Goal: Communication & Community: Answer question/provide support

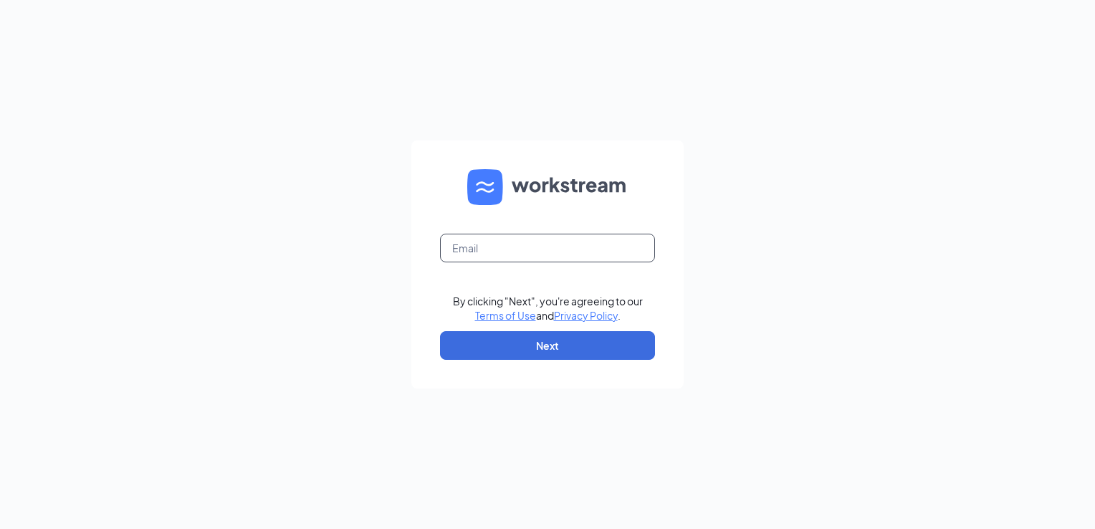
click at [527, 248] on input "text" at bounding box center [547, 248] width 215 height 29
type input "jwrubbel@bajco.net"
click at [533, 336] on button "Next" at bounding box center [547, 345] width 215 height 29
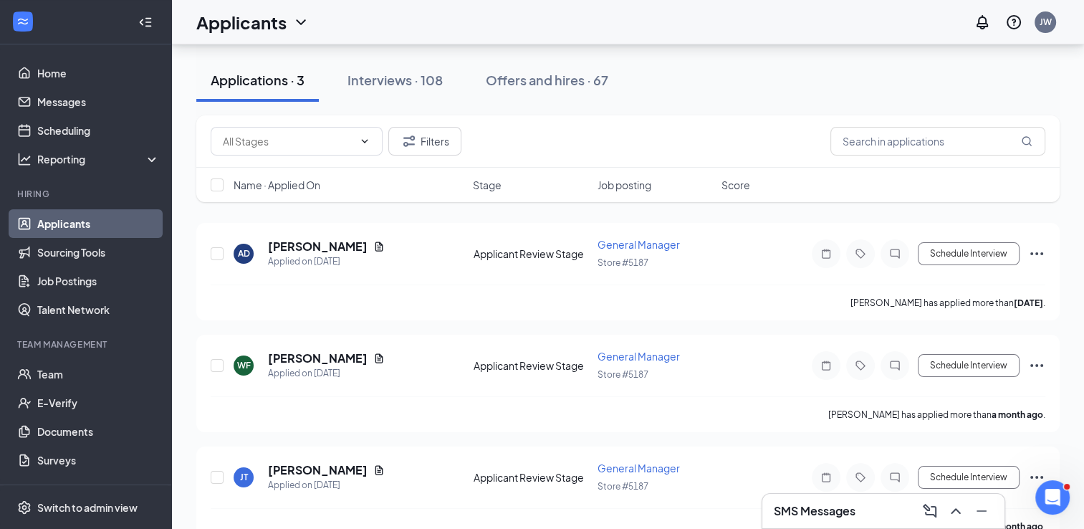
scroll to position [164, 0]
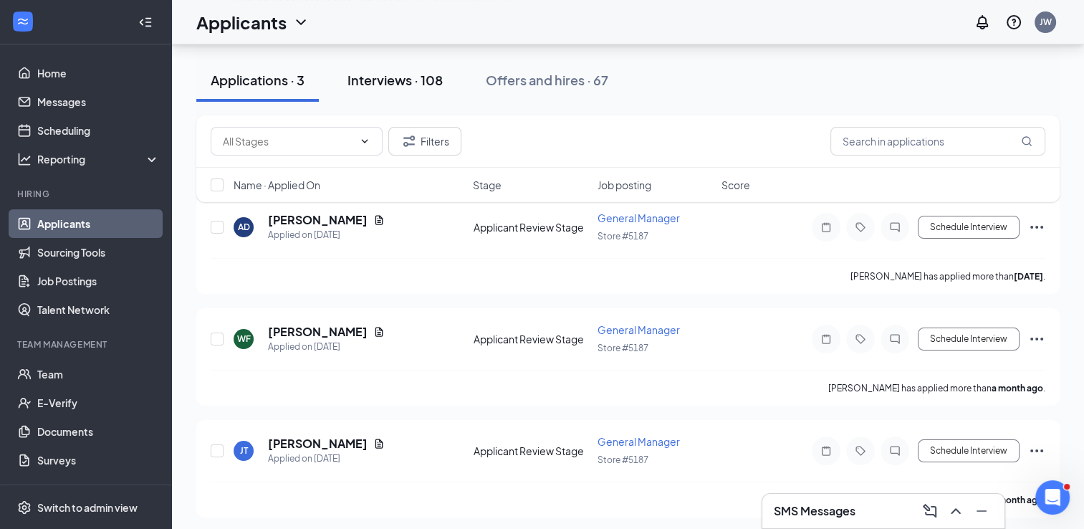
click at [433, 70] on button "Interviews · 108" at bounding box center [395, 80] width 124 height 43
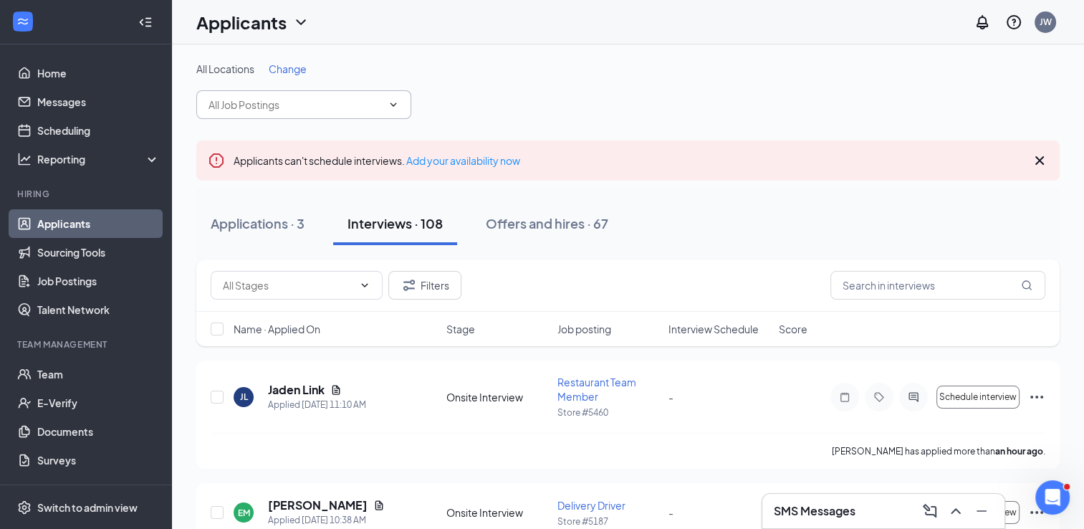
click at [390, 112] on span at bounding box center [303, 104] width 215 height 29
click at [272, 110] on input "text" at bounding box center [295, 105] width 173 height 16
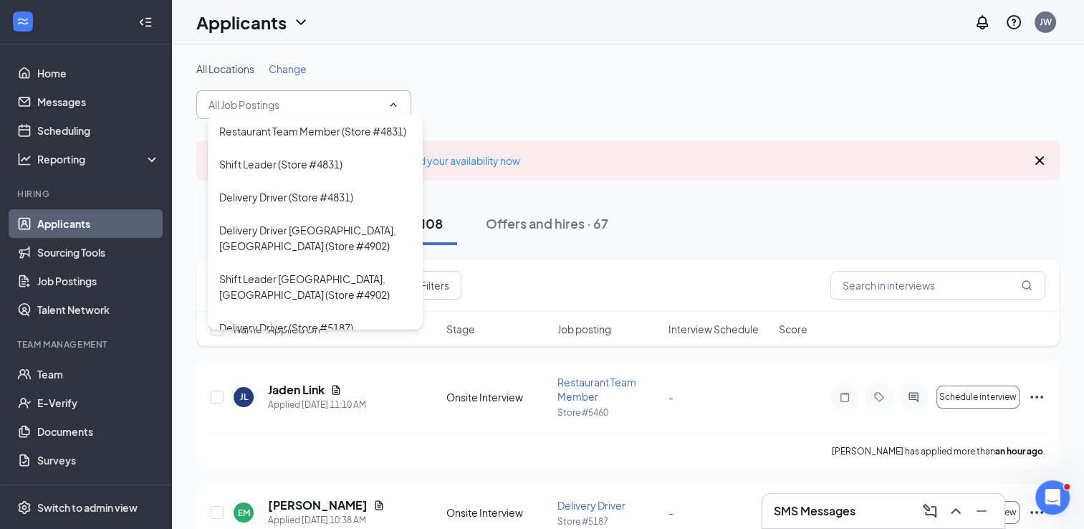
click at [272, 110] on input "text" at bounding box center [295, 105] width 173 height 16
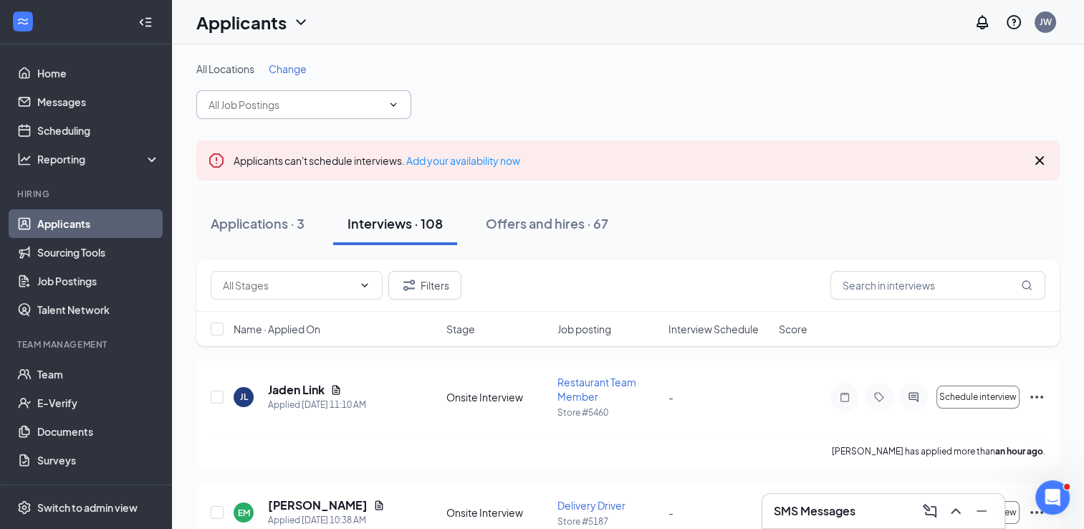
click at [272, 110] on input "text" at bounding box center [295, 105] width 173 height 16
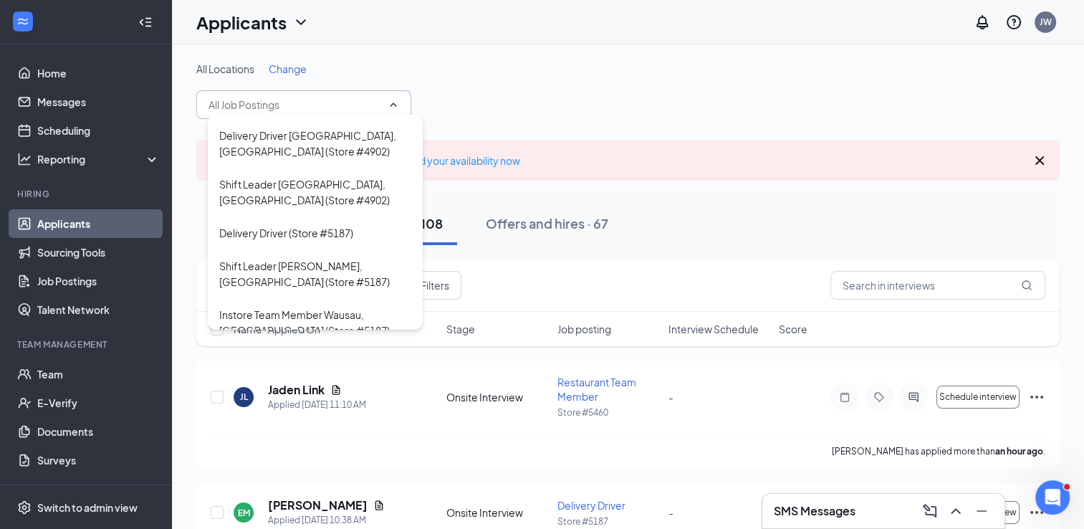
scroll to position [107, 0]
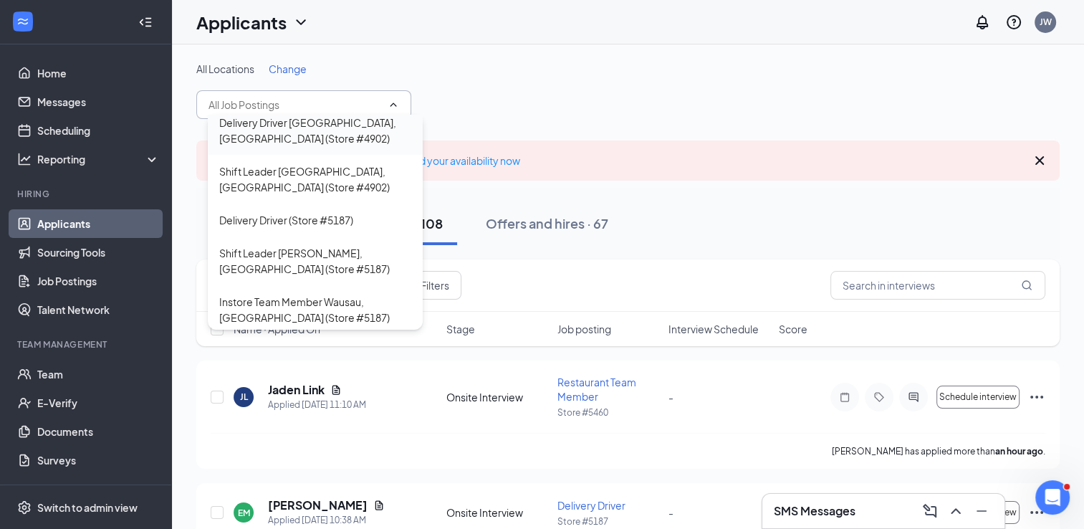
click at [358, 135] on div "Delivery Driver Stevens Point, WI (Store #4902)" at bounding box center [315, 131] width 192 height 32
type input "Delivery Driver Stevens Point, WI (Store #4902)"
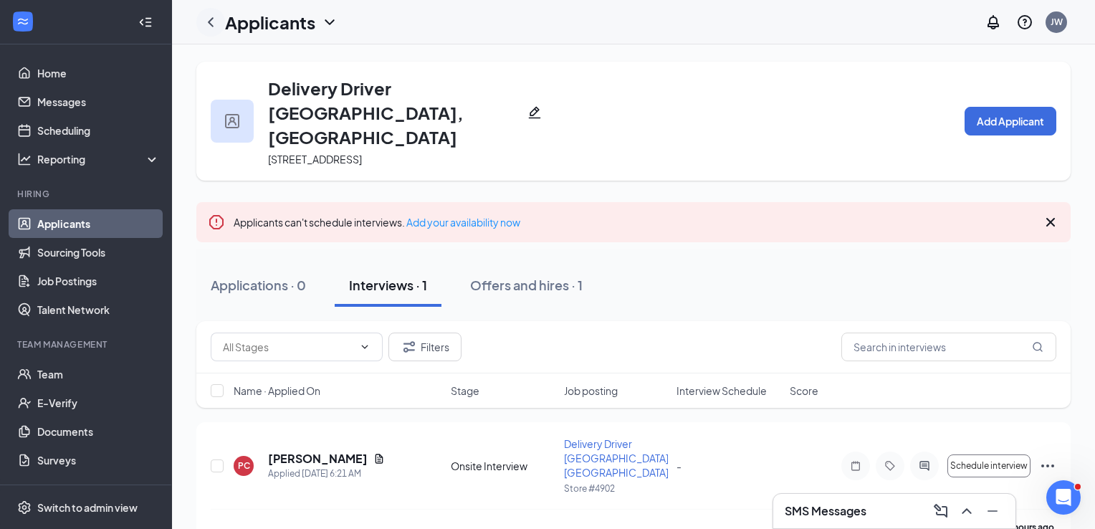
click at [210, 20] on icon "ChevronLeft" at bounding box center [211, 21] width 6 height 9
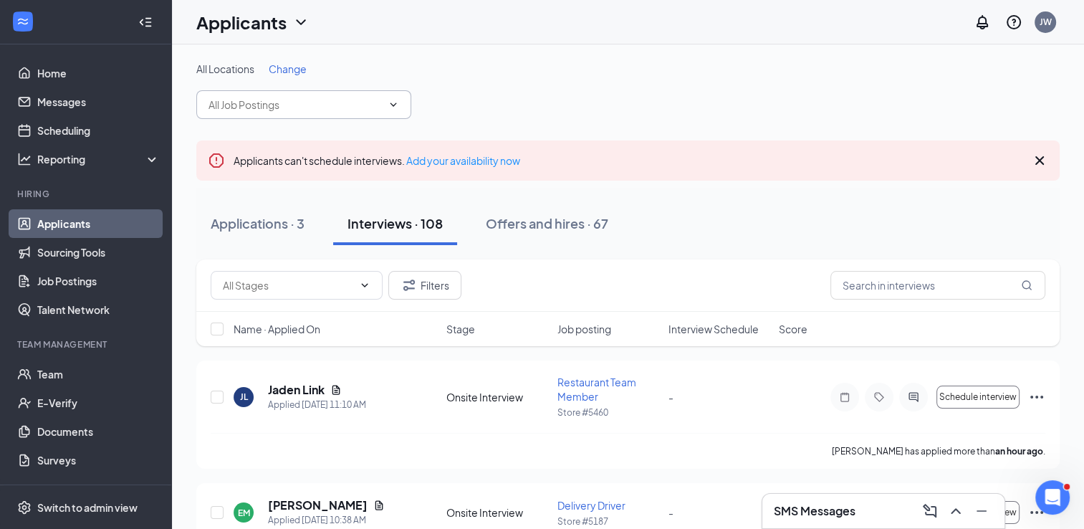
click at [259, 109] on input "text" at bounding box center [295, 105] width 173 height 16
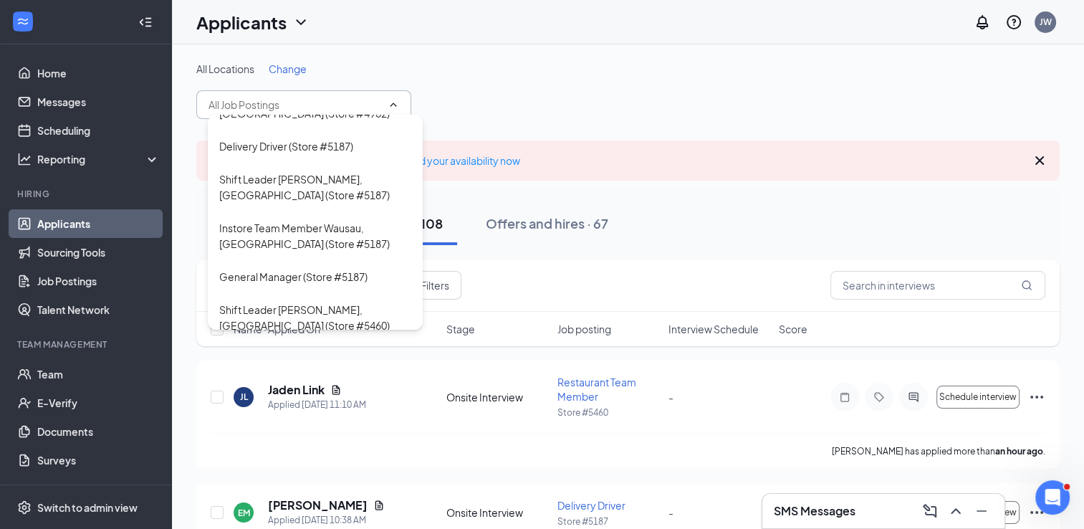
scroll to position [191, 0]
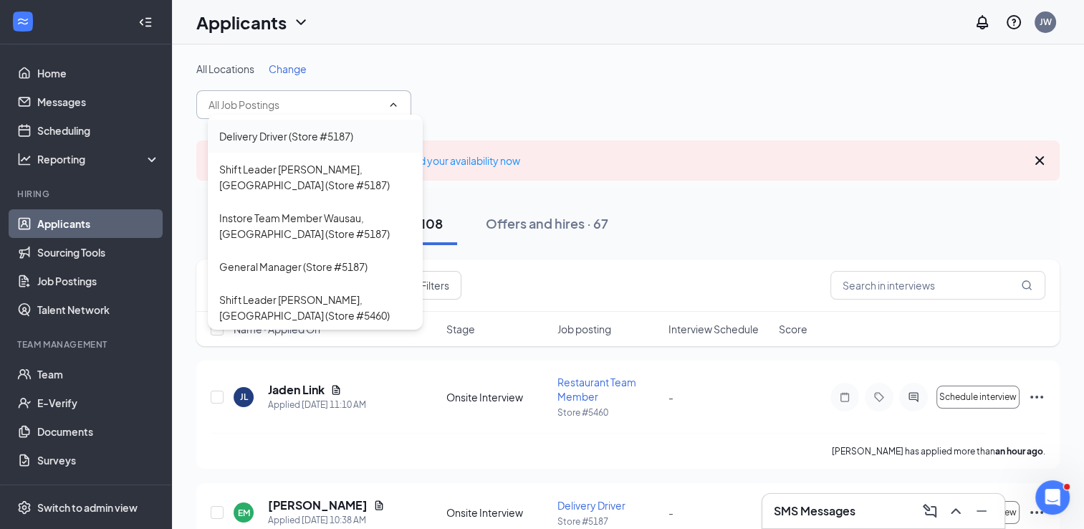
click at [328, 144] on div "Delivery Driver (Store #5187)" at bounding box center [286, 136] width 134 height 16
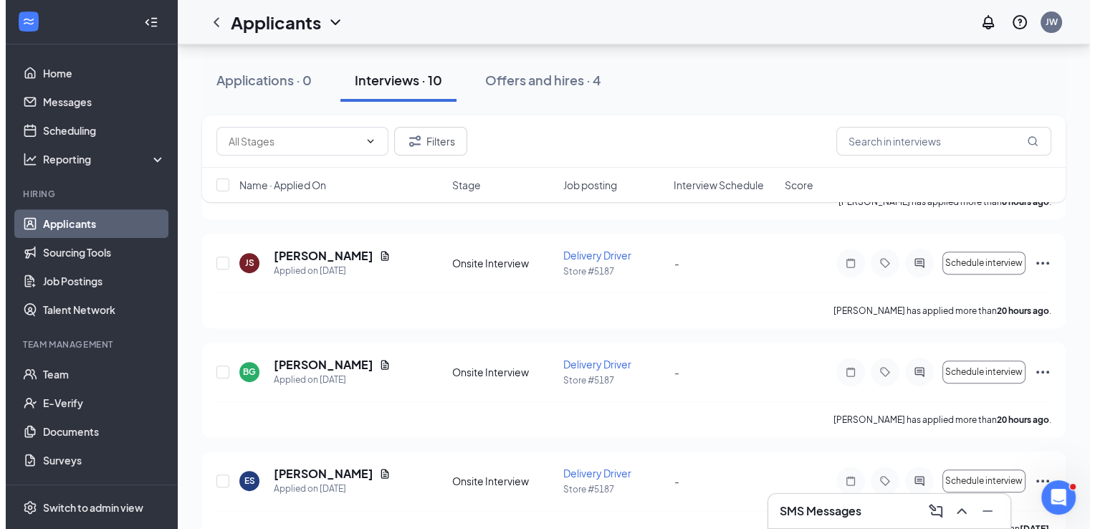
scroll to position [467, 0]
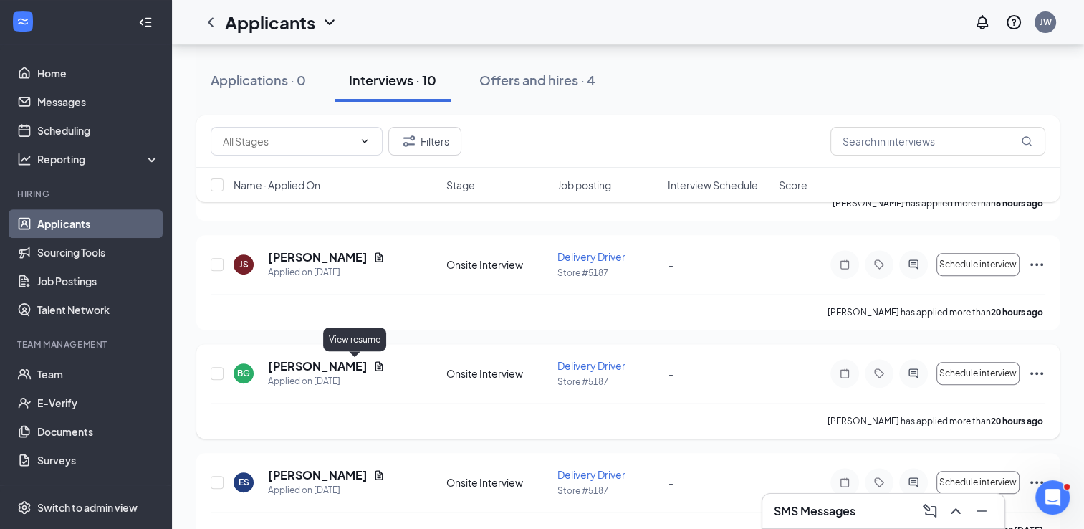
click at [376, 365] on icon "Document" at bounding box center [380, 365] width 8 height 9
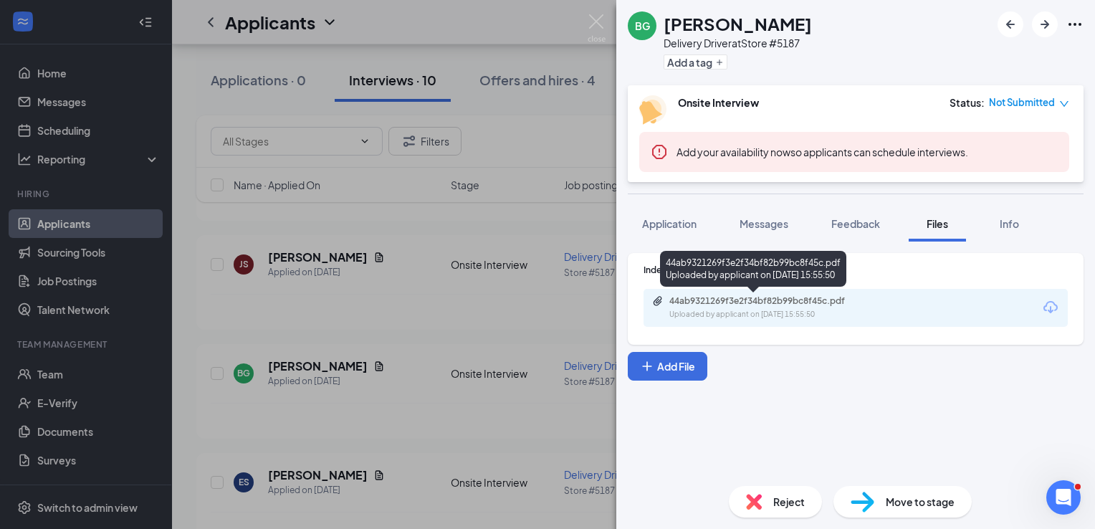
click at [754, 304] on div "44ab9321269f3e2f34bf82b99bc8f45c.pdf" at bounding box center [769, 300] width 201 height 11
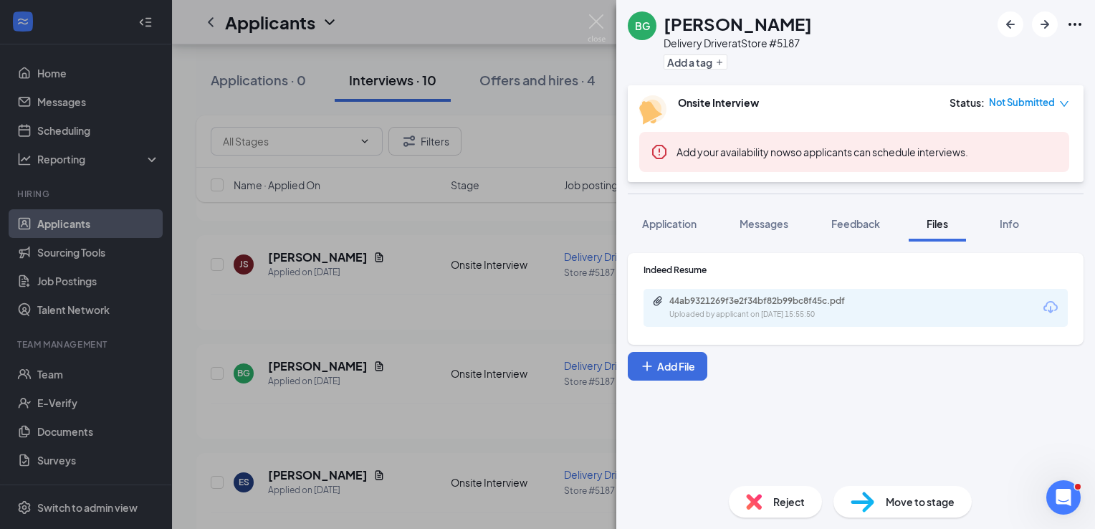
click at [338, 312] on div "BG Bahati Gerald Delivery Driver at Store #5187 Add a tag Onsite Interview Stat…" at bounding box center [547, 264] width 1095 height 529
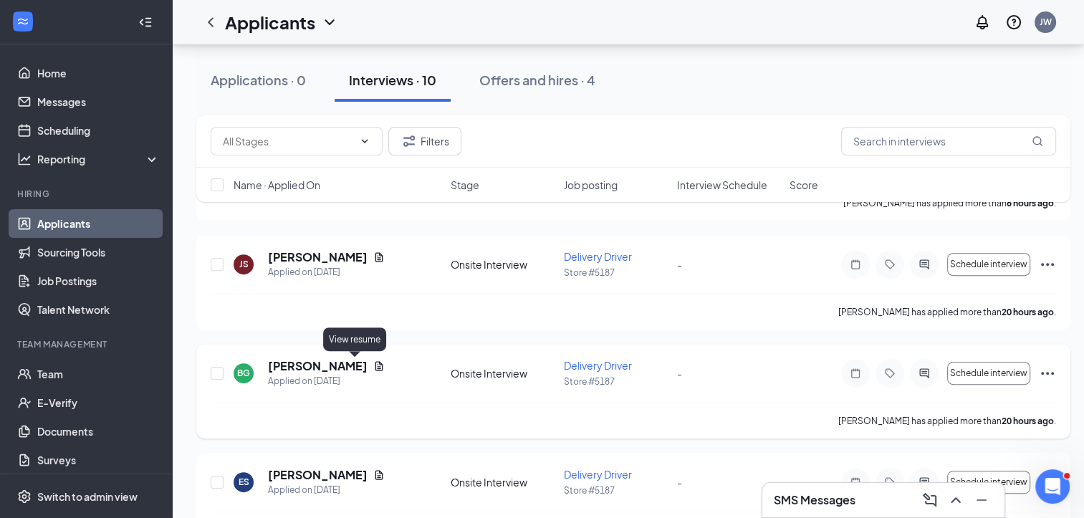
click at [373, 360] on icon "Document" at bounding box center [378, 365] width 11 height 11
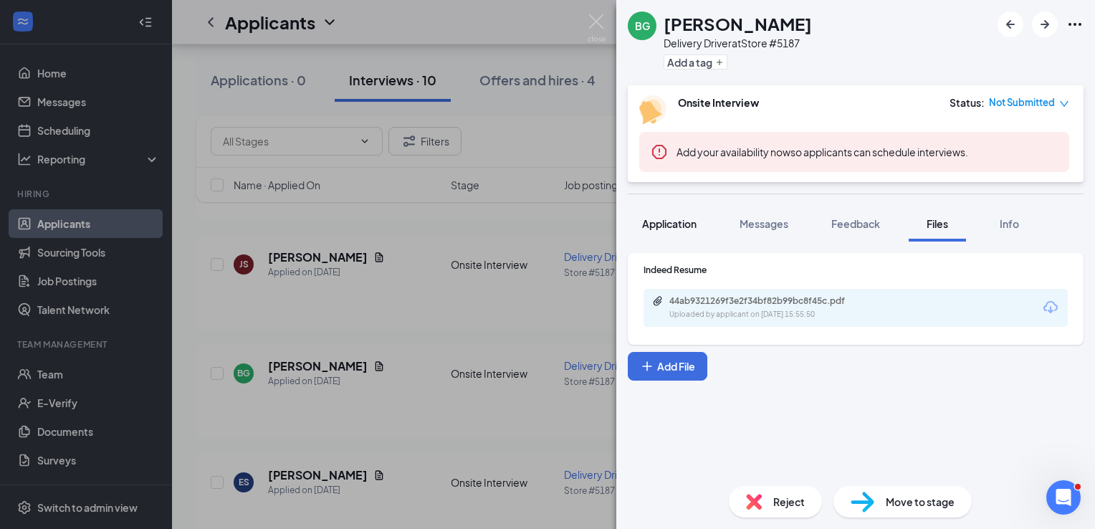
click at [656, 226] on span "Application" at bounding box center [669, 223] width 54 height 13
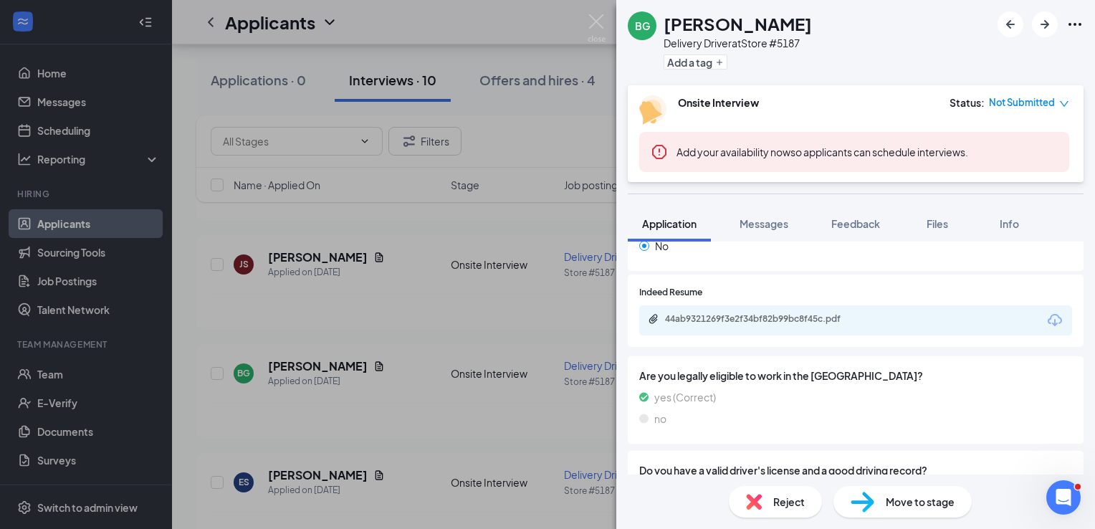
scroll to position [631, 0]
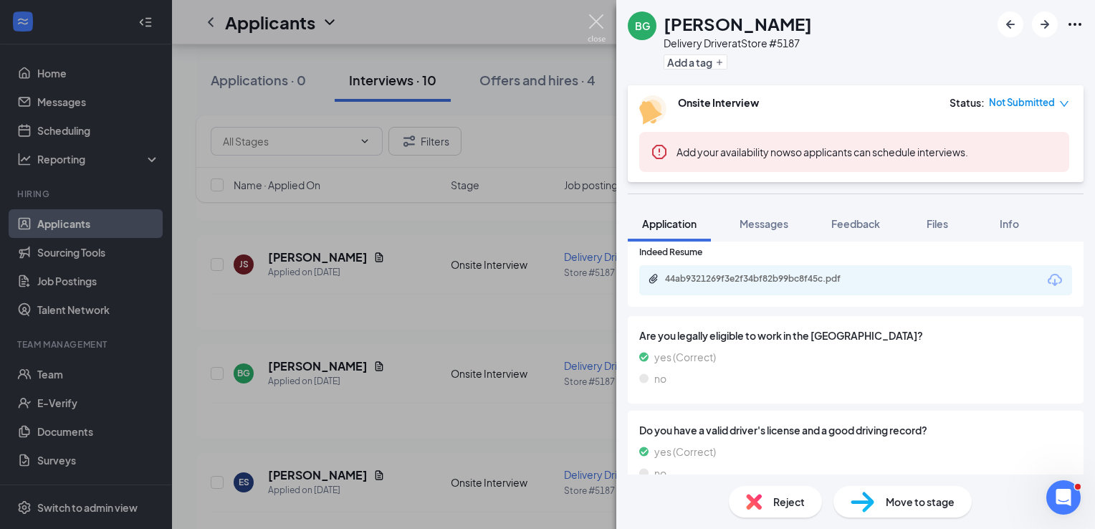
click at [603, 21] on img at bounding box center [597, 28] width 18 height 28
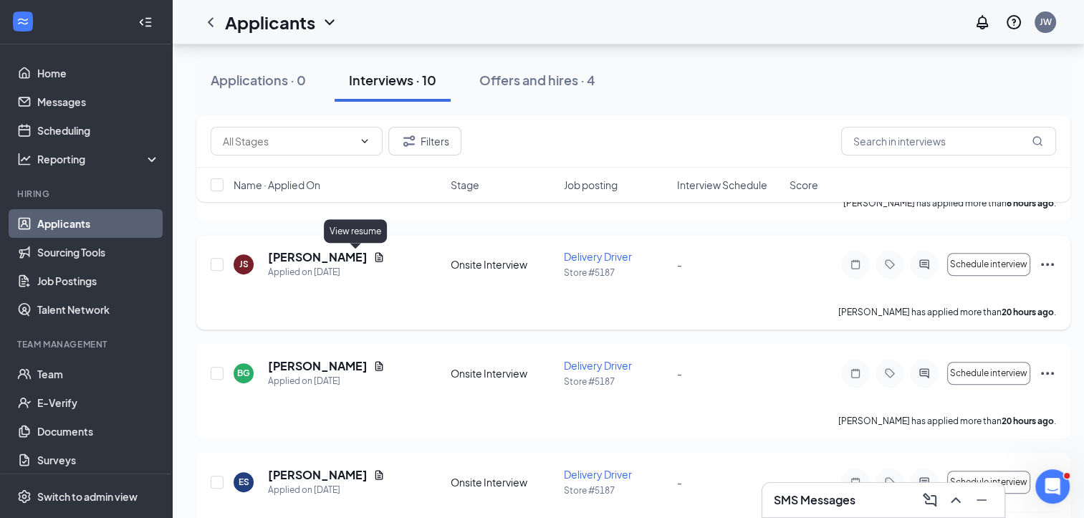
click at [373, 259] on icon "Document" at bounding box center [378, 257] width 11 height 11
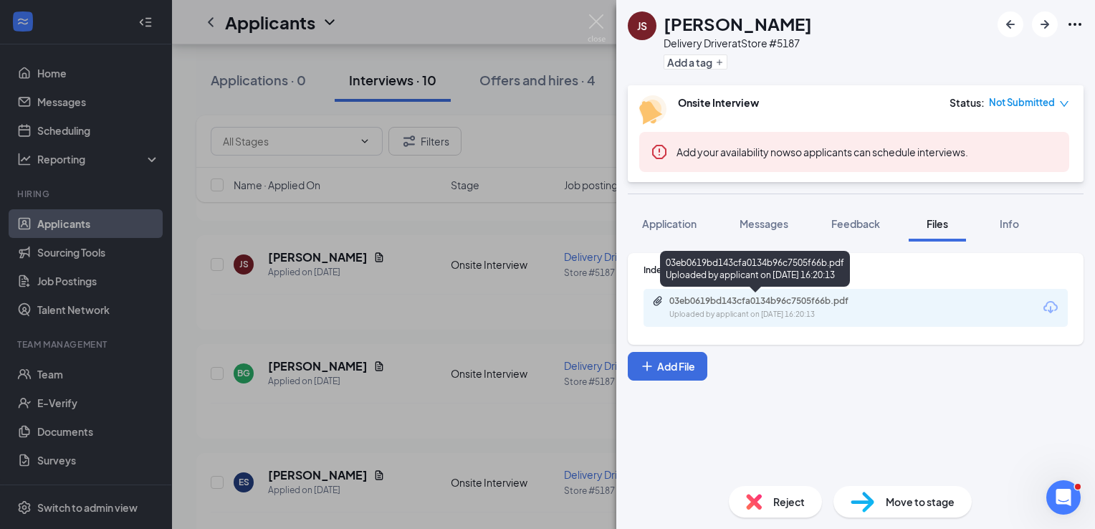
click at [754, 311] on div "Uploaded by applicant on Sep 15, 2025 at 16:20:13" at bounding box center [776, 314] width 215 height 11
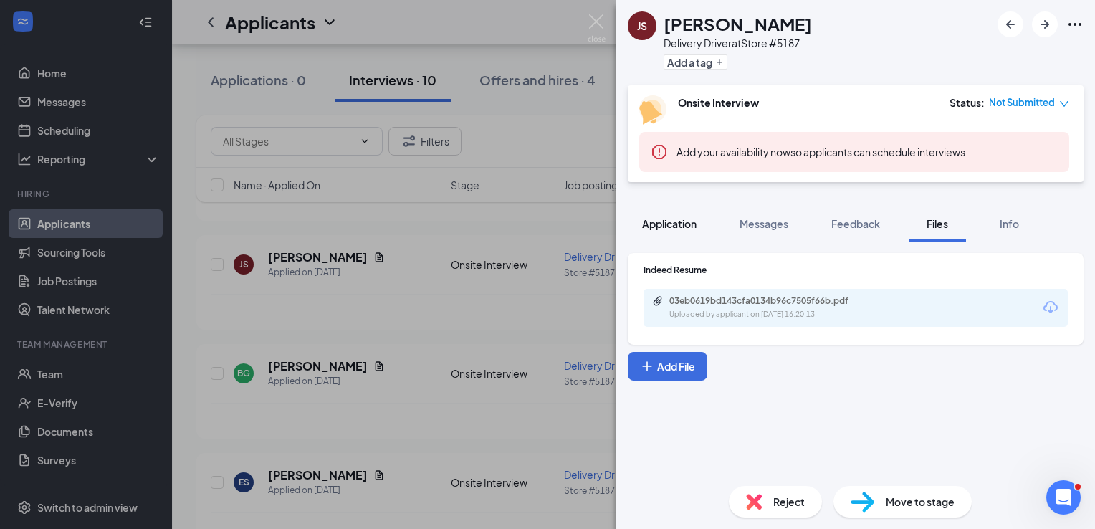
click at [664, 223] on span "Application" at bounding box center [669, 223] width 54 height 13
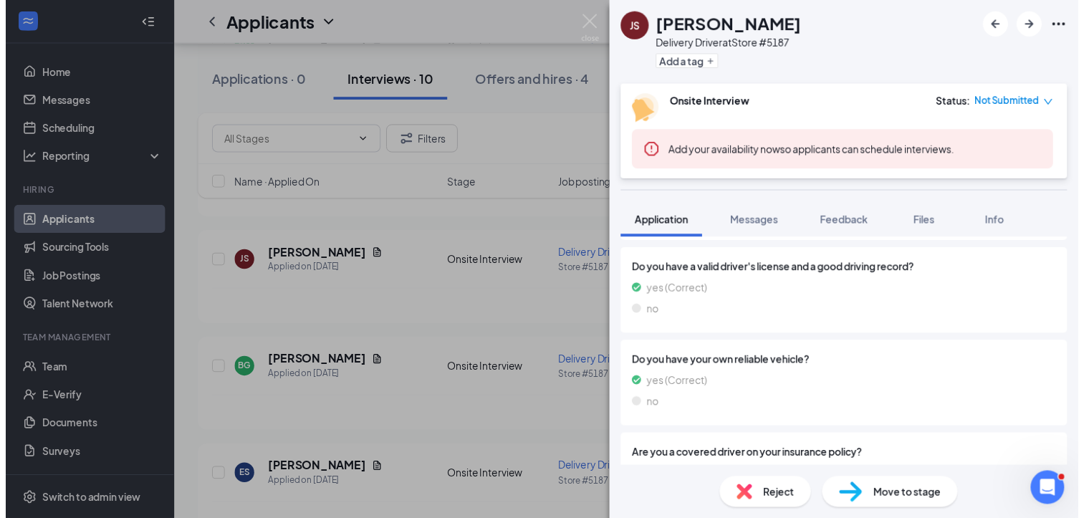
scroll to position [831, 0]
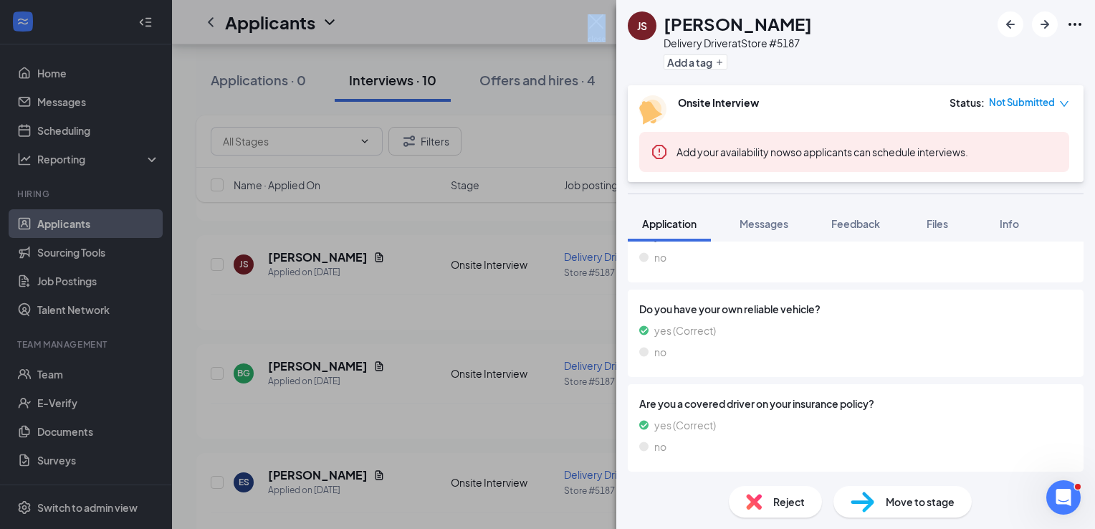
drag, startPoint x: 582, startPoint y: 24, endPoint x: 599, endPoint y: 24, distance: 17.2
click at [599, 24] on div "JS Jesse Schepp Delivery Driver at Store #5187 Add a tag Onsite Interview Statu…" at bounding box center [547, 264] width 1095 height 529
click at [599, 24] on img at bounding box center [597, 28] width 18 height 28
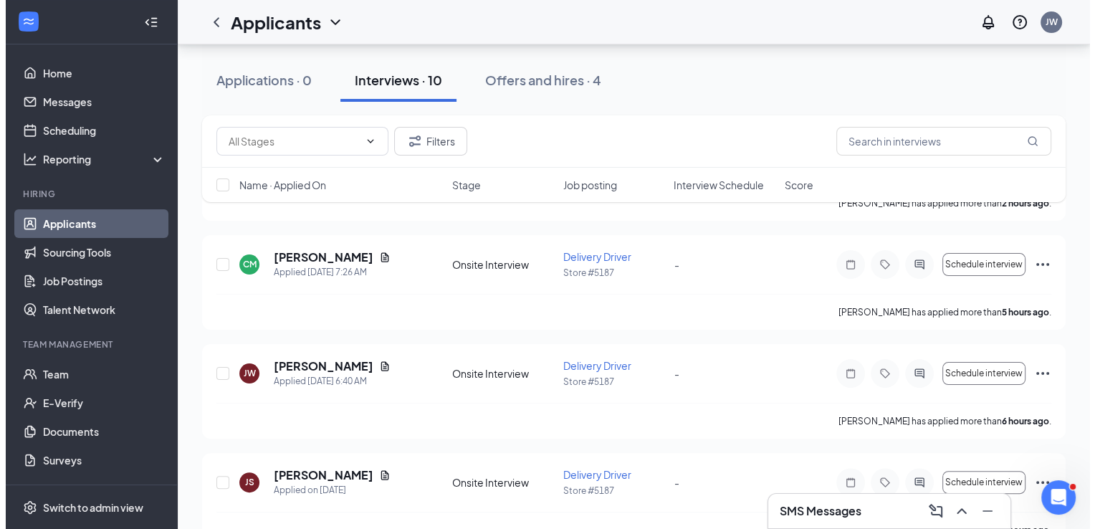
scroll to position [290, 0]
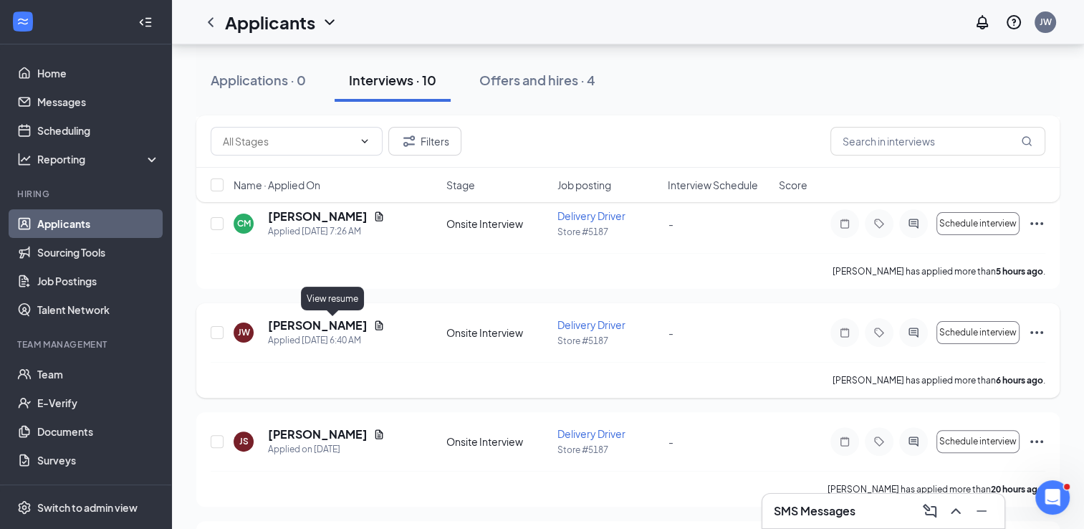
click at [373, 326] on icon "Document" at bounding box center [378, 325] width 11 height 11
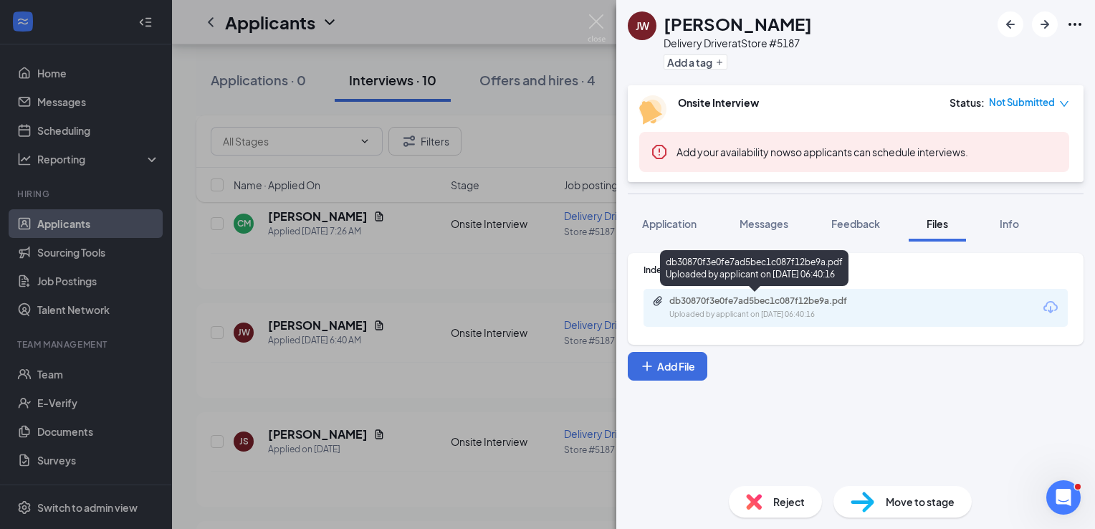
click at [742, 304] on div "db30870f3e0fe7ad5bec1c087f12be9a.pdf" at bounding box center [769, 300] width 201 height 11
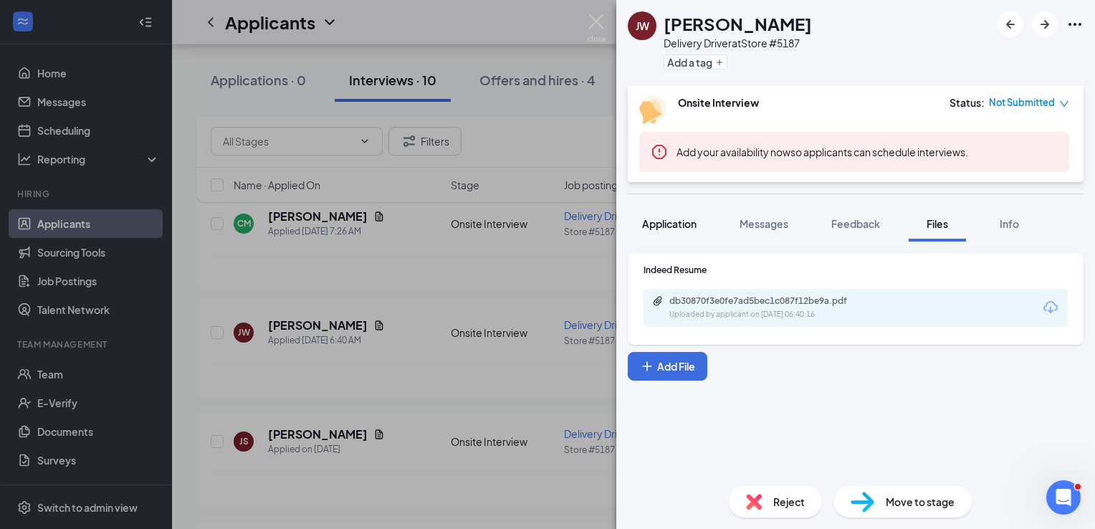
click at [686, 219] on span "Application" at bounding box center [669, 223] width 54 height 13
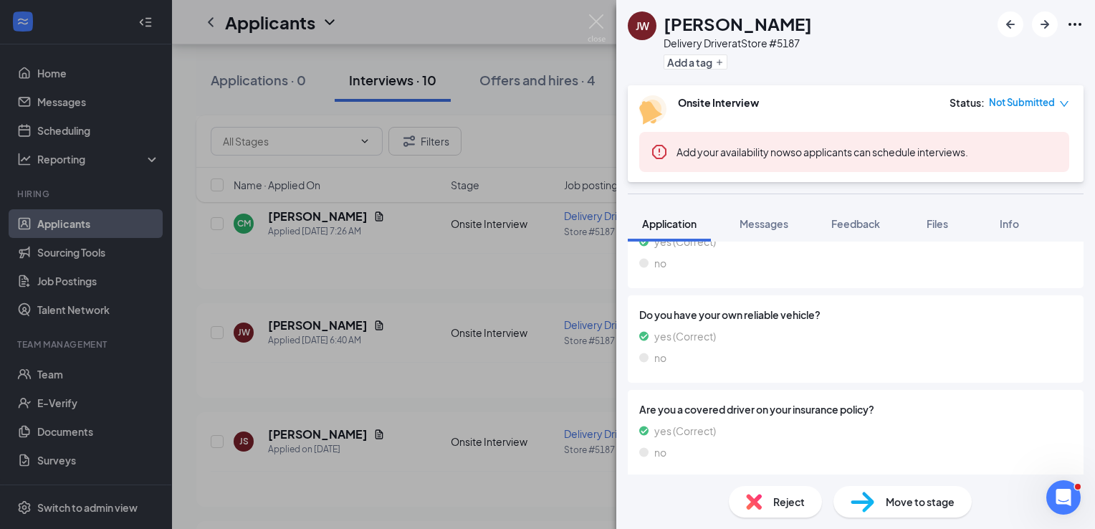
scroll to position [831, 0]
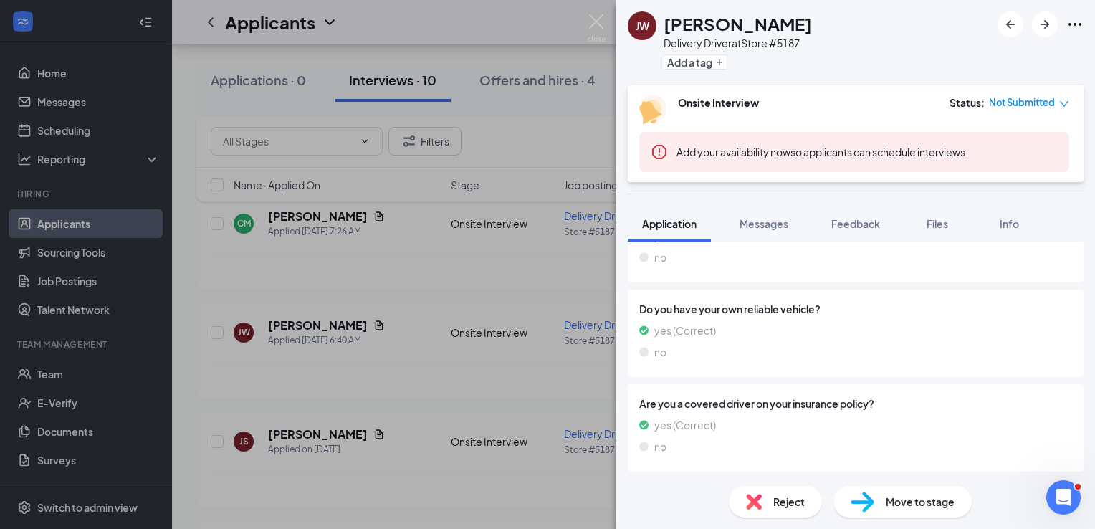
click at [536, 285] on div "JW Jay Wolfe Delivery Driver at Store #5187 Add a tag Onsite Interview Status :…" at bounding box center [547, 264] width 1095 height 529
click at [377, 257] on div "JW Jay Wolfe Delivery Driver at Store #5187 Add a tag Onsite Interview Status :…" at bounding box center [547, 264] width 1095 height 529
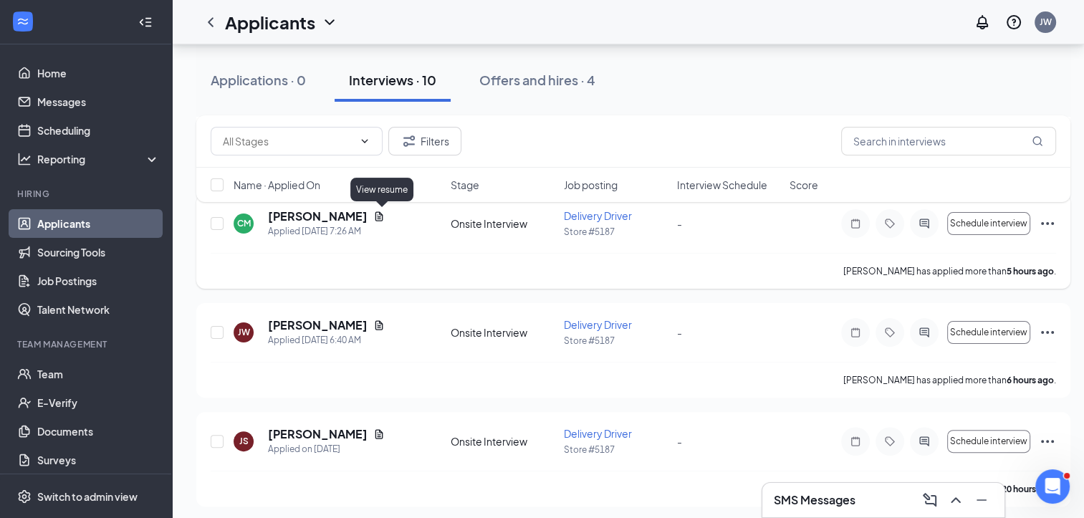
click at [382, 217] on icon "Document" at bounding box center [378, 216] width 11 height 11
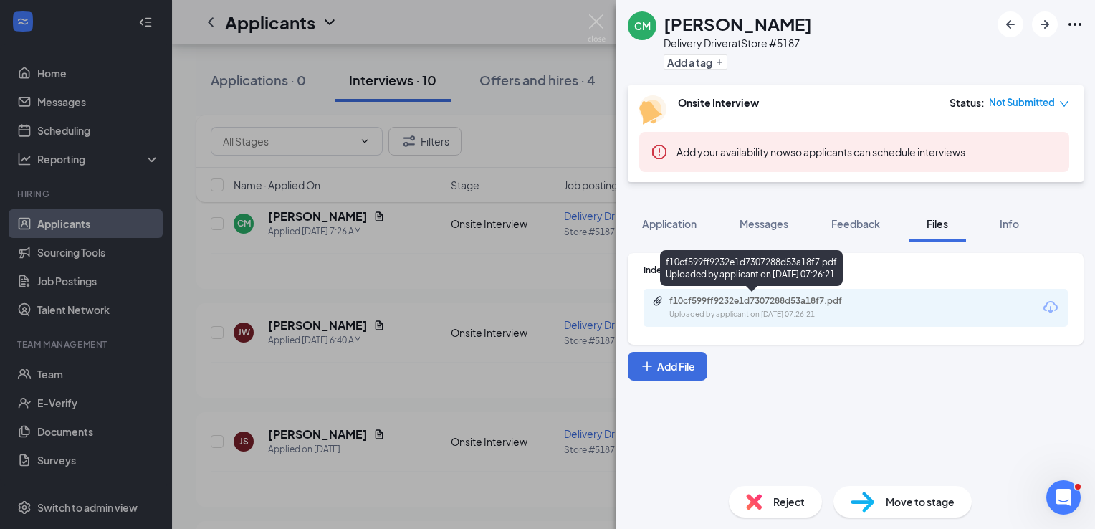
click at [704, 307] on div "f10cf599ff9232e1d7307288d53a18f7.pdf Uploaded by applicant on Sep 16, 2025 at 0…" at bounding box center [768, 307] width 232 height 25
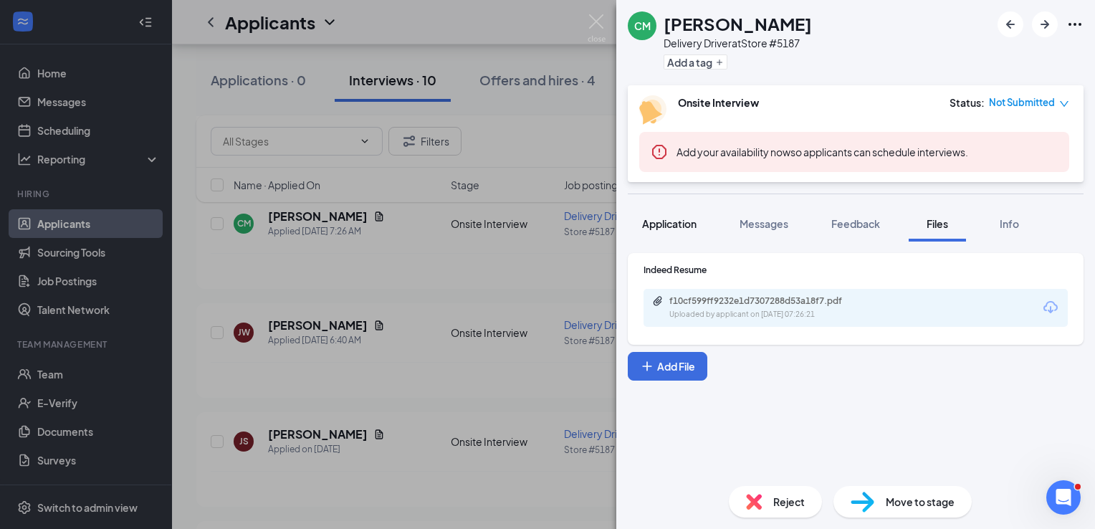
click at [647, 229] on span "Application" at bounding box center [669, 223] width 54 height 13
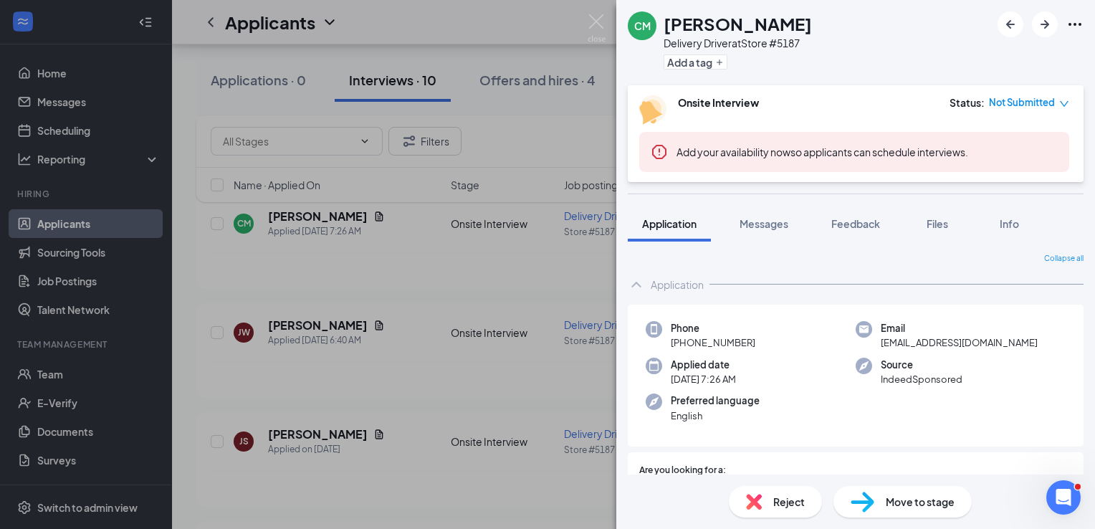
click at [515, 285] on div "CM Charlotte McGhee Delivery Driver at Store #5187 Add a tag Onsite Interview S…" at bounding box center [547, 264] width 1095 height 529
click at [558, 268] on div "CM Charlotte McGhee Delivery Driver at Store #5187 Add a tag Onsite Interview S…" at bounding box center [547, 264] width 1095 height 529
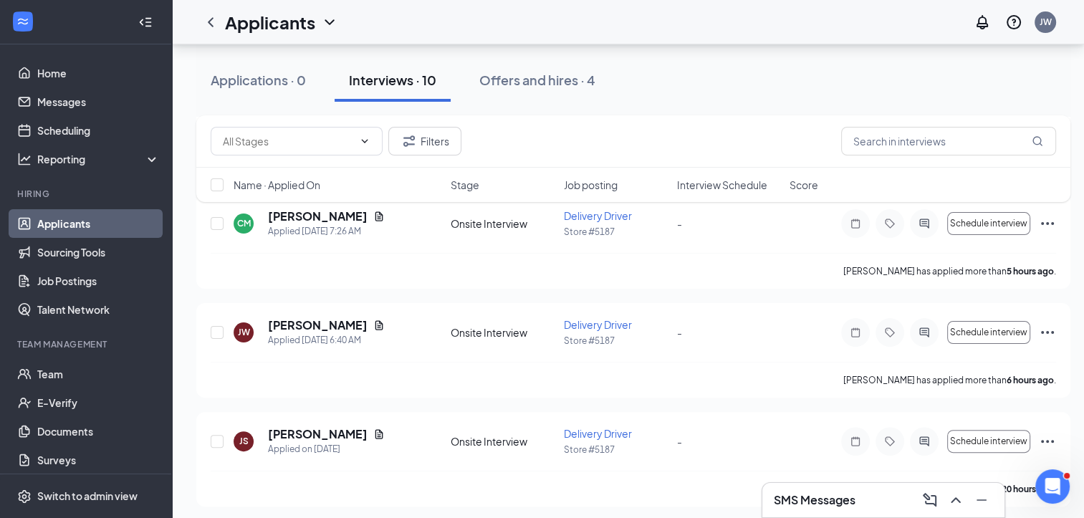
click at [558, 268] on div "Charlotte McGhee has applied more than 5 hours ago ." at bounding box center [634, 271] width 846 height 36
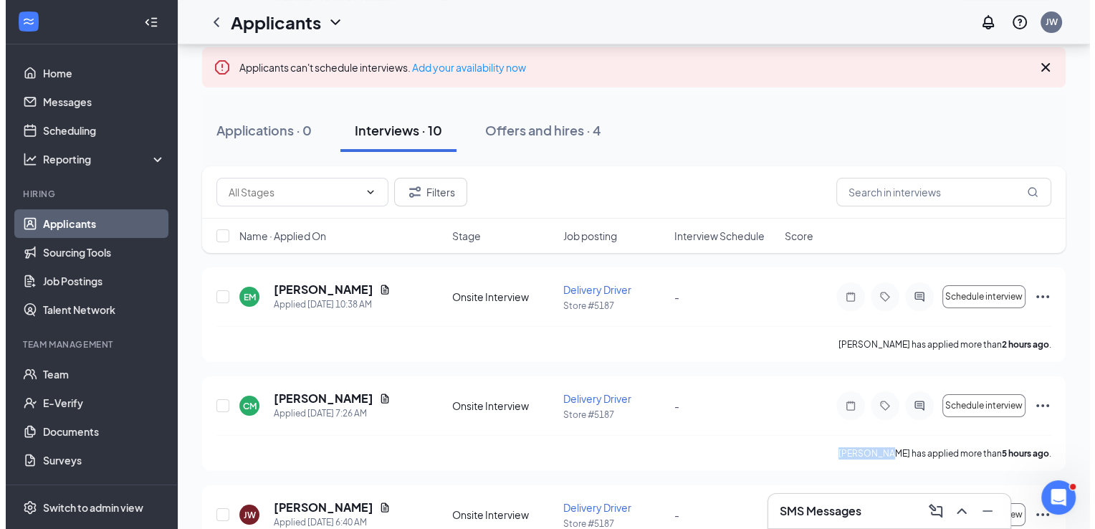
scroll to position [106, 0]
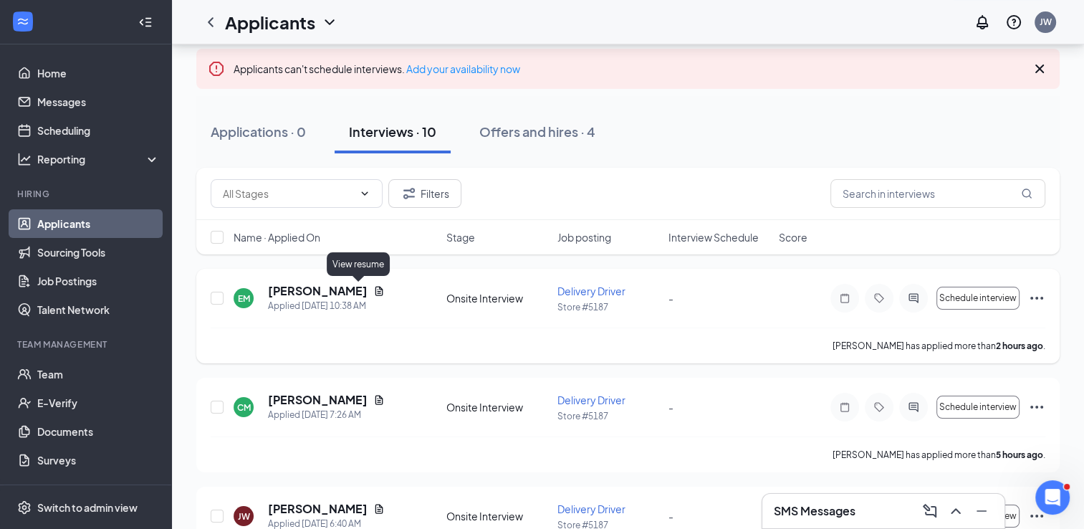
click at [373, 288] on icon "Document" at bounding box center [378, 290] width 11 height 11
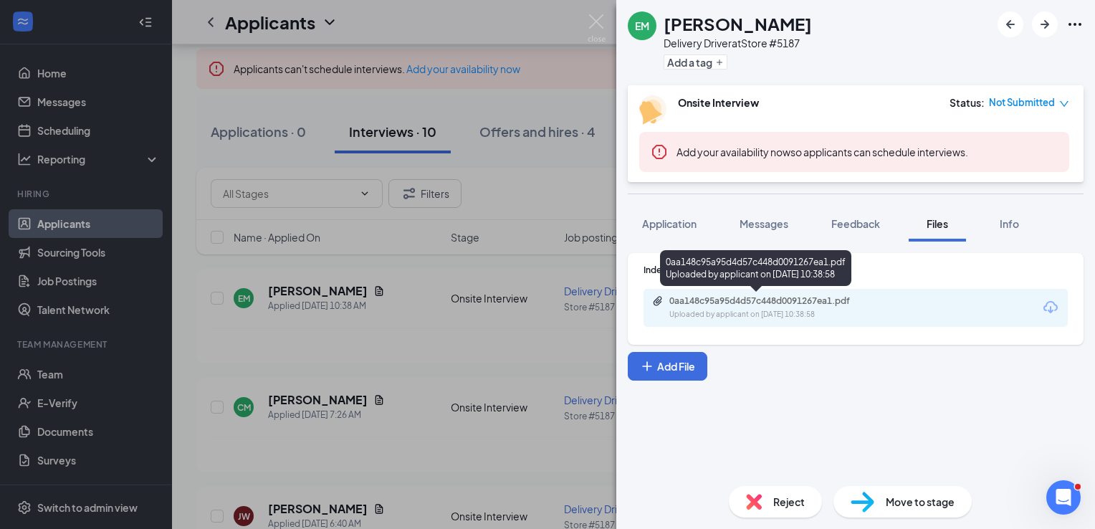
click at [752, 300] on div "0aa148c95a95d4d57c448d0091267ea1.pdf" at bounding box center [769, 300] width 201 height 11
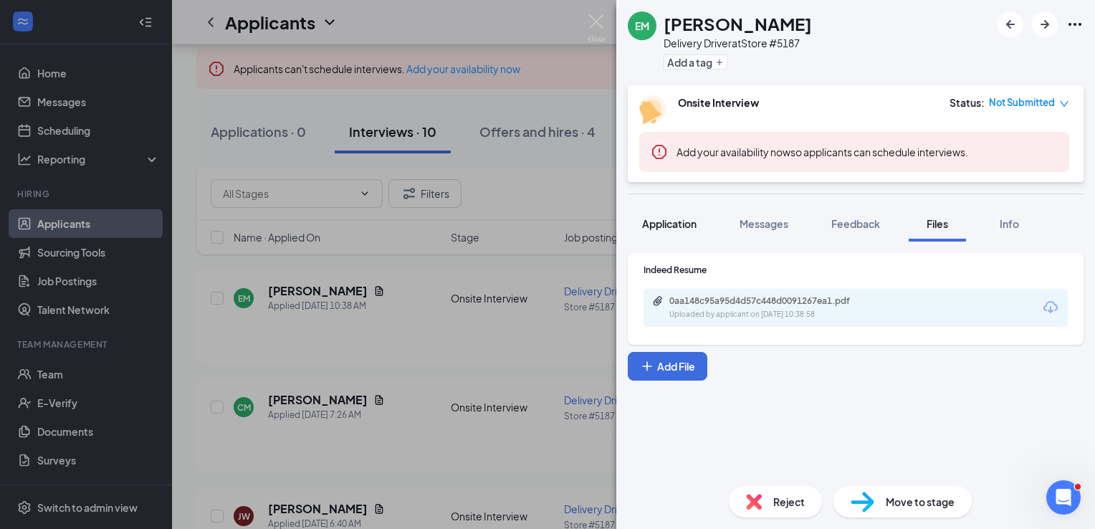
click at [674, 226] on span "Application" at bounding box center [669, 223] width 54 height 13
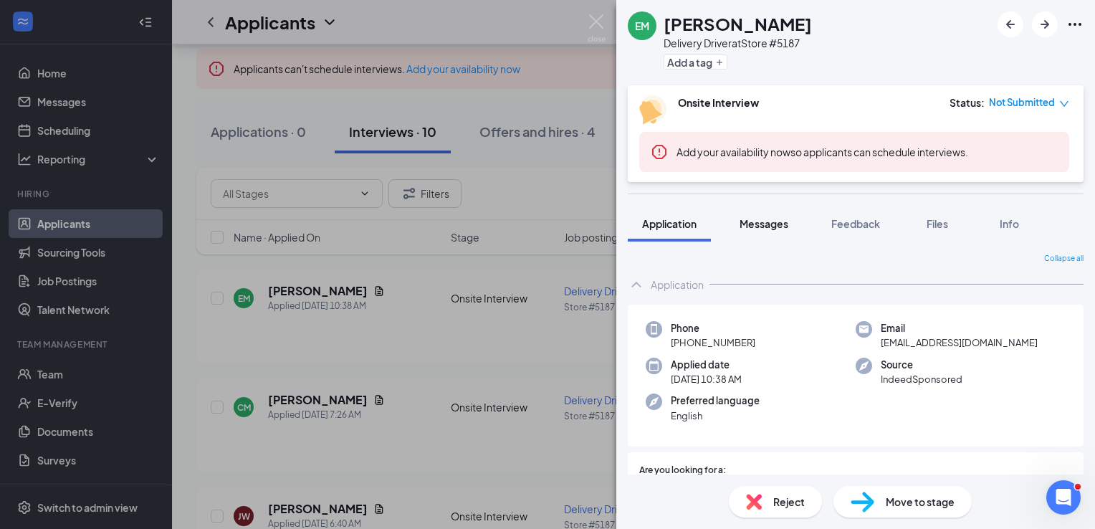
click at [743, 214] on button "Messages" at bounding box center [763, 224] width 77 height 36
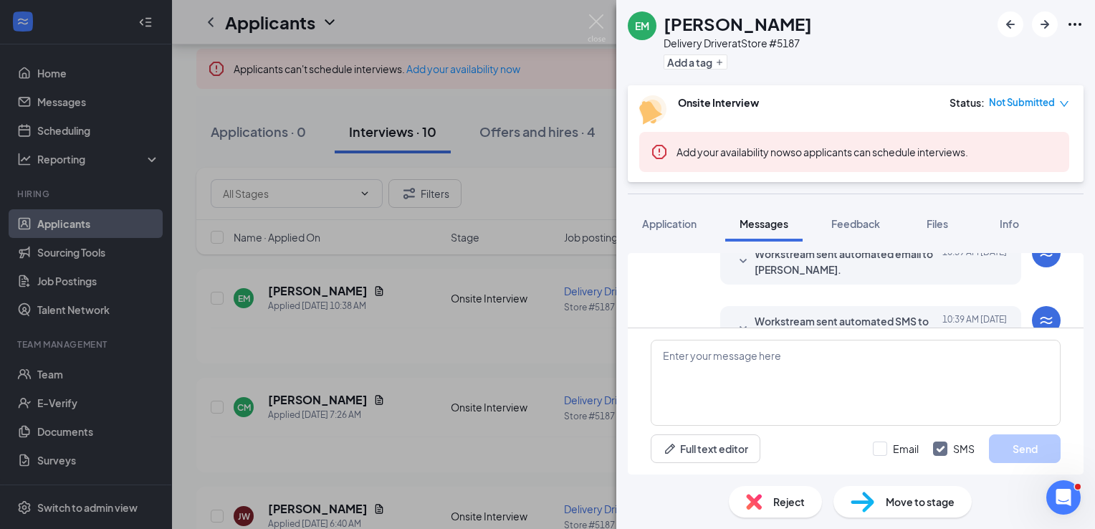
scroll to position [287, 0]
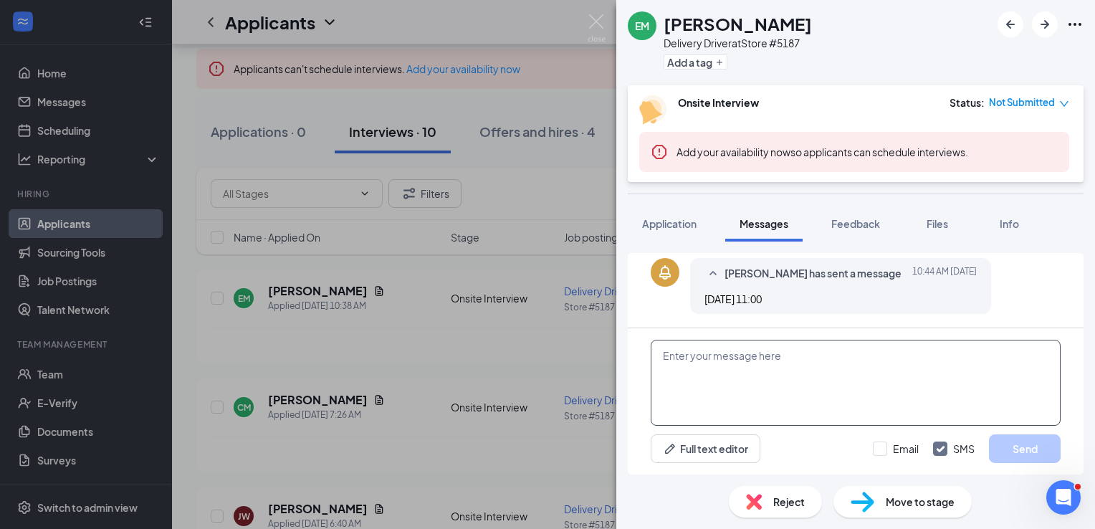
click at [740, 360] on textarea at bounding box center [856, 383] width 410 height 86
paste textarea "Hi Luke, I'm John from Papa Johns. I am the area manager, and I'm trying to hel…"
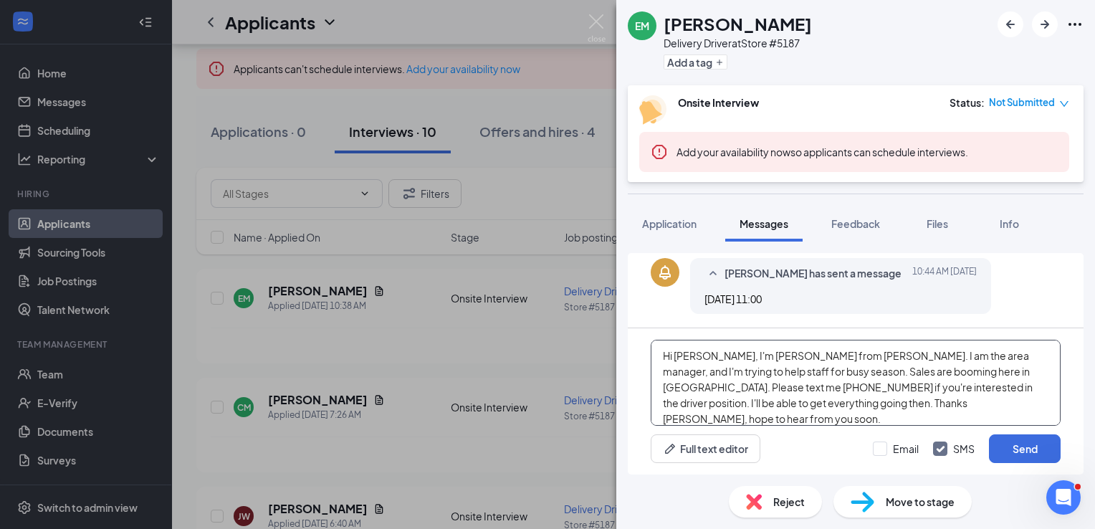
click at [694, 355] on textarea "Hi Luke, I'm John from Papa Johns. I am the area manager, and I'm trying to hel…" at bounding box center [856, 383] width 410 height 86
click at [694, 355] on textarea "Hi , I'm John from Papa Johns. I am the area manager, and I'm trying to help st…" at bounding box center [856, 383] width 410 height 86
click at [744, 404] on textarea "Hi , Elicia I'mJohn from Papa Johns. I am the area manager, and I'm trying to h…" at bounding box center [856, 383] width 410 height 86
drag, startPoint x: 1011, startPoint y: 435, endPoint x: 929, endPoint y: 398, distance: 89.5
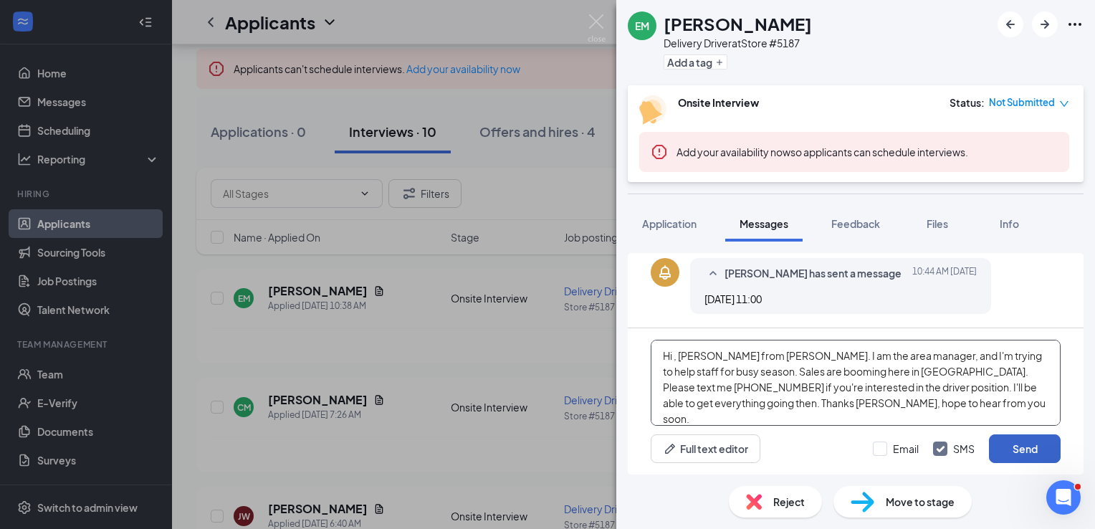
click at [929, 398] on div "Hi , Elicia I'mJohn from Papa Johns. I am the area manager, and I'm trying to h…" at bounding box center [856, 401] width 456 height 146
click at [929, 398] on textarea "Hi , Elicia I'mJohn from Papa Johns. I am the area manager, and I'm trying to h…" at bounding box center [856, 383] width 410 height 86
type textarea "Hi , [PERSON_NAME] from [PERSON_NAME]. I am the area manager, and I'm trying to…"
click at [1026, 444] on button "Send" at bounding box center [1025, 448] width 72 height 29
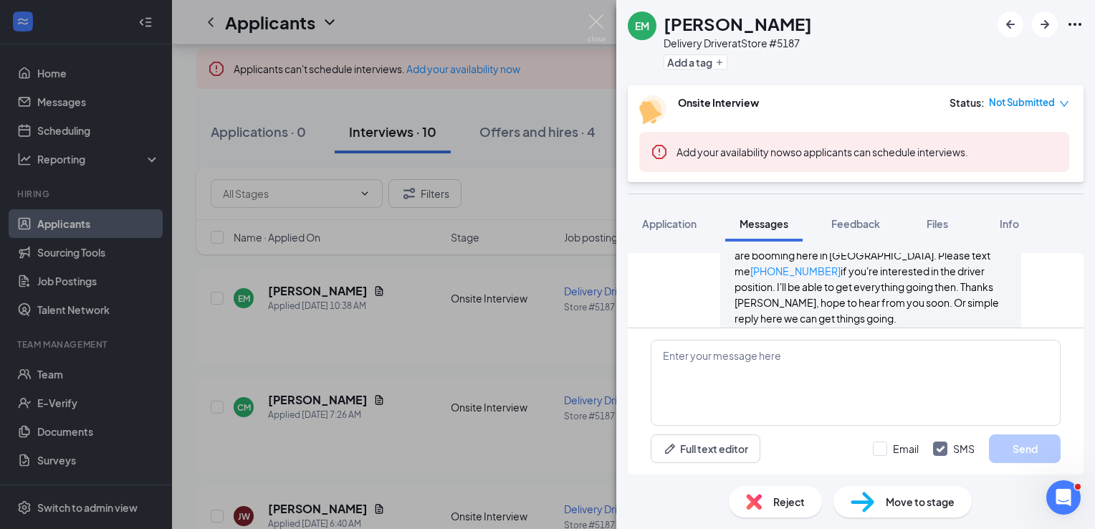
scroll to position [458, 0]
click at [320, 396] on div "EM Elicia Martinez Delivery Driver at Store #5187 Add a tag Onsite Interview St…" at bounding box center [547, 264] width 1095 height 529
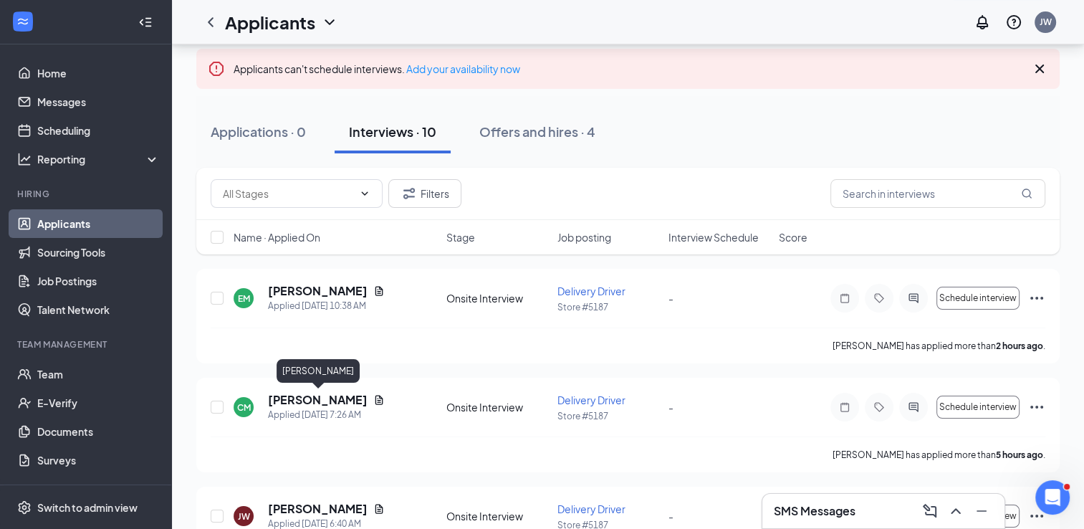
click at [320, 396] on h5 "[PERSON_NAME]" at bounding box center [318, 400] width 100 height 16
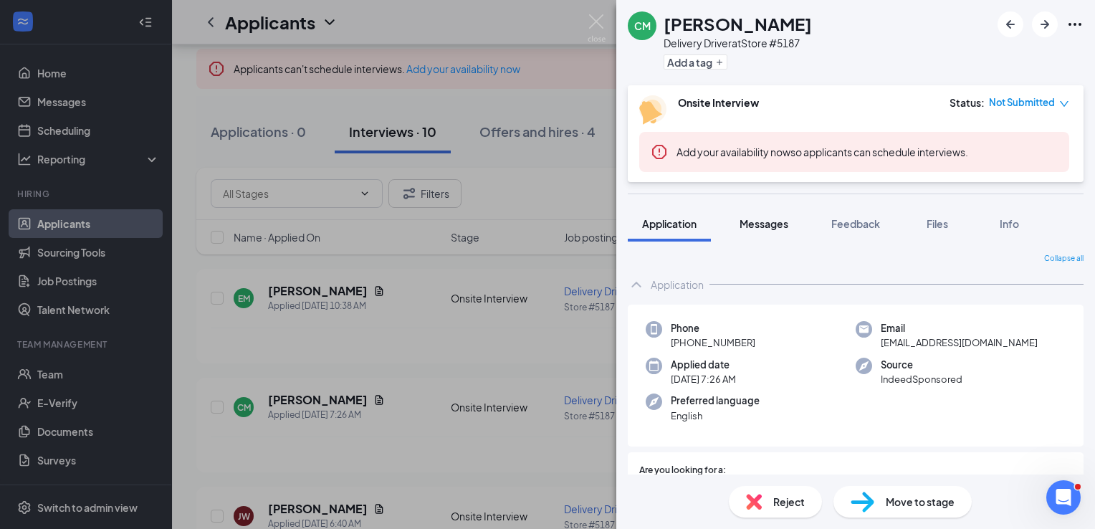
click at [764, 211] on button "Messages" at bounding box center [763, 224] width 77 height 36
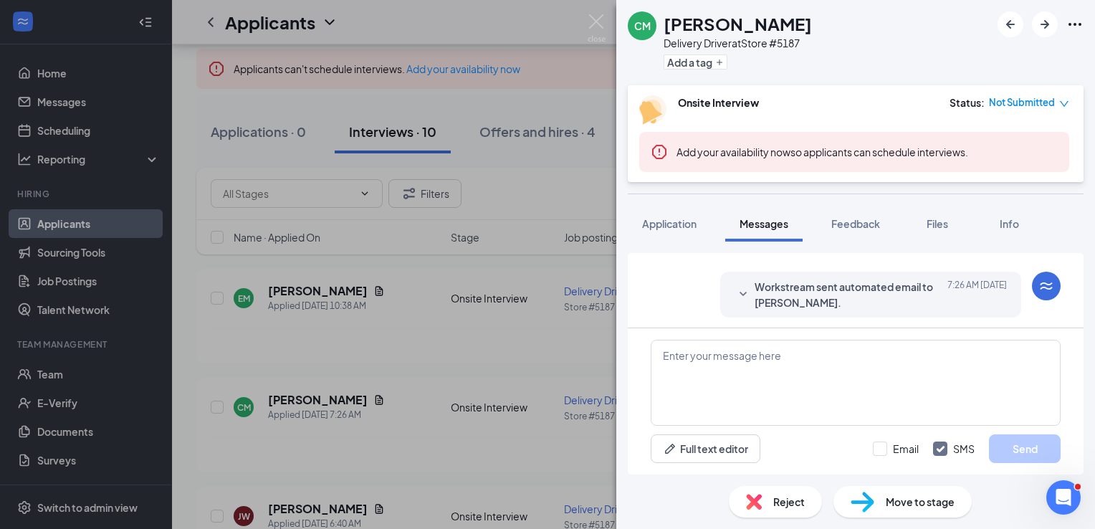
scroll to position [287, 0]
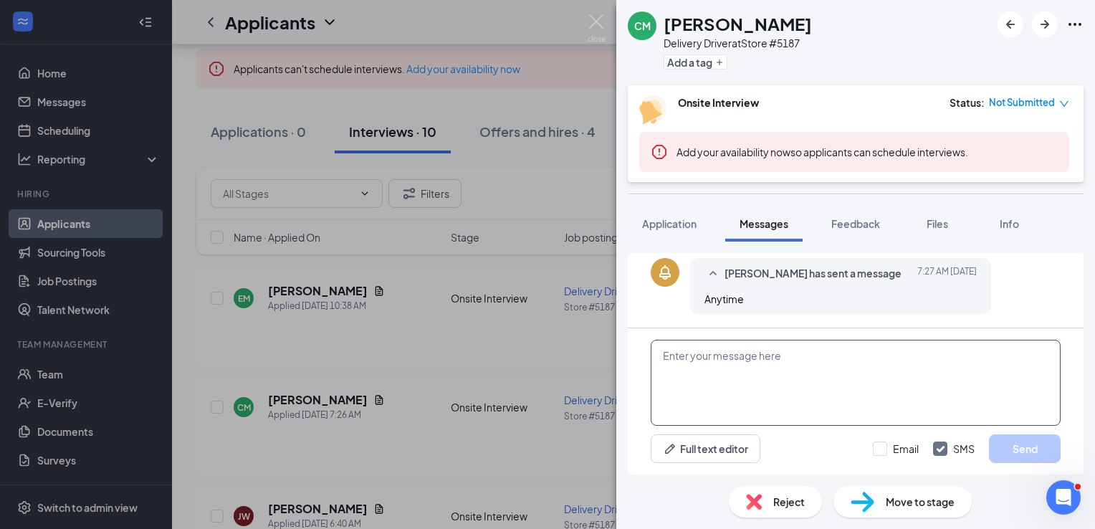
click at [786, 390] on textarea at bounding box center [856, 383] width 410 height 86
click at [760, 371] on textarea at bounding box center [856, 383] width 410 height 86
paste textarea "Hi Luke, I'm John from Papa Johns. I am the area manager, and I'm trying to hel…"
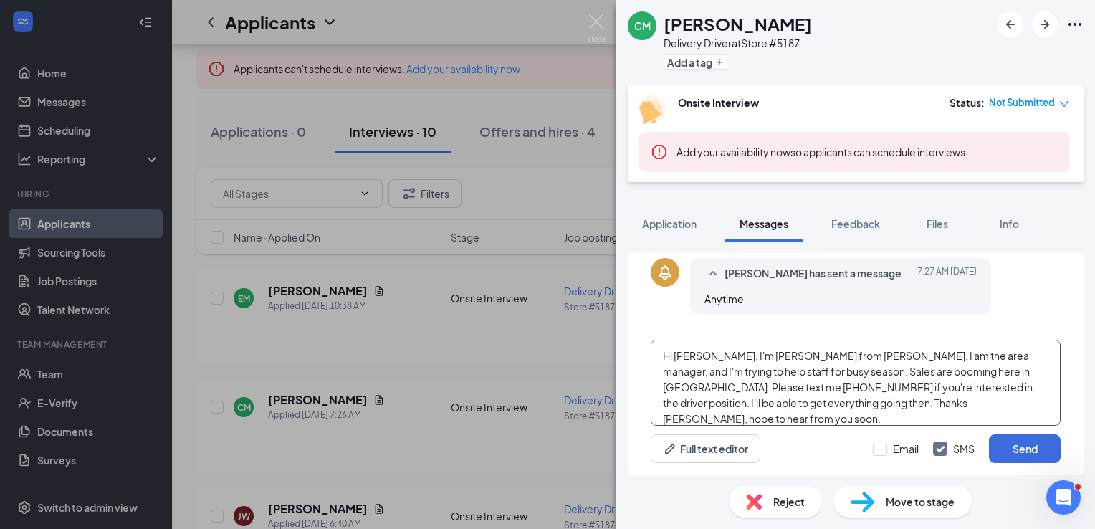
click at [697, 359] on textarea "Hi Luke, I'm John from Papa Johns. I am the area manager, and I'm trying to hel…" at bounding box center [856, 383] width 410 height 86
click at [775, 403] on textarea "Hi , Charlotte I'm John from Papa Johns. I am the area manager, and I'm trying …" at bounding box center [856, 383] width 410 height 86
click at [977, 404] on textarea "Hi , Charlotte I'm John from Papa Johns. I am the area manager, and I'm trying …" at bounding box center [856, 383] width 410 height 86
type textarea "Hi , [PERSON_NAME] I'm [PERSON_NAME] from [PERSON_NAME]. I am the area manager,…"
click at [1021, 441] on button "Send" at bounding box center [1025, 448] width 72 height 29
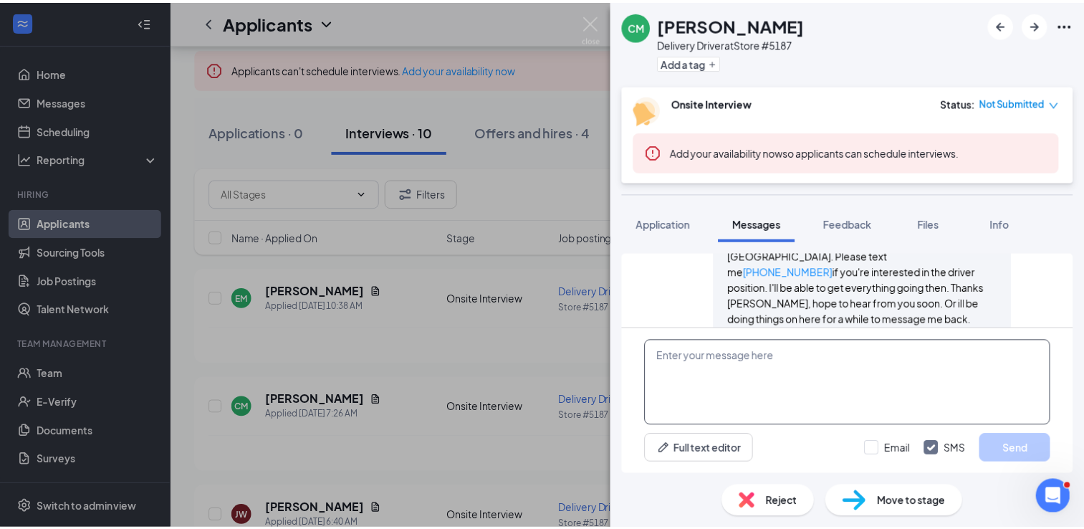
scroll to position [474, 0]
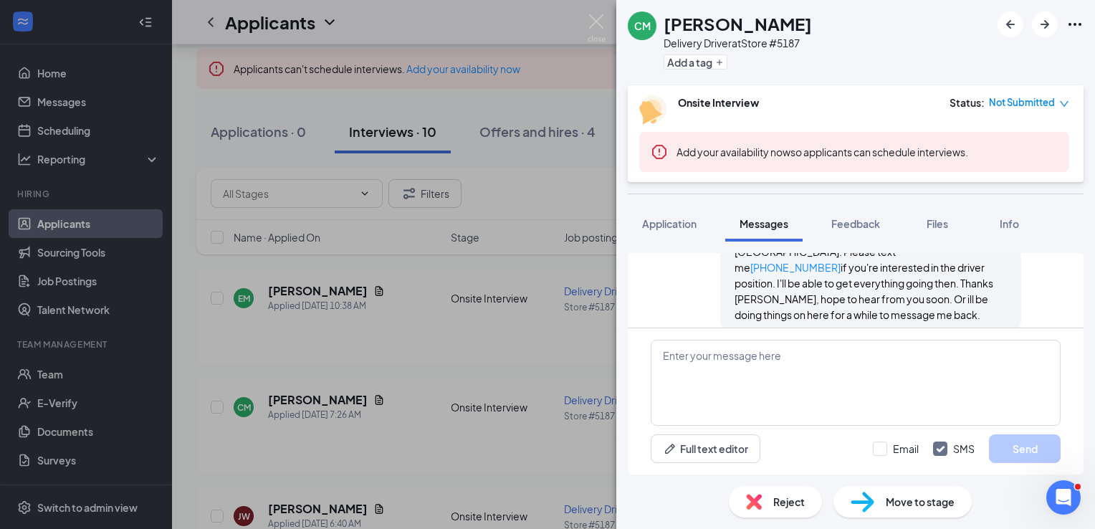
click at [510, 441] on div "CM Charlotte McGhee Delivery Driver at Store #5187 Add a tag Onsite Interview S…" at bounding box center [547, 264] width 1095 height 529
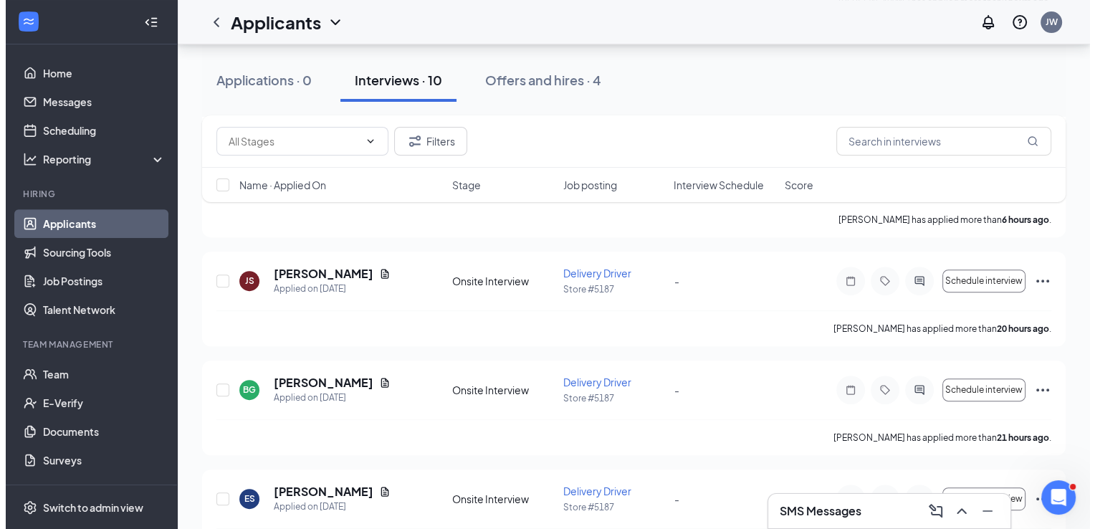
scroll to position [449, 0]
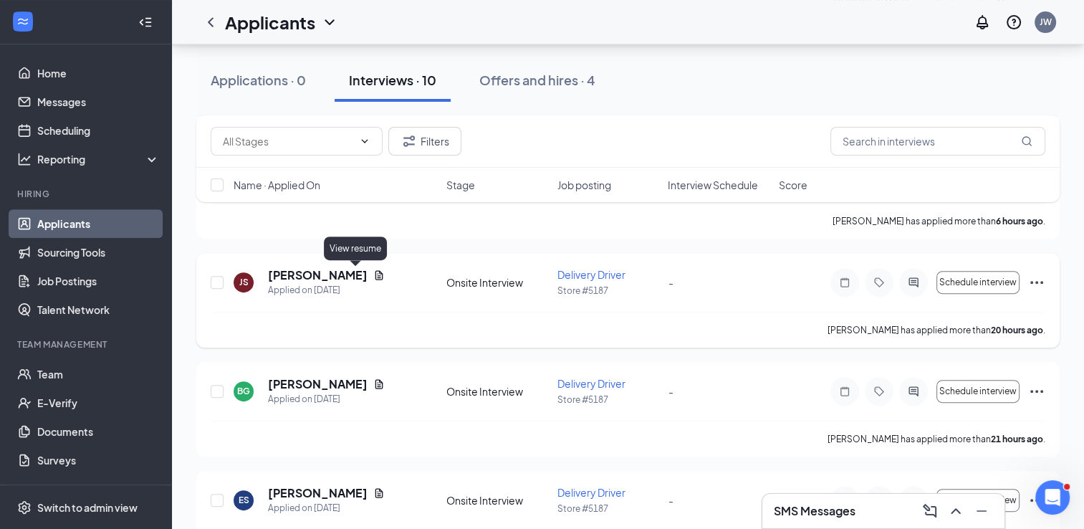
click at [376, 276] on icon "Document" at bounding box center [380, 274] width 8 height 9
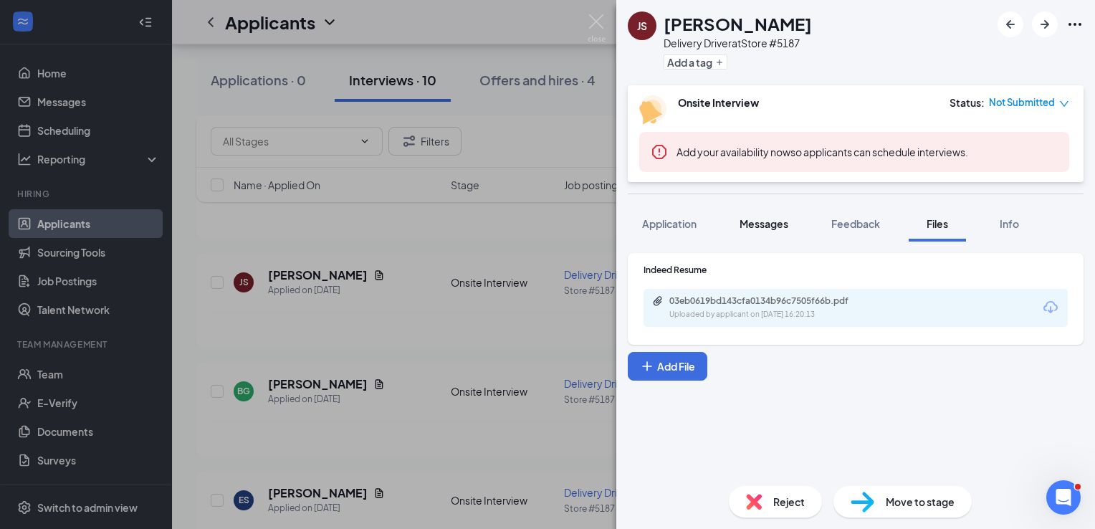
click at [752, 215] on button "Messages" at bounding box center [763, 224] width 77 height 36
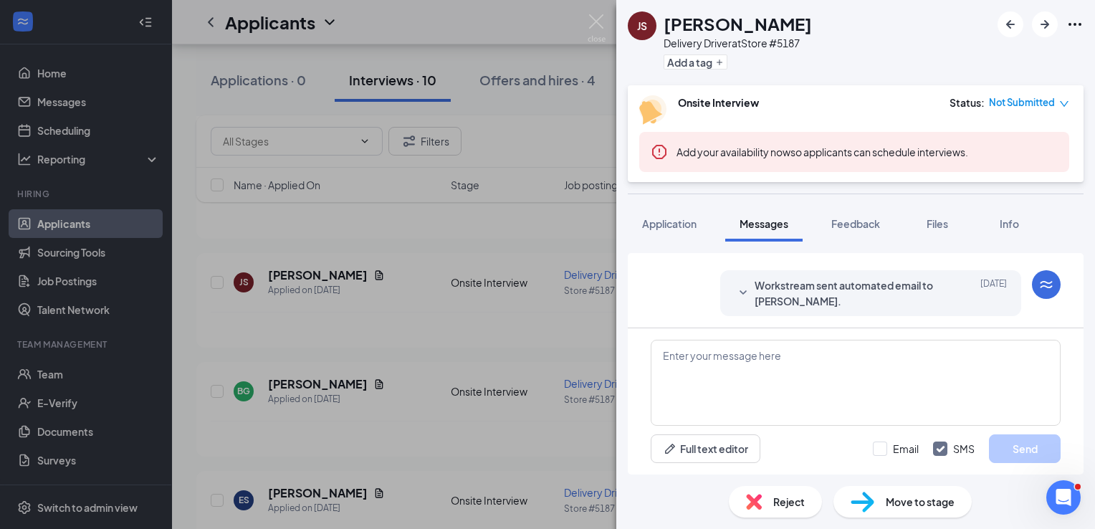
scroll to position [115, 0]
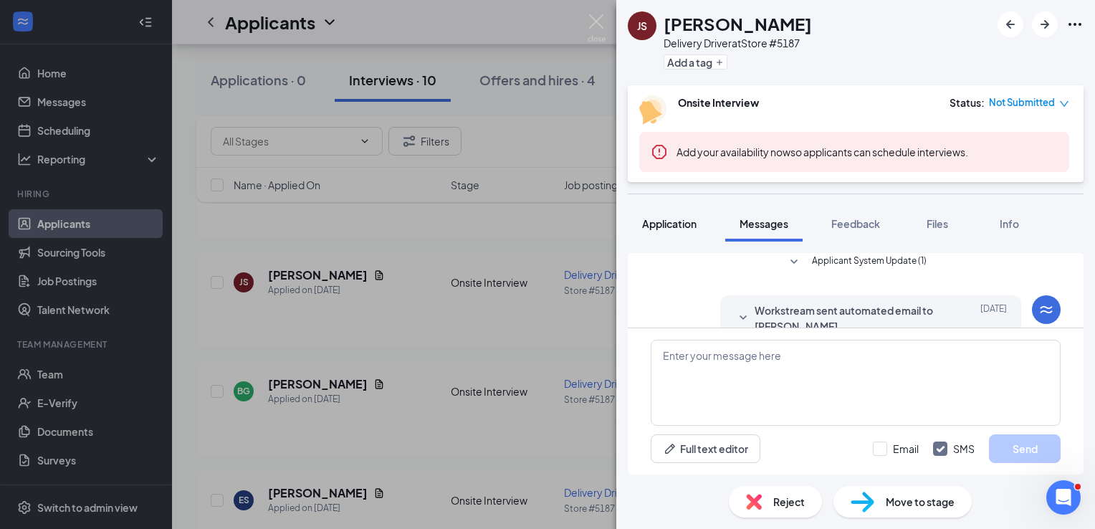
click at [678, 214] on button "Application" at bounding box center [669, 224] width 83 height 36
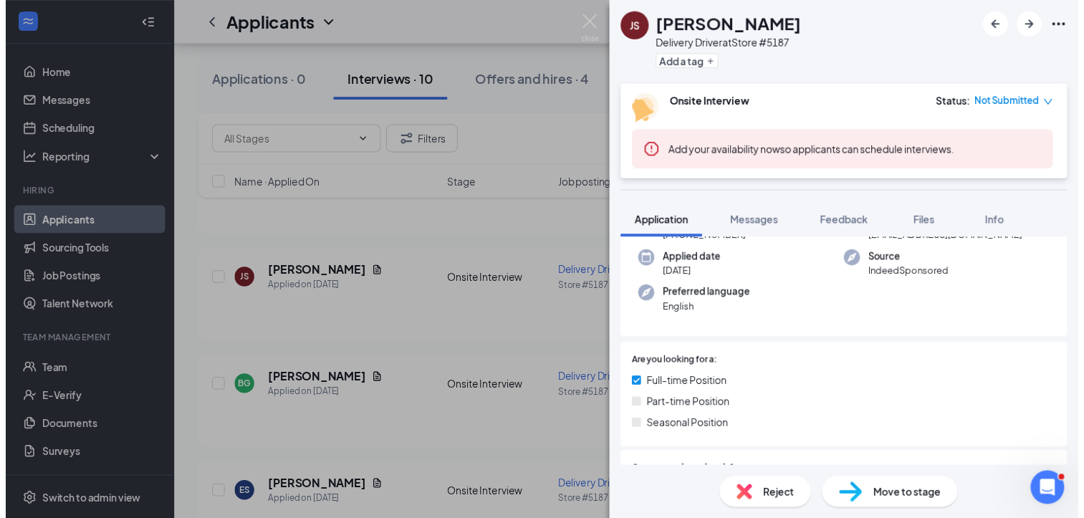
scroll to position [24, 0]
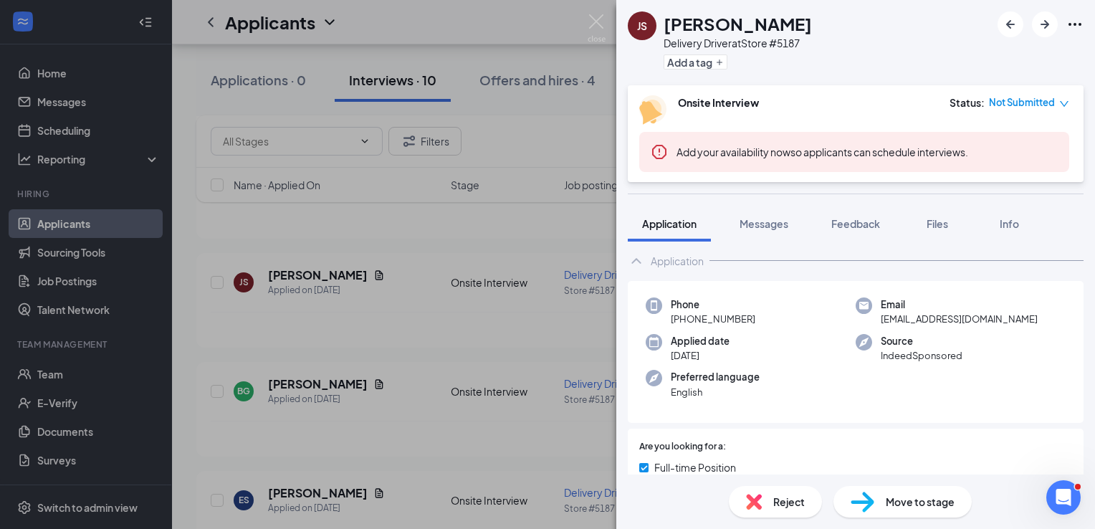
click at [543, 345] on div "JS Jesse Schepp Delivery Driver at Store #5187 Add a tag Onsite Interview Statu…" at bounding box center [547, 264] width 1095 height 529
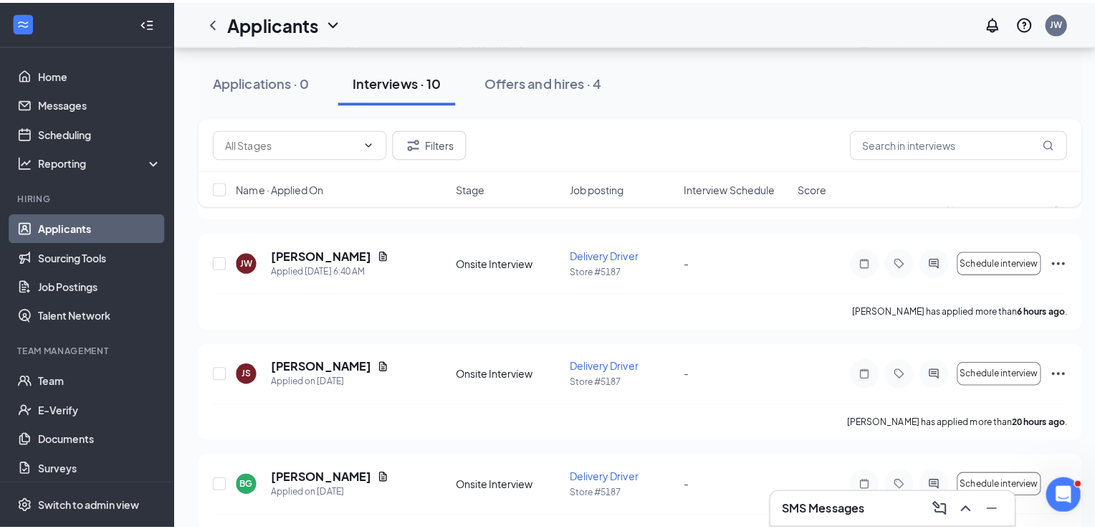
scroll to position [354, 0]
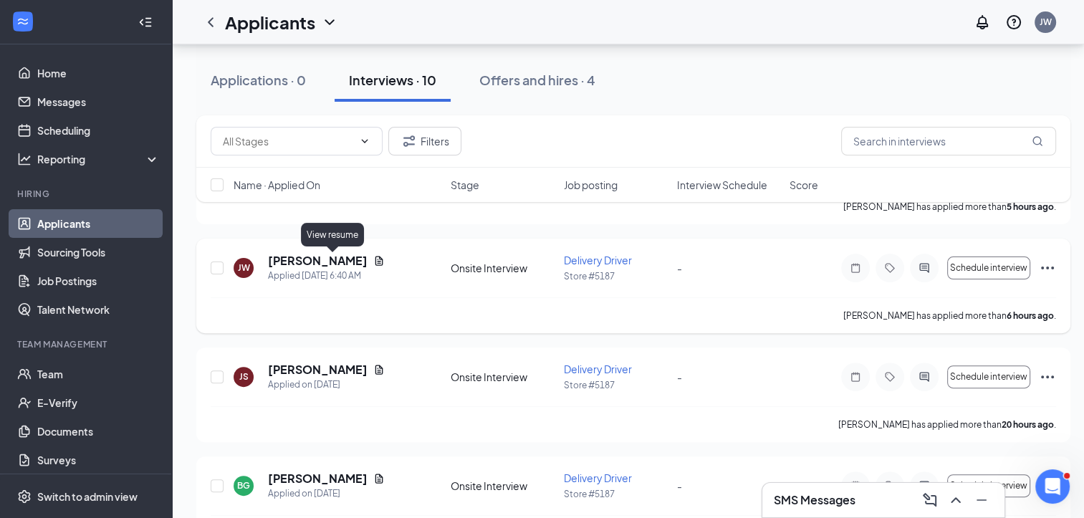
click at [373, 259] on icon "Document" at bounding box center [378, 260] width 11 height 11
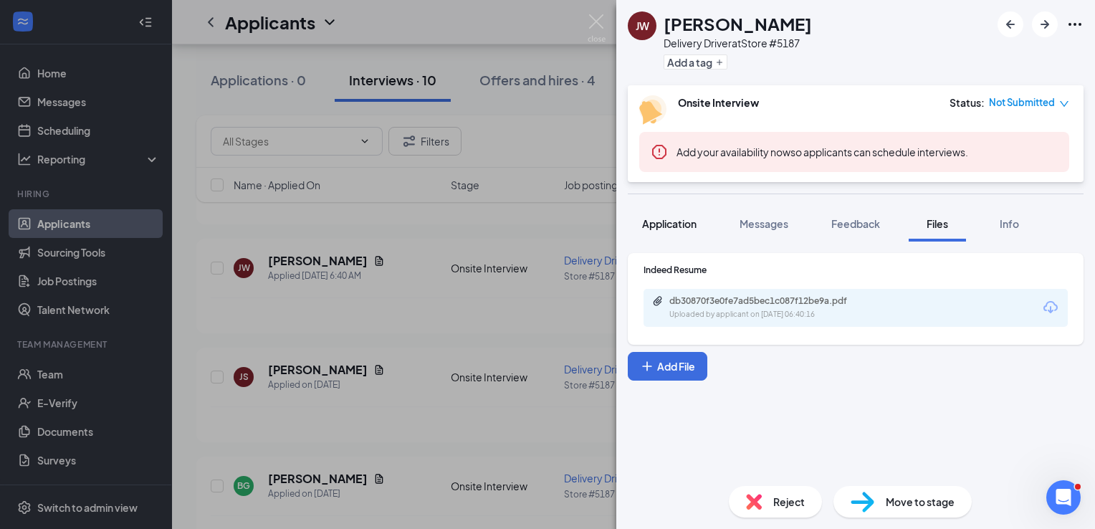
click at [684, 217] on span "Application" at bounding box center [669, 223] width 54 height 13
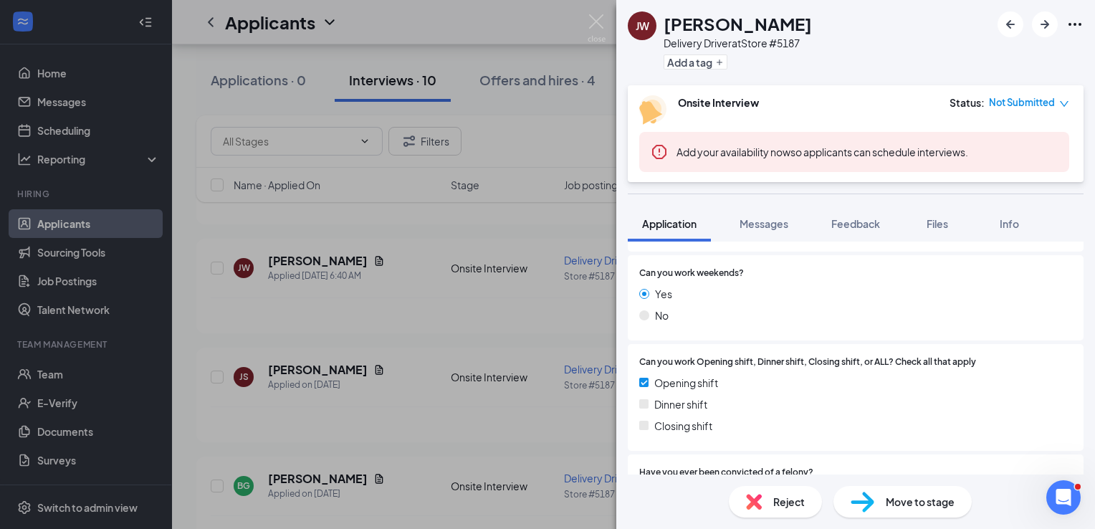
scroll to position [326, 0]
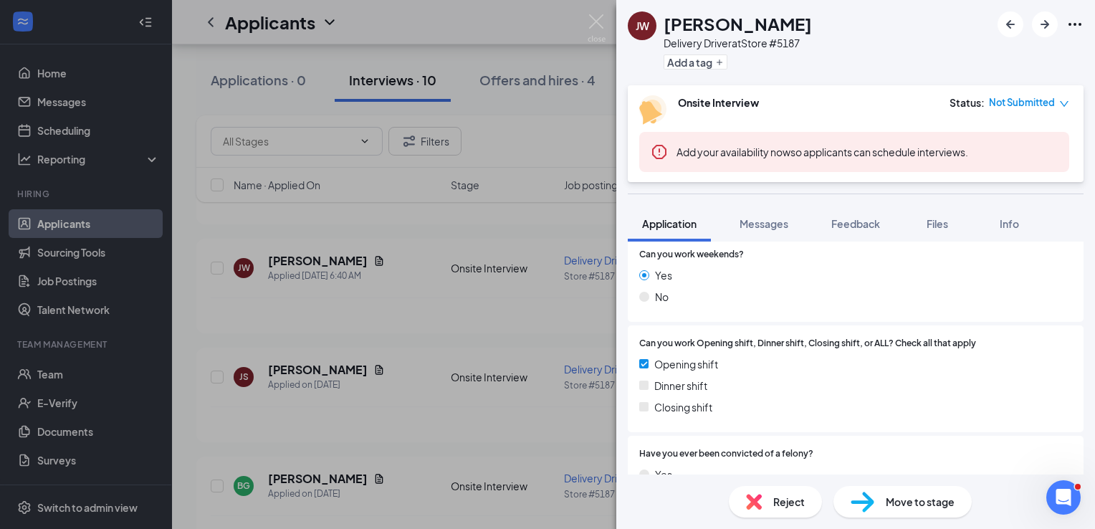
click at [464, 456] on div "JW Jay Wolfe Delivery Driver at Store #5187 Add a tag Onsite Interview Status :…" at bounding box center [547, 264] width 1095 height 529
drag, startPoint x: 587, startPoint y: 31, endPoint x: 598, endPoint y: 15, distance: 19.1
click at [598, 15] on div "JW Jay Wolfe Delivery Driver at Store #5187 Add a tag Onsite Interview Status :…" at bounding box center [547, 264] width 1095 height 529
click at [598, 15] on img at bounding box center [597, 28] width 18 height 28
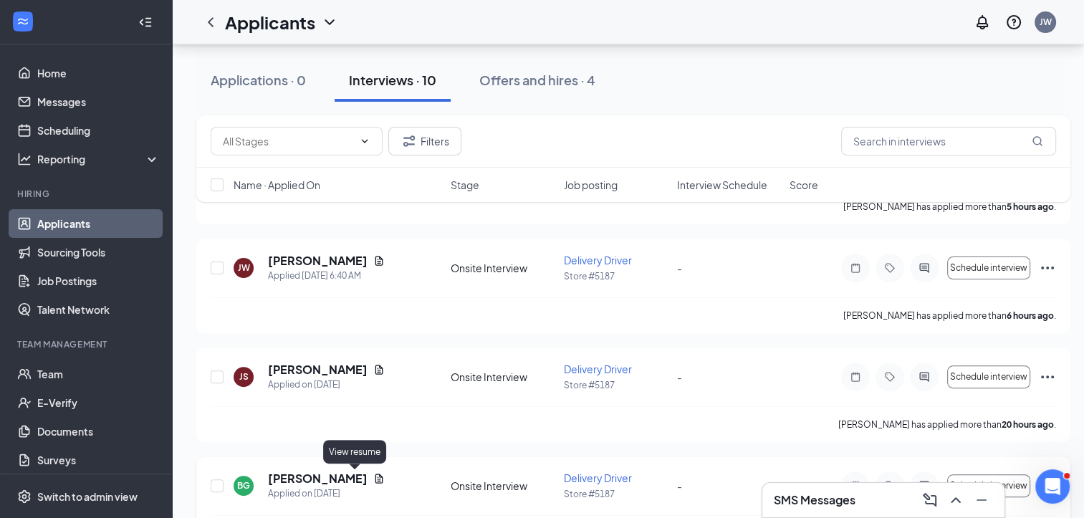
click at [373, 477] on icon "Document" at bounding box center [378, 478] width 11 height 11
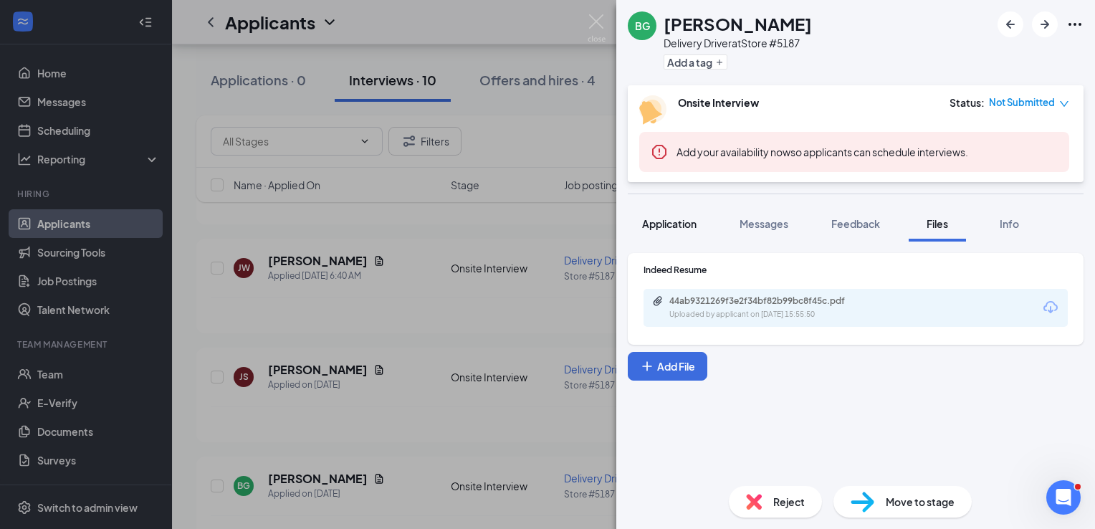
click at [668, 232] on button "Application" at bounding box center [669, 224] width 83 height 36
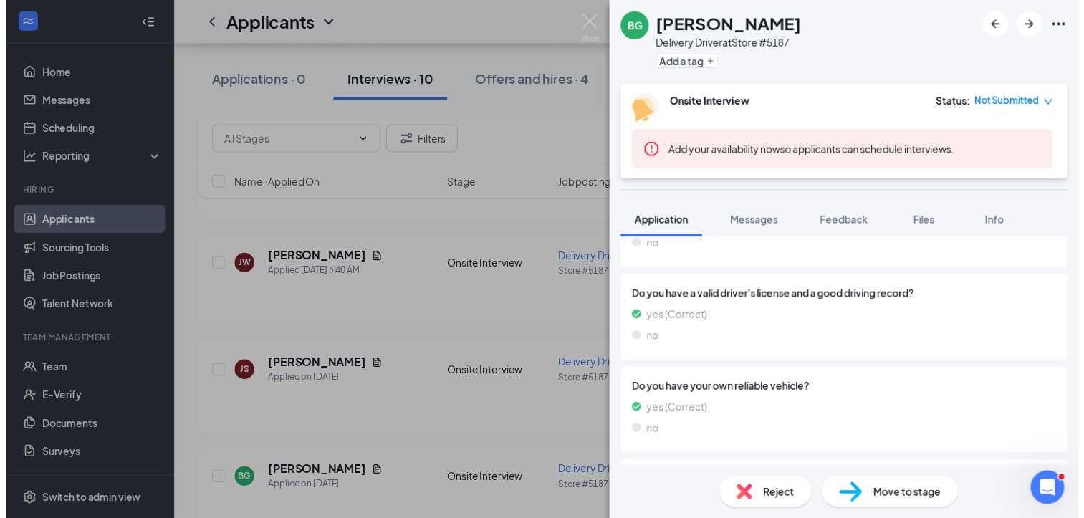
scroll to position [831, 0]
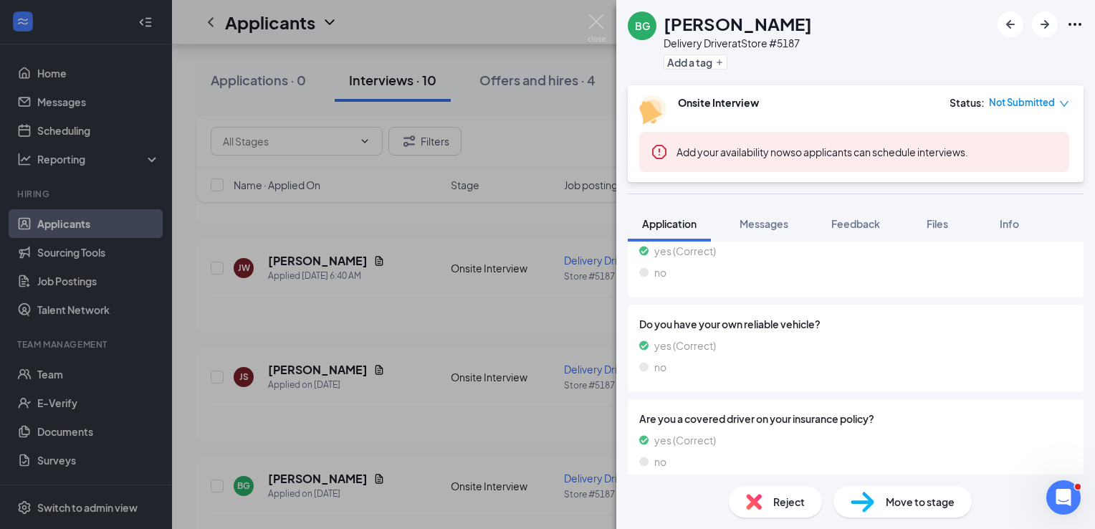
click at [532, 440] on div "BG Bahati Gerald Delivery Driver at Store #5187 Add a tag Onsite Interview Stat…" at bounding box center [547, 264] width 1095 height 529
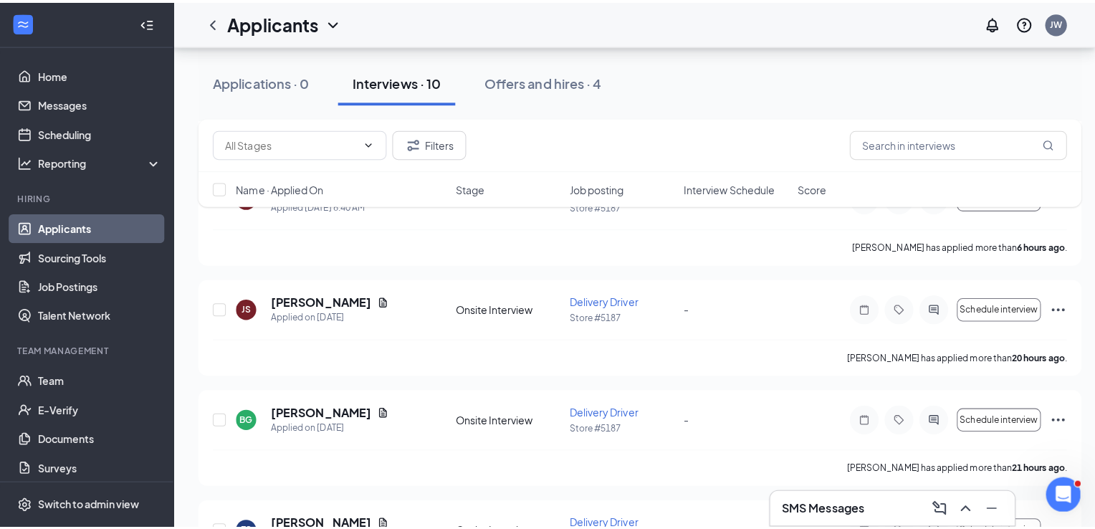
scroll to position [445, 0]
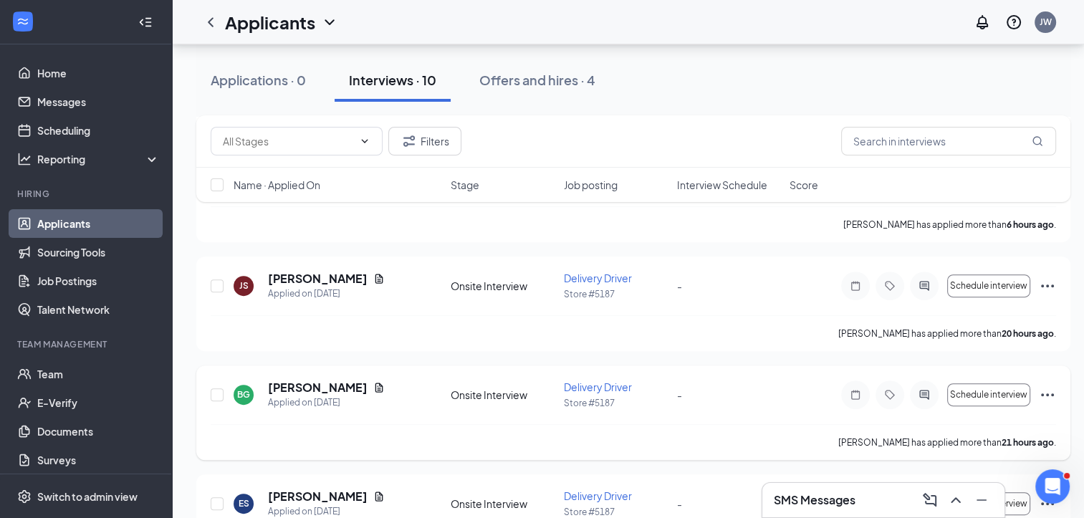
click at [931, 386] on div at bounding box center [924, 395] width 29 height 29
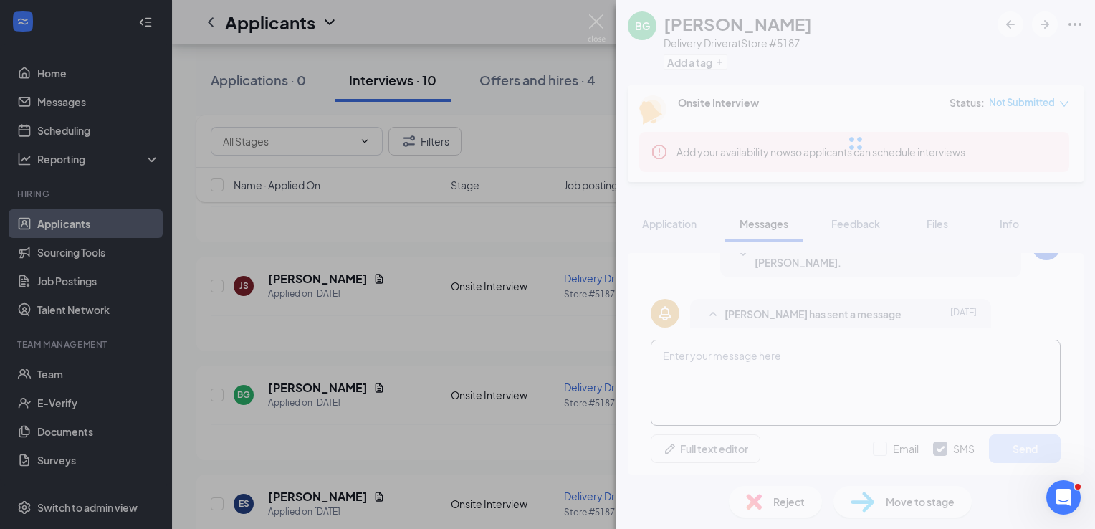
scroll to position [287, 0]
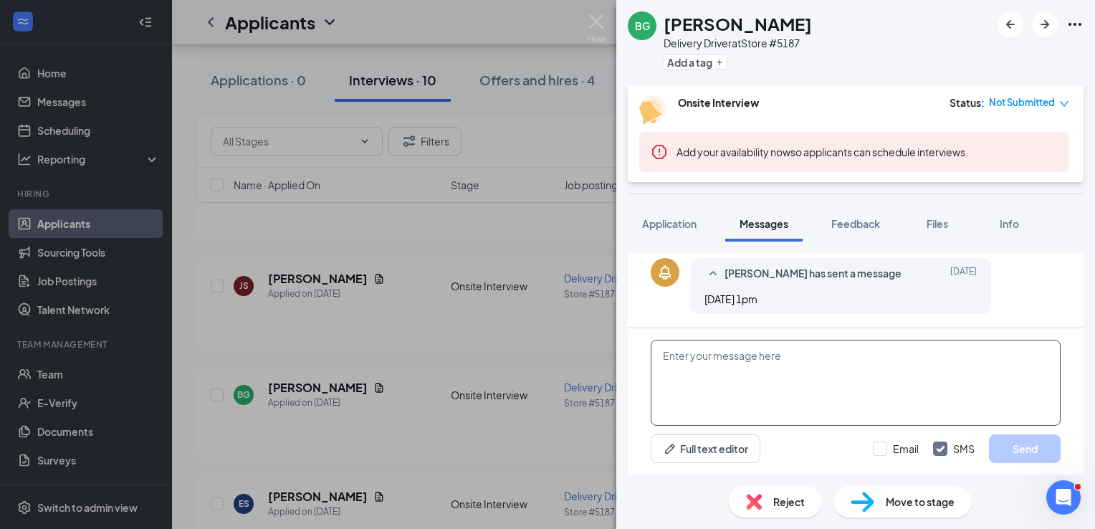
click at [804, 388] on textarea at bounding box center [856, 383] width 410 height 86
paste textarea "Hi Luke, I'm John from Papa Johns. I am the area manager, and I'm trying to hel…"
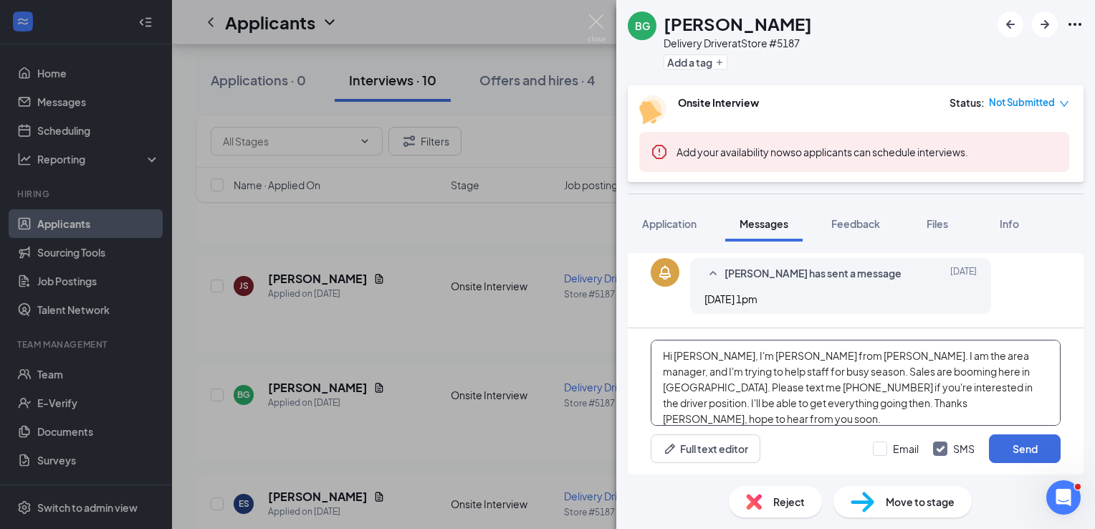
click at [694, 355] on textarea "Hi Luke, I'm John from Papa Johns. I am the area manager, and I'm trying to hel…" at bounding box center [856, 383] width 410 height 86
click at [742, 406] on textarea "Hi Bahati, I'm John from Papa Johns. I am the area manager, and I'm trying to h…" at bounding box center [856, 383] width 410 height 86
click at [928, 406] on textarea "Hi Bahati, I'm John from Papa Johns. I am the area manager, and I'm trying to h…" at bounding box center [856, 383] width 410 height 86
type textarea "Hi [PERSON_NAME], I'm [PERSON_NAME] from [PERSON_NAME]. I am the area manager, …"
click at [1025, 459] on button "Send" at bounding box center [1025, 448] width 72 height 29
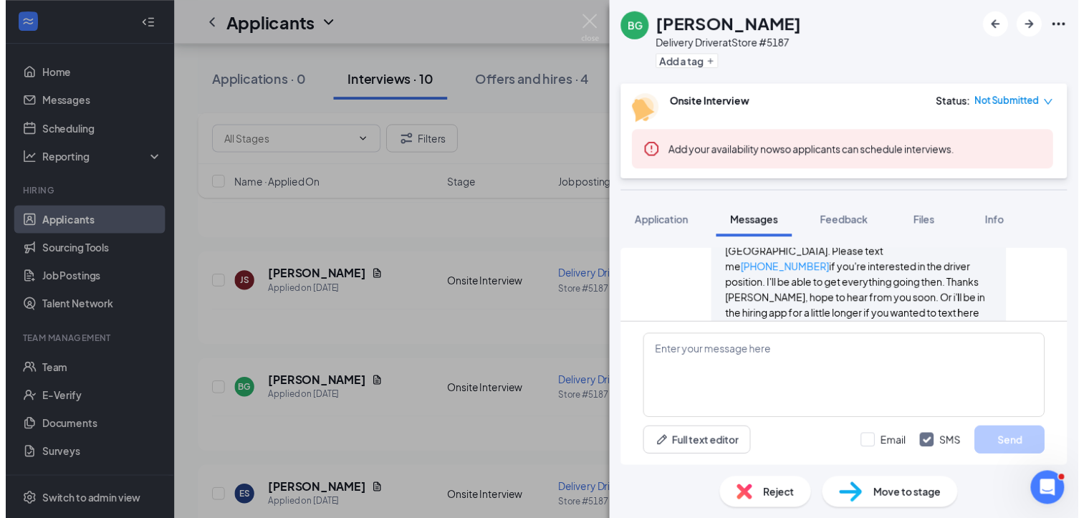
scroll to position [474, 0]
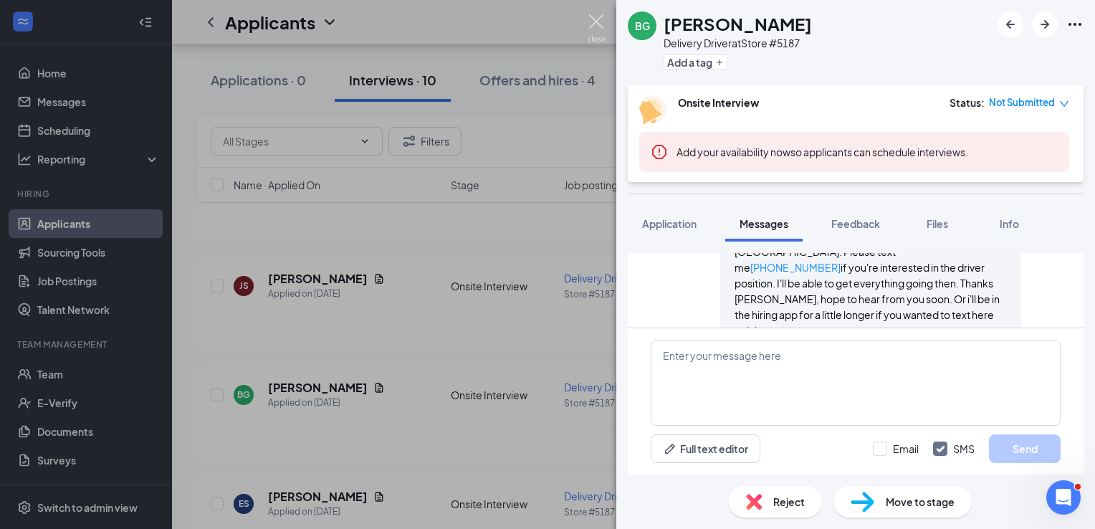
click at [603, 19] on img at bounding box center [597, 28] width 18 height 28
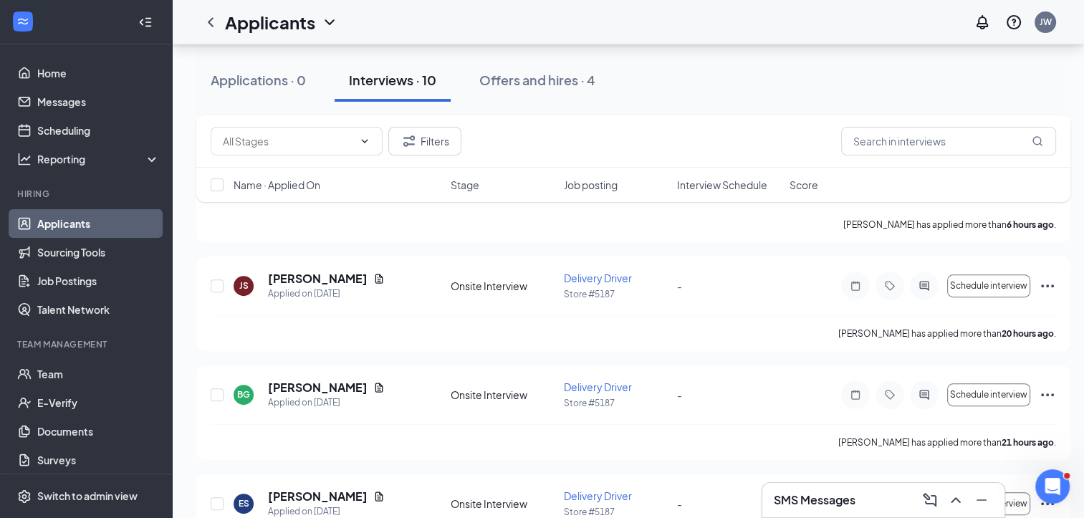
click at [797, 500] on h3 "SMS Messages" at bounding box center [815, 500] width 82 height 16
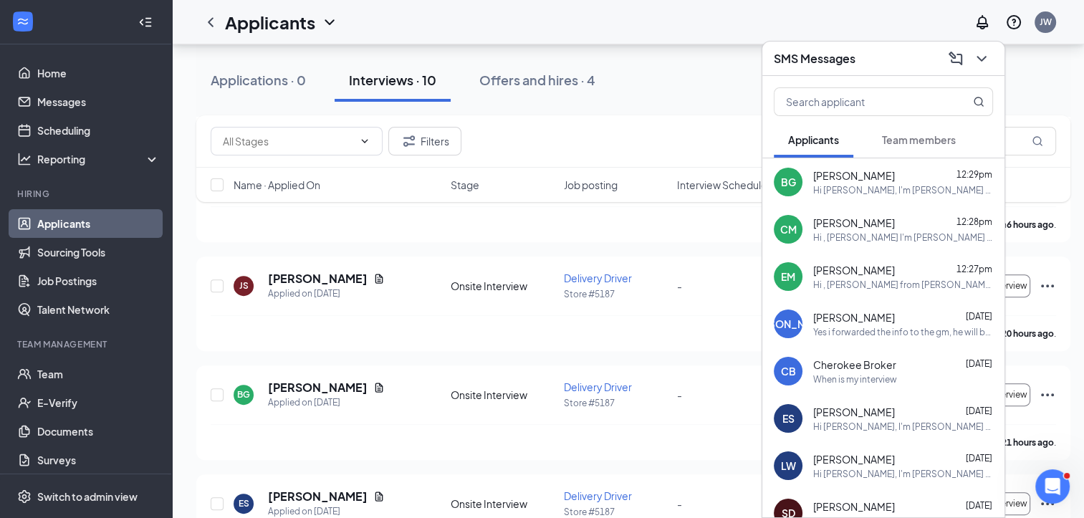
click at [925, 148] on button "Team members" at bounding box center [919, 140] width 102 height 36
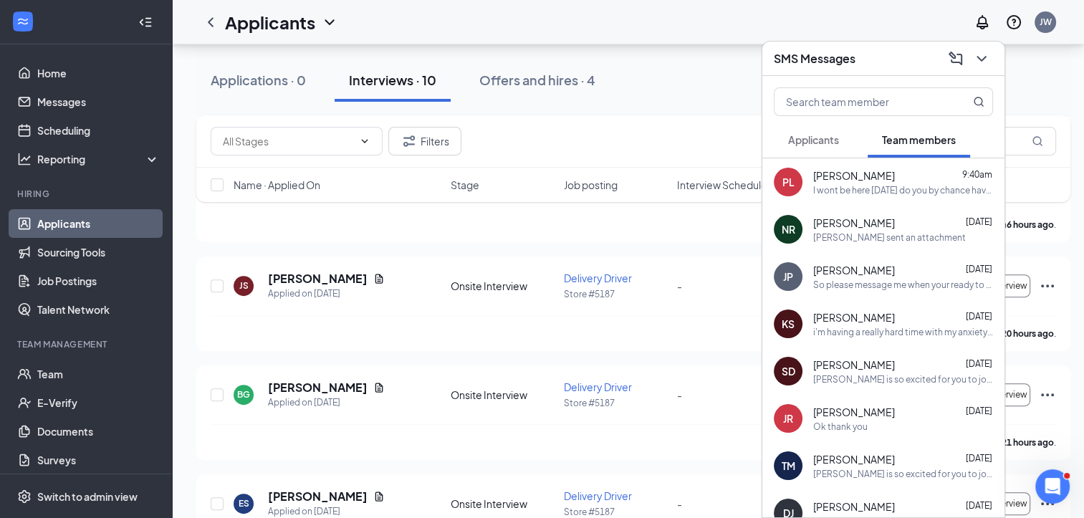
click at [834, 140] on span "Applicants" at bounding box center [813, 139] width 51 height 13
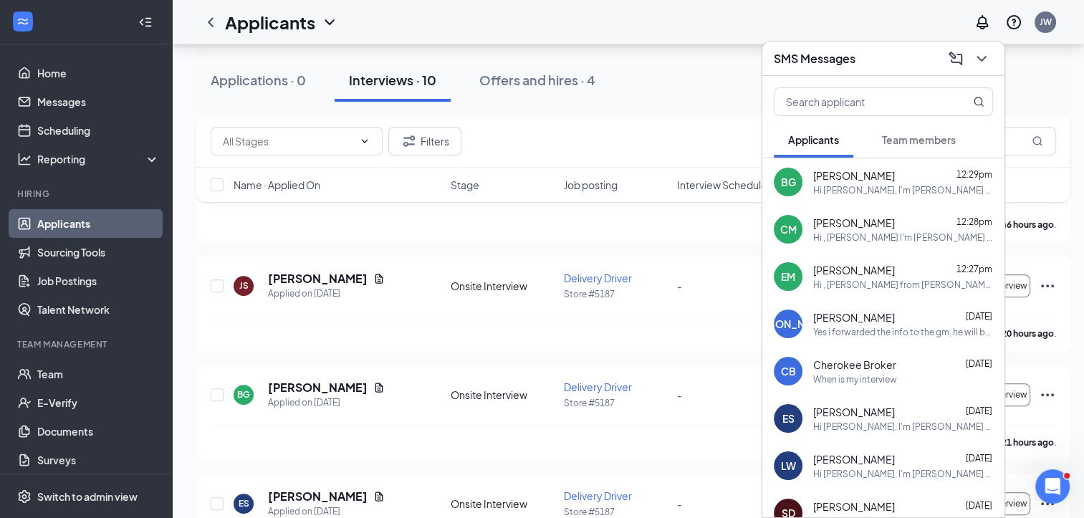
click at [665, 105] on div "Applications · 0 Interviews · 10 Offers and hires · 4" at bounding box center [633, 80] width 874 height 72
click at [739, 75] on div "Applications · 0 Interviews · 10 Offers and hires · 4" at bounding box center [633, 80] width 874 height 43
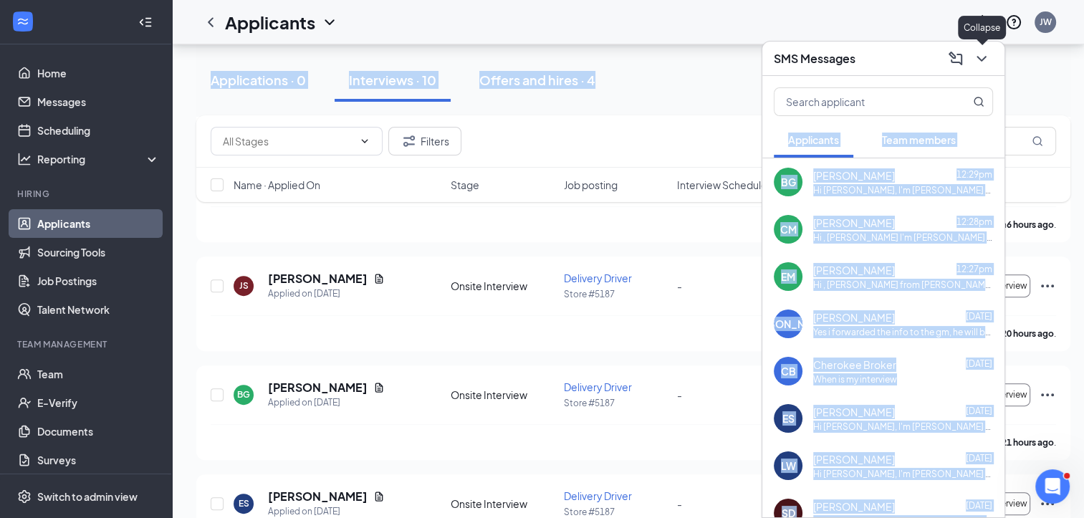
drag, startPoint x: 739, startPoint y: 75, endPoint x: 984, endPoint y: 57, distance: 245.7
click at [984, 57] on div "SMS Messages Applicants Team members BG Bahati Gerald 12:29pm Hi Bahati, I'm Jo…" at bounding box center [633, 310] width 923 height 1423
click at [984, 57] on icon "ChevronDown" at bounding box center [981, 58] width 17 height 17
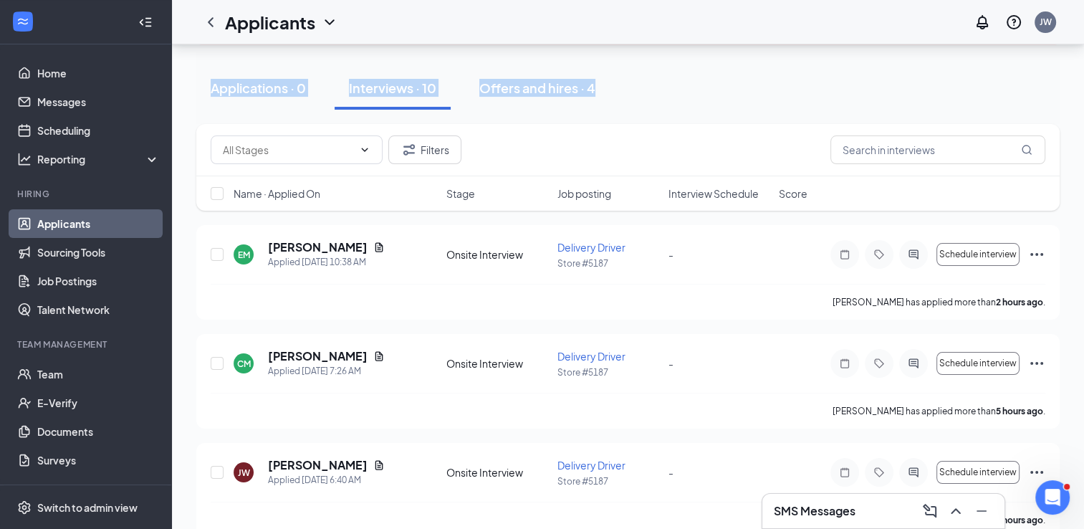
scroll to position [151, 0]
click at [214, 21] on icon "ChevronLeft" at bounding box center [210, 22] width 17 height 17
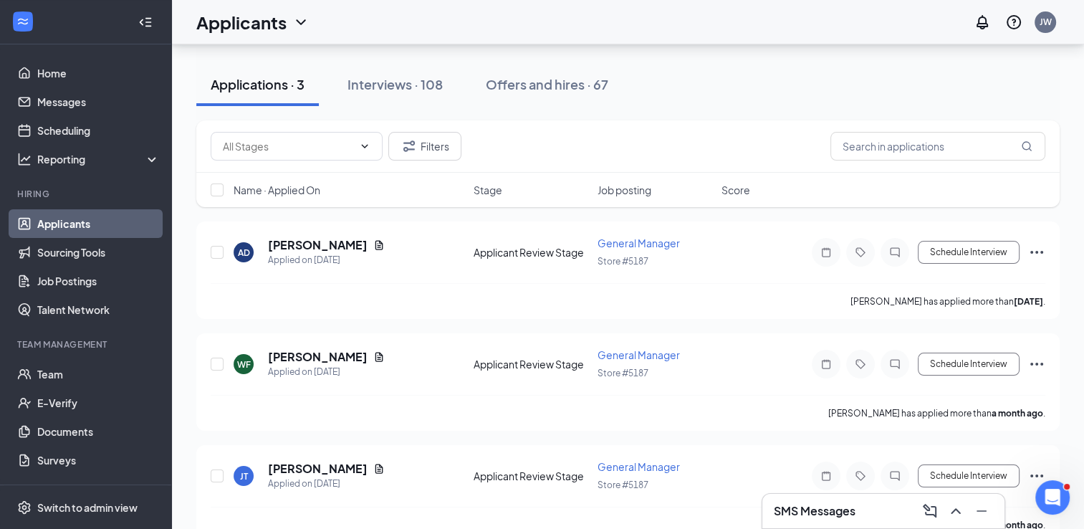
scroll to position [145, 0]
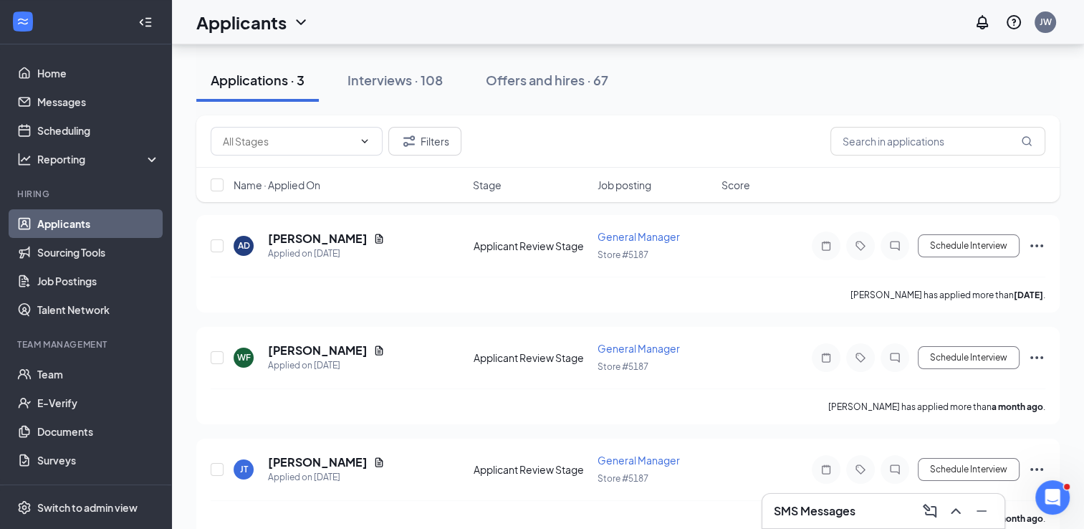
click at [253, 26] on h1 "Applicants" at bounding box center [241, 22] width 90 height 24
click at [243, 61] on link "Applicants" at bounding box center [282, 63] width 155 height 14
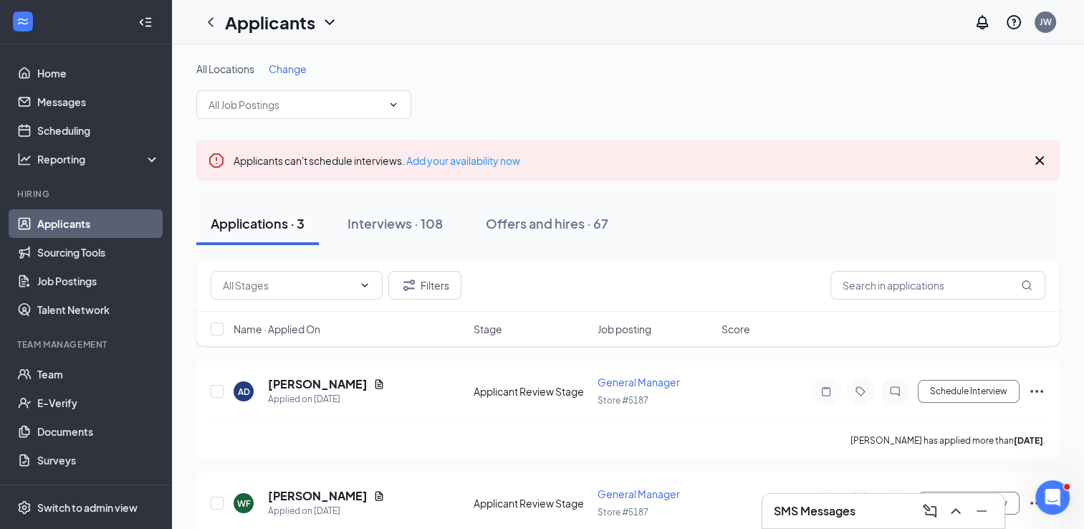
click at [1041, 161] on icon "Cross" at bounding box center [1040, 160] width 9 height 9
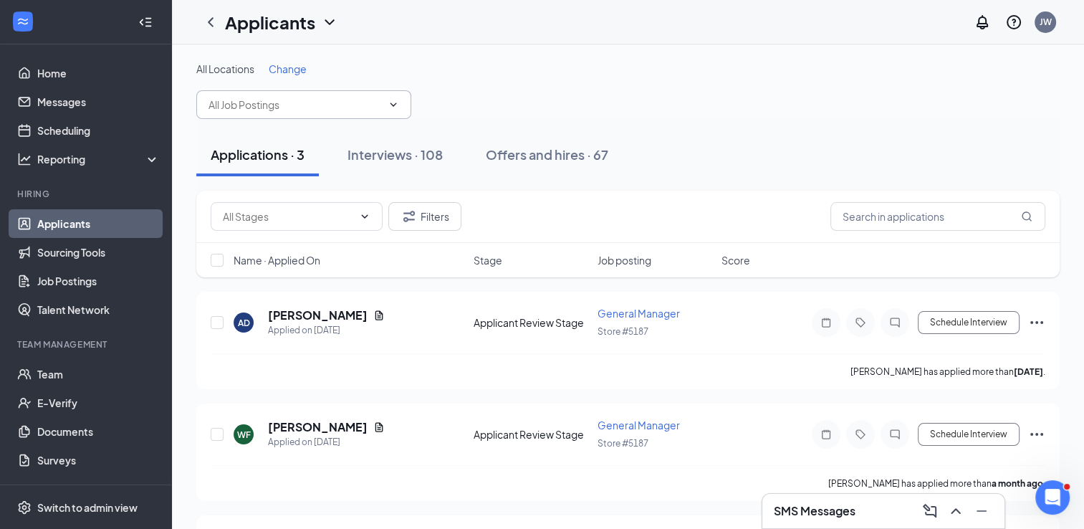
click at [258, 96] on span at bounding box center [303, 104] width 215 height 29
click at [267, 103] on input "text" at bounding box center [295, 105] width 173 height 16
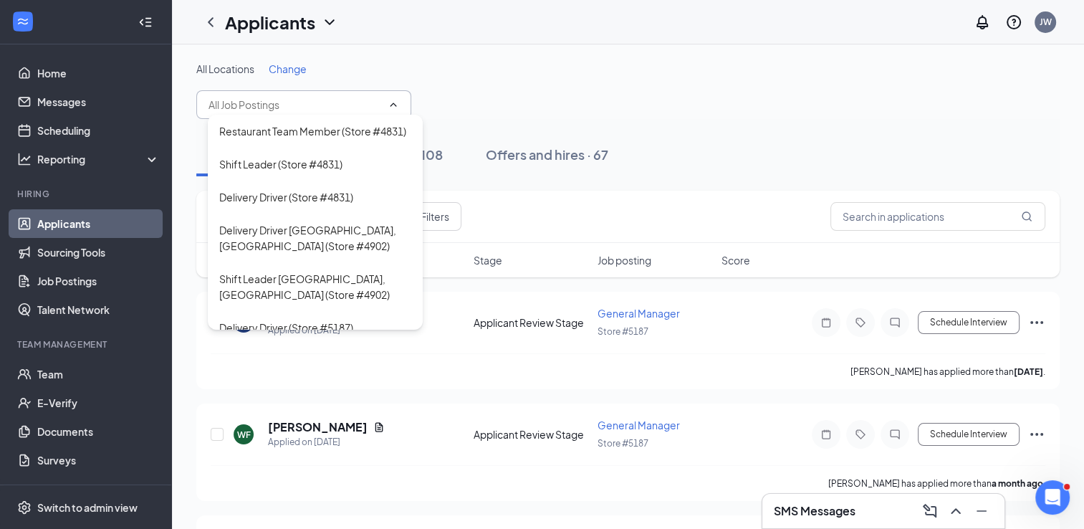
click at [267, 103] on input "text" at bounding box center [295, 105] width 173 height 16
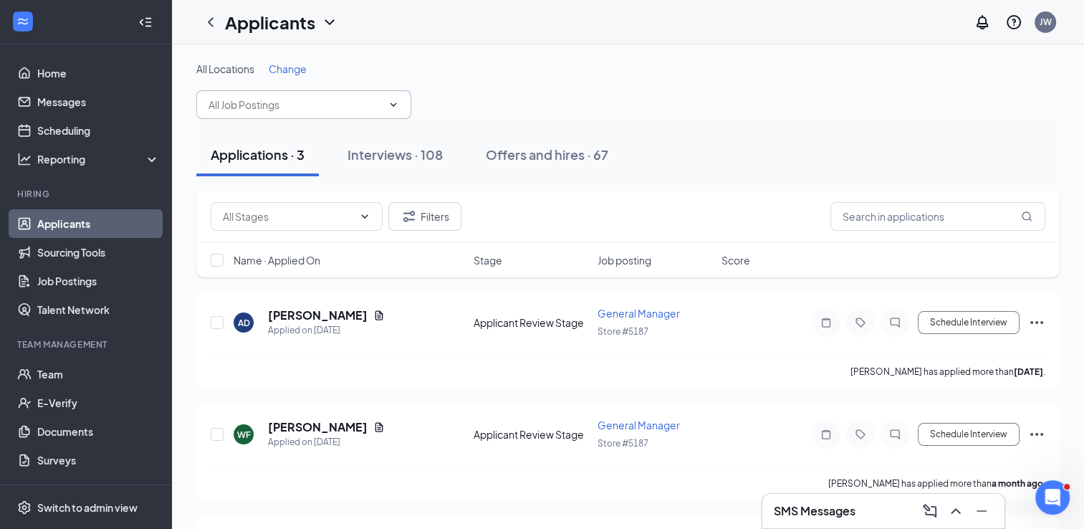
click at [278, 106] on input "text" at bounding box center [295, 105] width 173 height 16
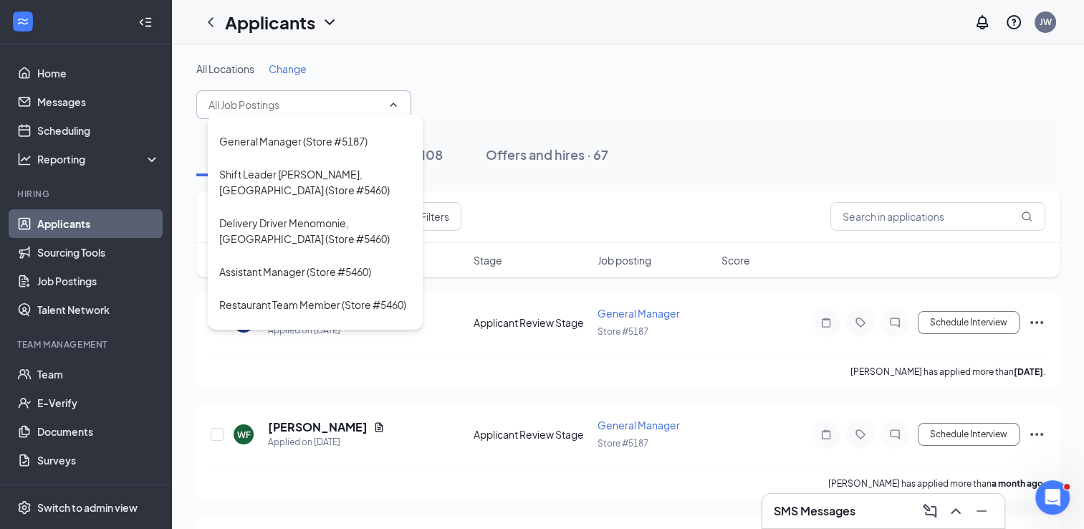
scroll to position [328, 0]
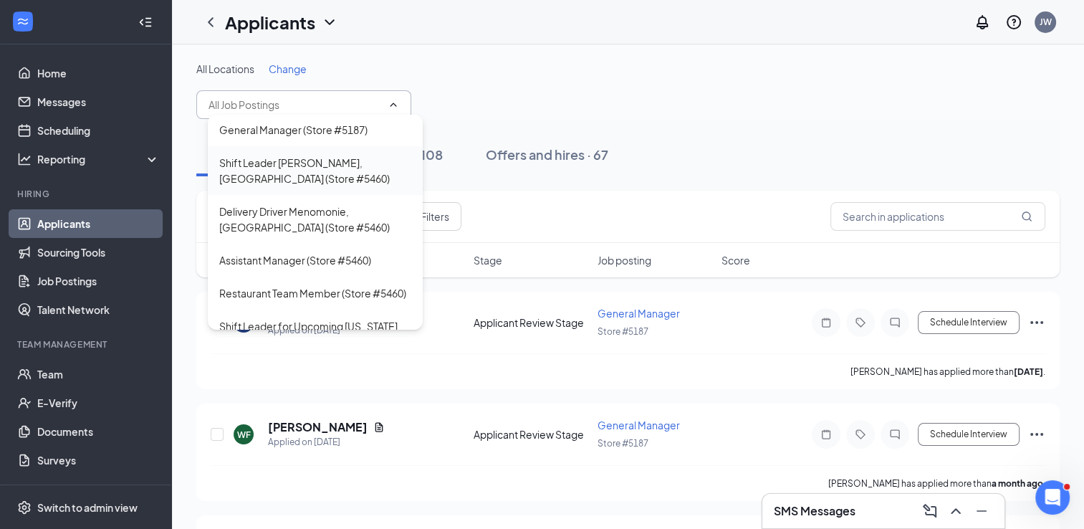
click at [346, 186] on div "Shift Leader Menomonie, WI (Store #5460)" at bounding box center [315, 171] width 192 height 32
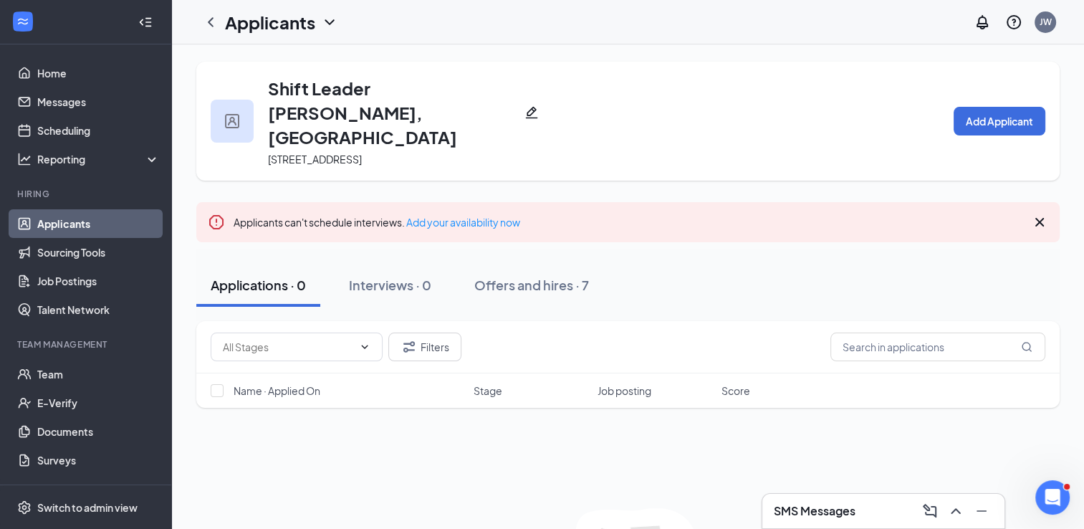
click at [1043, 214] on icon "Cross" at bounding box center [1039, 222] width 17 height 17
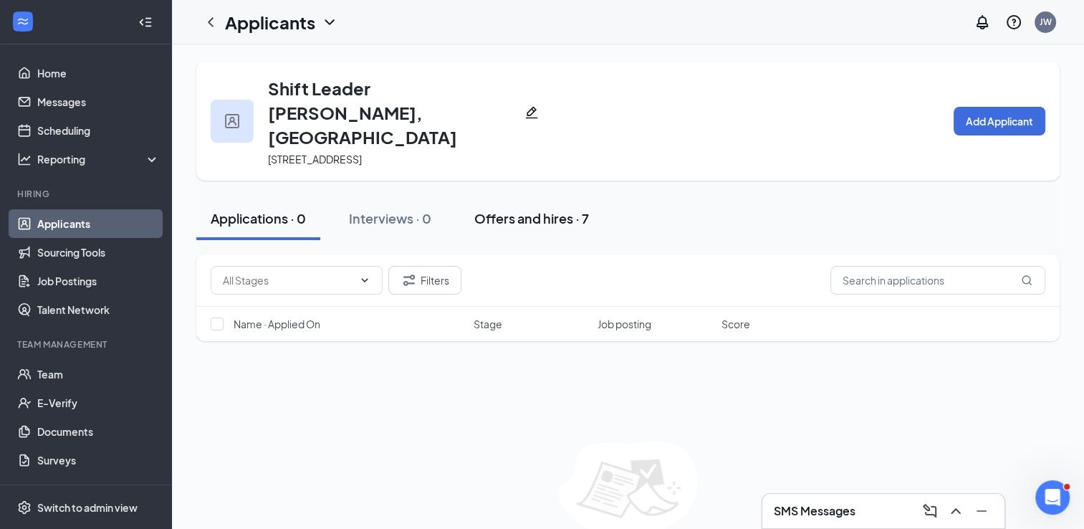
click at [583, 209] on div "Offers and hires · 7" at bounding box center [531, 218] width 115 height 18
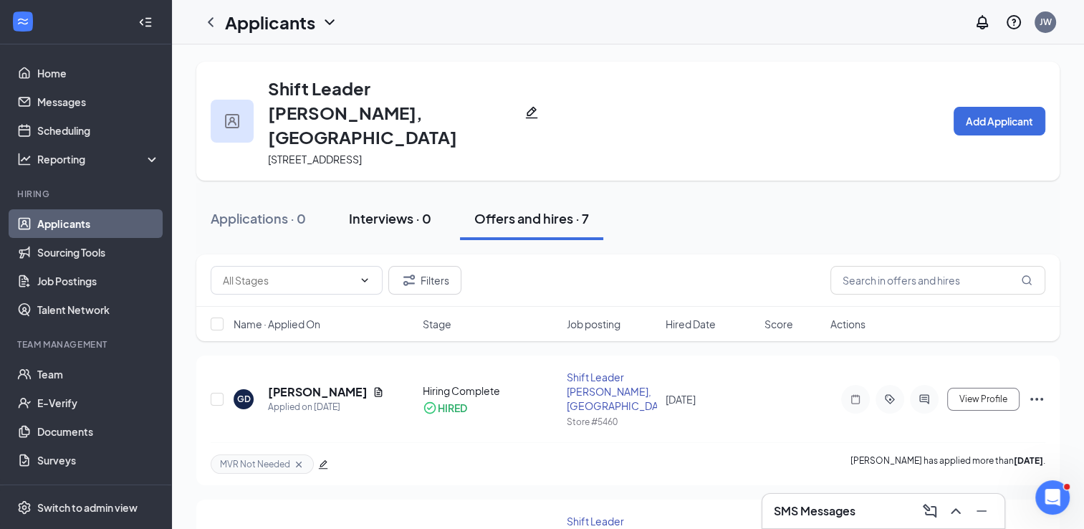
click at [391, 209] on div "Interviews · 0" at bounding box center [390, 218] width 82 height 18
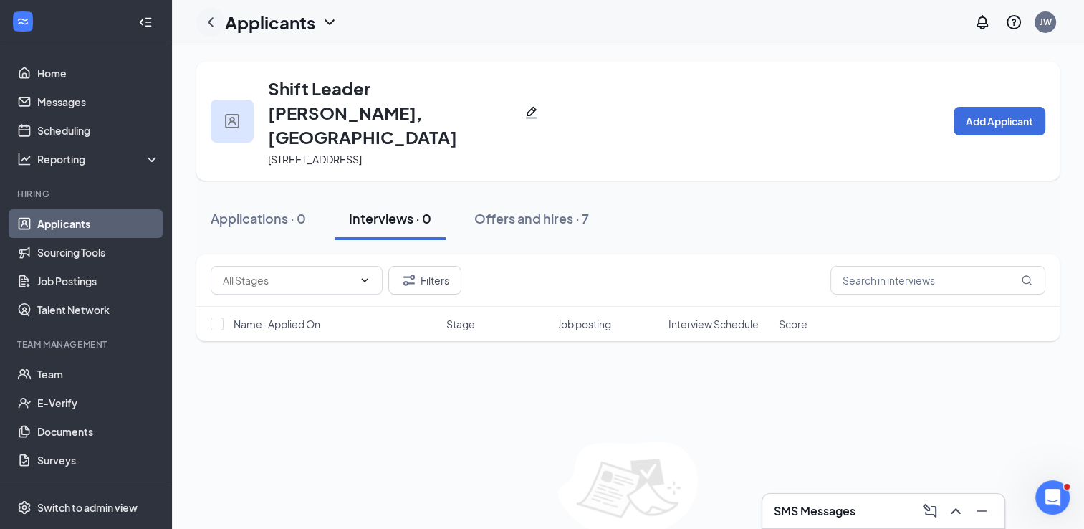
click at [209, 22] on icon "ChevronLeft" at bounding box center [211, 21] width 6 height 9
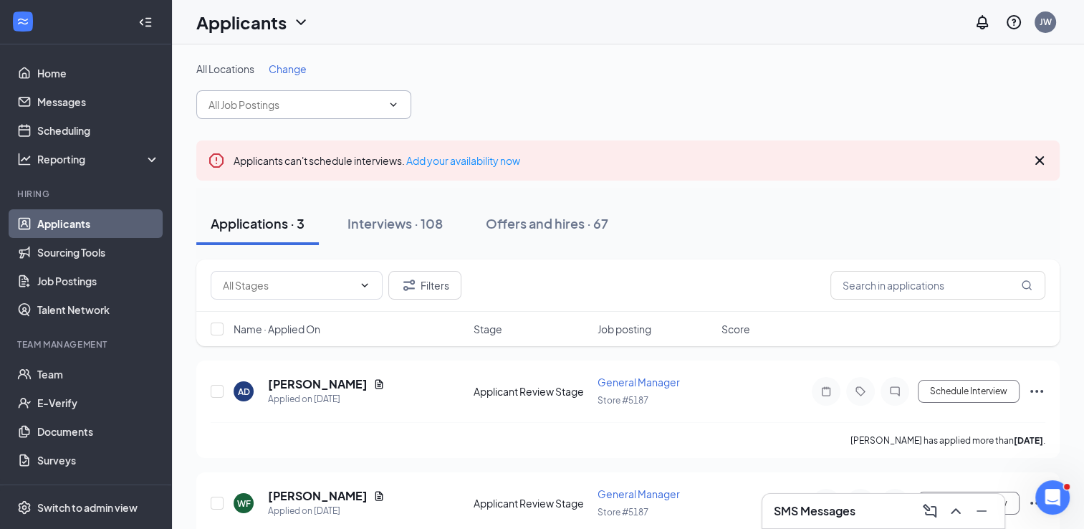
click at [332, 102] on input "text" at bounding box center [295, 105] width 173 height 16
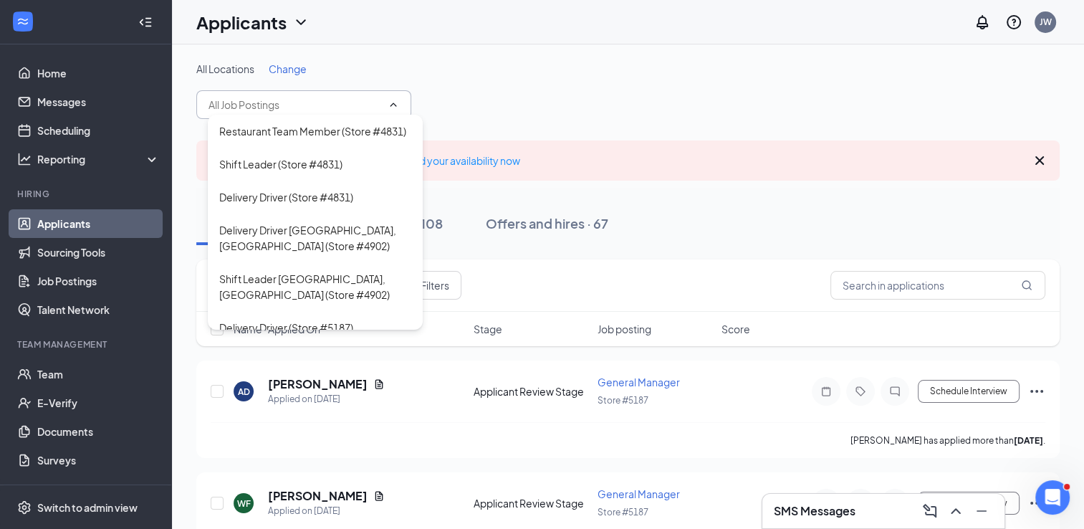
scroll to position [388, 0]
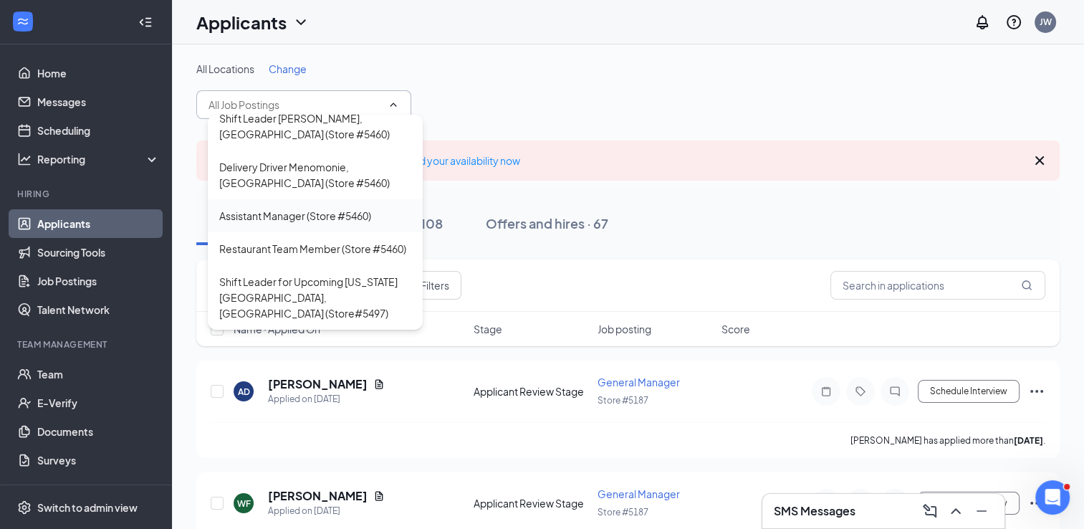
click at [352, 222] on div "Assistant Manager (Store #5460)" at bounding box center [295, 216] width 152 height 16
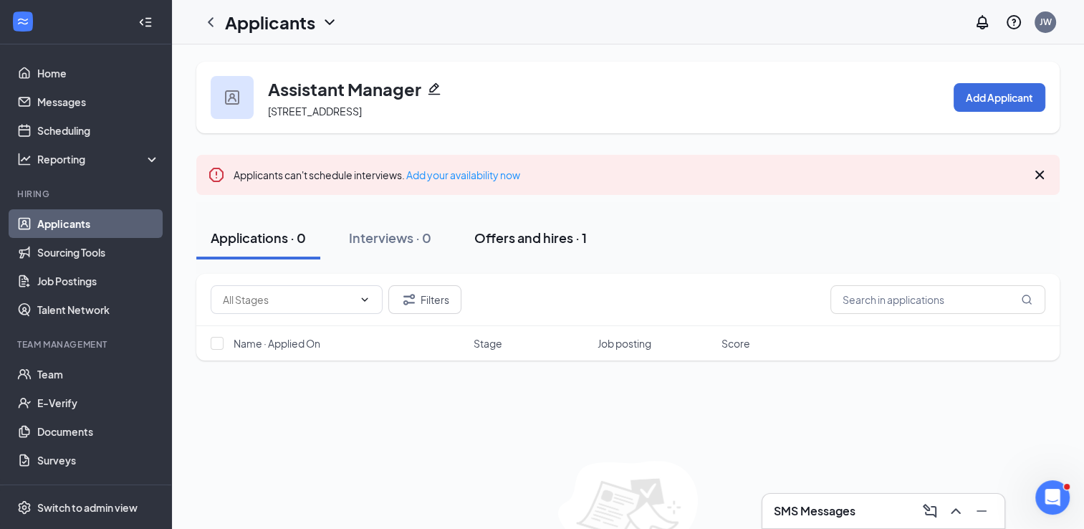
click at [512, 231] on div "Offers and hires · 1" at bounding box center [530, 238] width 113 height 18
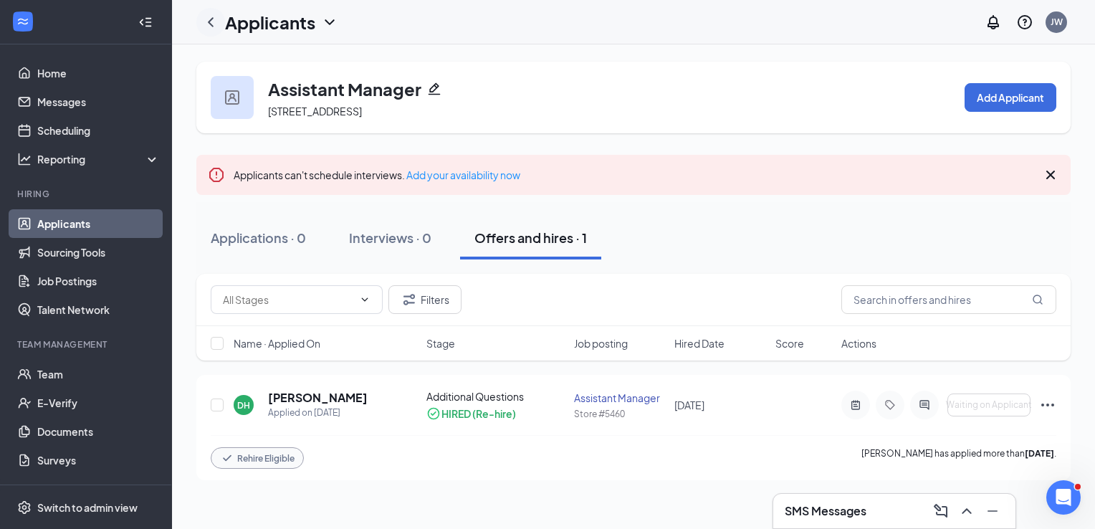
click at [216, 19] on icon "ChevronLeft" at bounding box center [210, 22] width 17 height 17
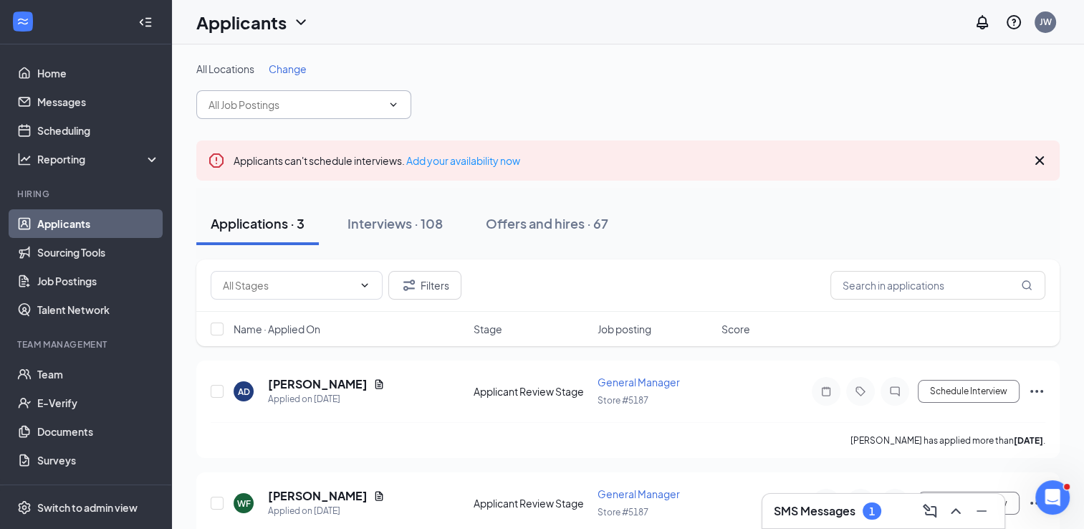
click at [301, 111] on input "text" at bounding box center [295, 105] width 173 height 16
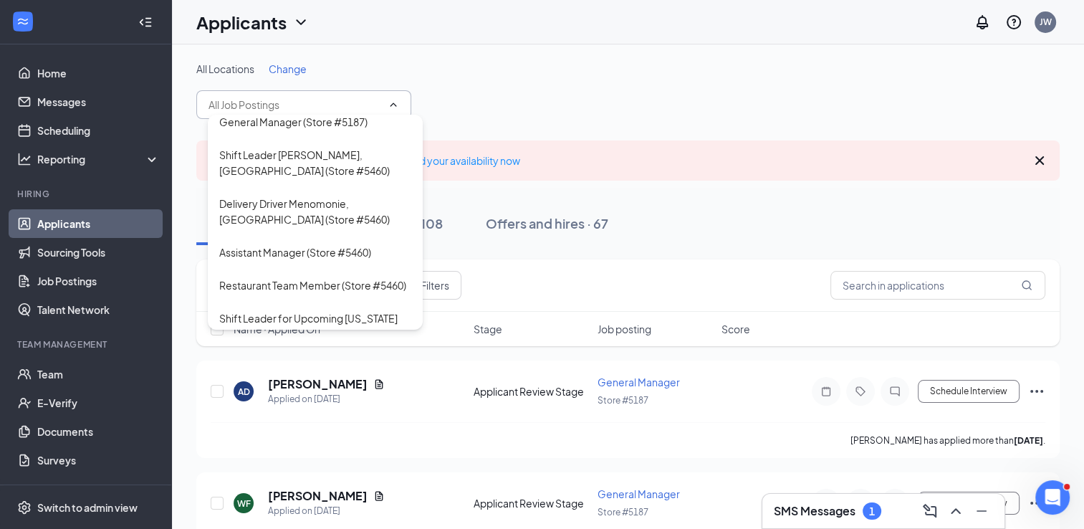
scroll to position [338, 0]
click at [323, 291] on div "Restaurant Team Member (Store #5460)" at bounding box center [312, 283] width 187 height 16
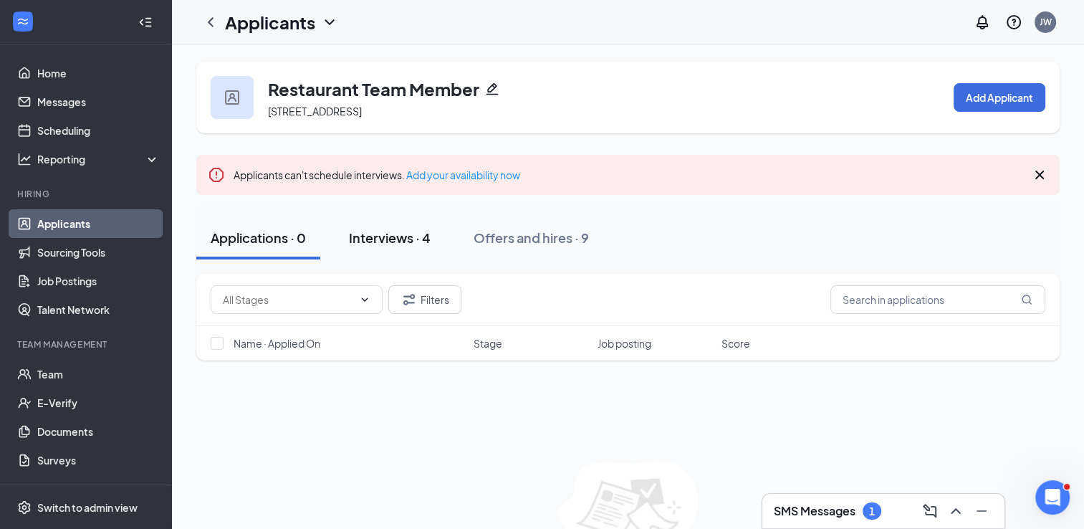
click at [387, 244] on div "Interviews · 4" at bounding box center [390, 238] width 82 height 18
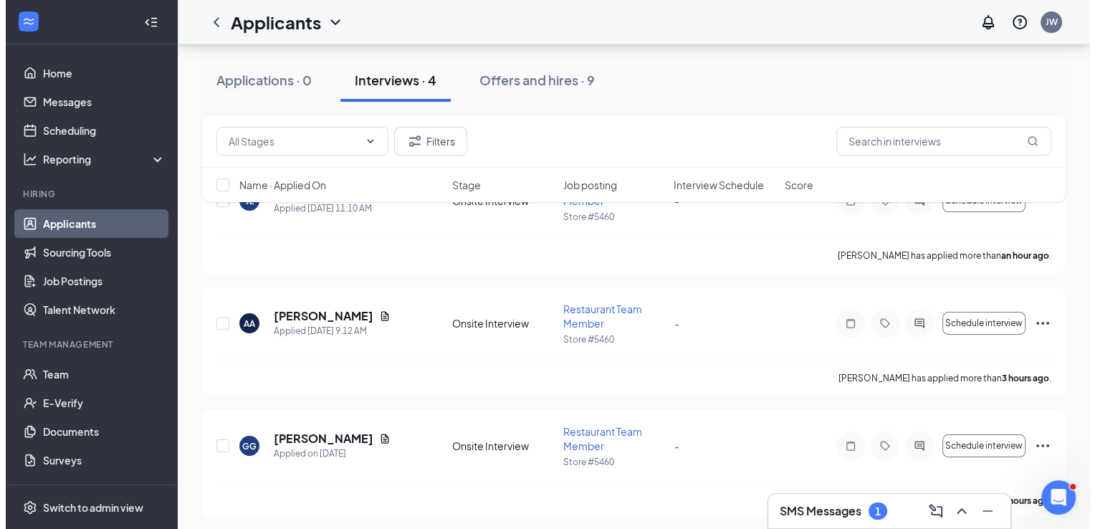
scroll to position [209, 0]
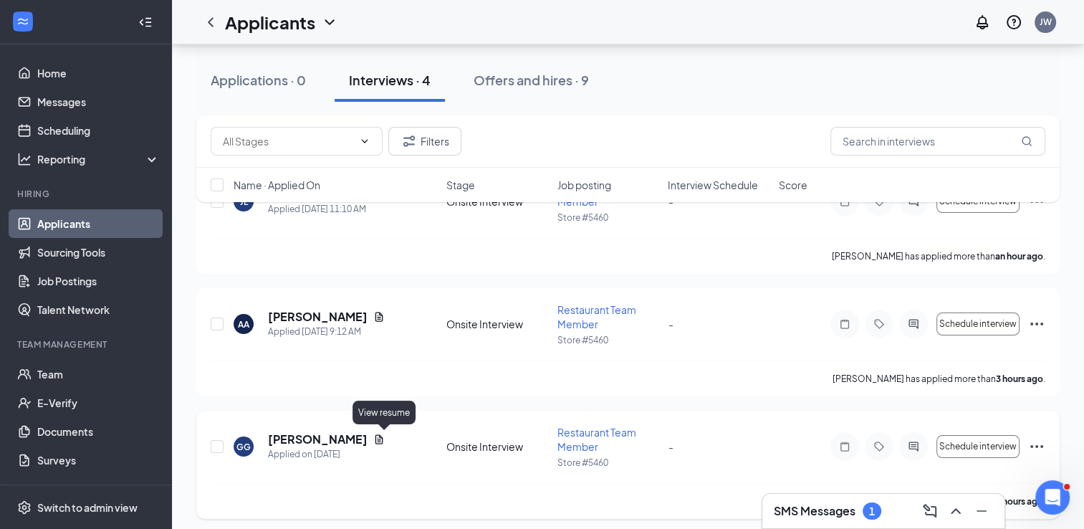
click at [385, 438] on icon "Document" at bounding box center [378, 439] width 11 height 11
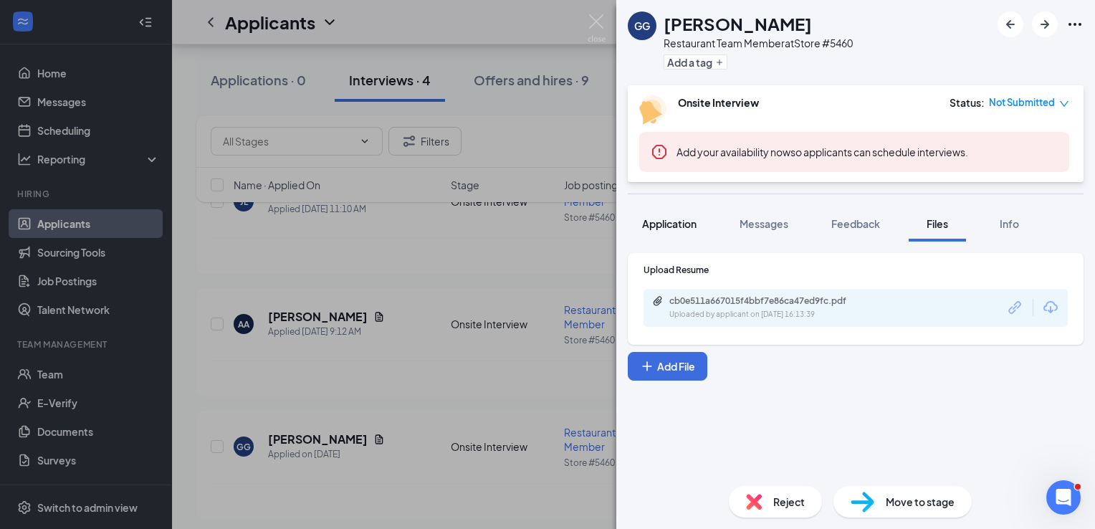
click at [684, 219] on span "Application" at bounding box center [669, 223] width 54 height 13
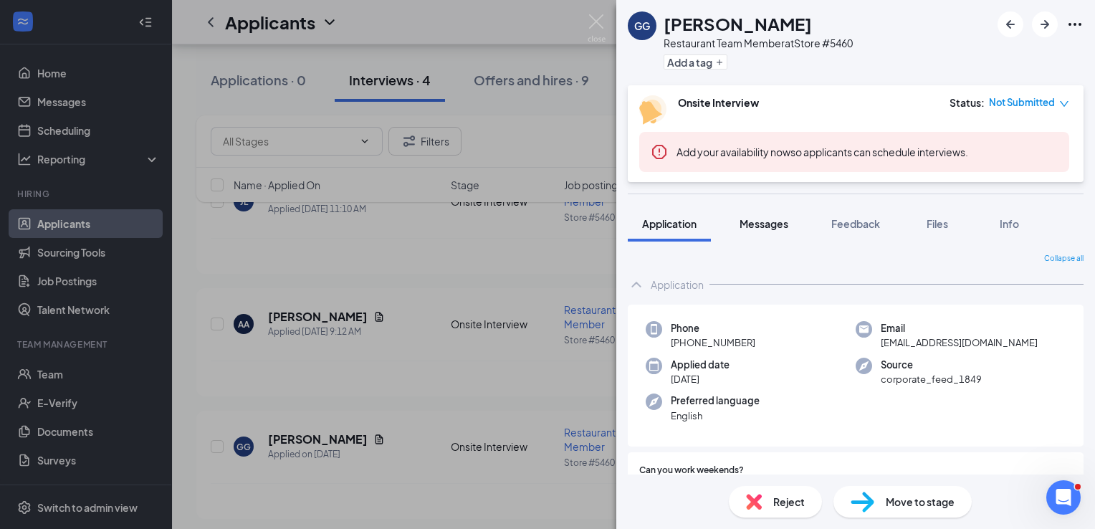
click at [788, 224] on span "Messages" at bounding box center [764, 223] width 49 height 13
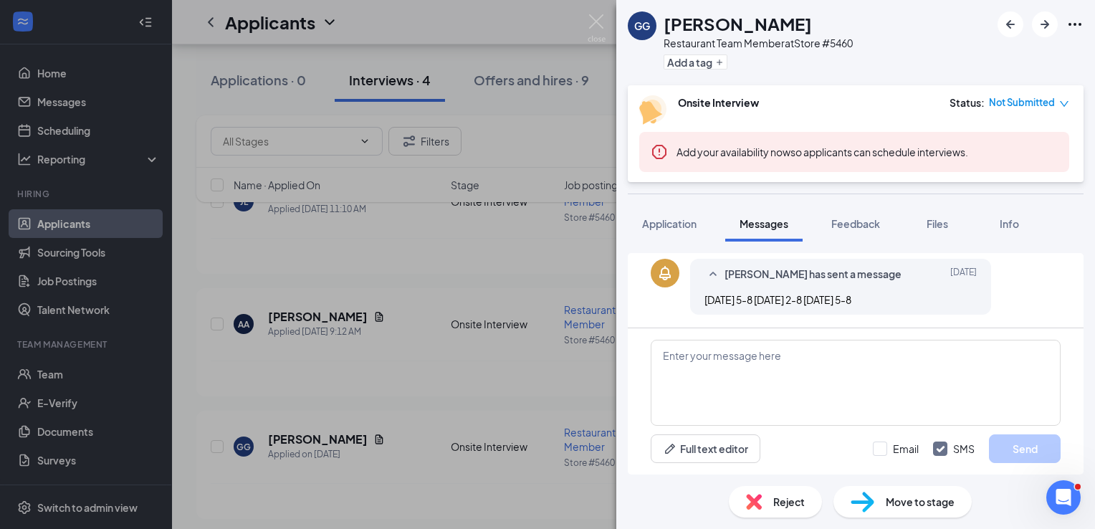
scroll to position [287, 0]
click at [757, 403] on textarea at bounding box center [856, 383] width 410 height 86
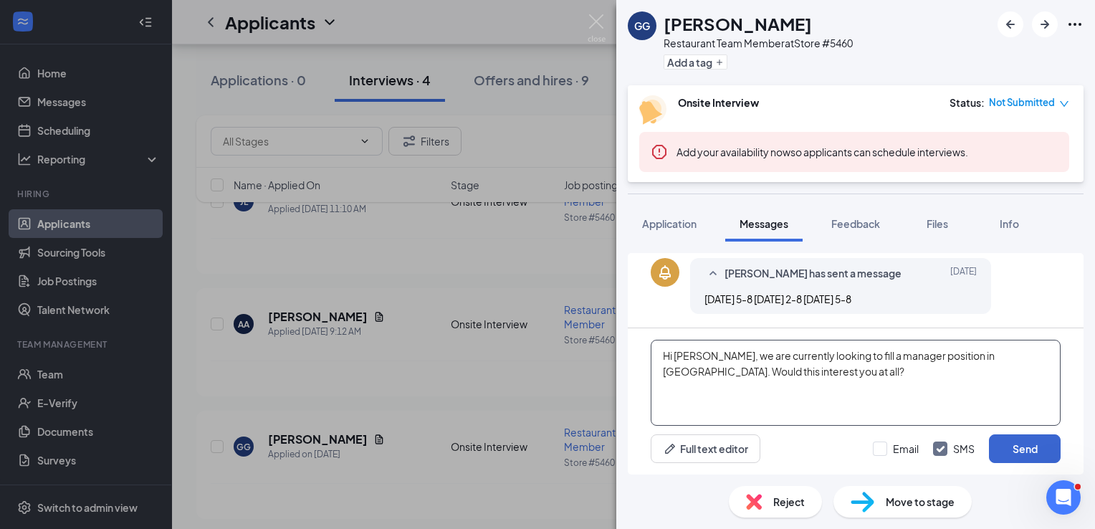
type textarea "Hi grant, we are currently looking to fill a manager position in Menominee. Wou…"
click at [1013, 452] on button "Send" at bounding box center [1025, 448] width 72 height 29
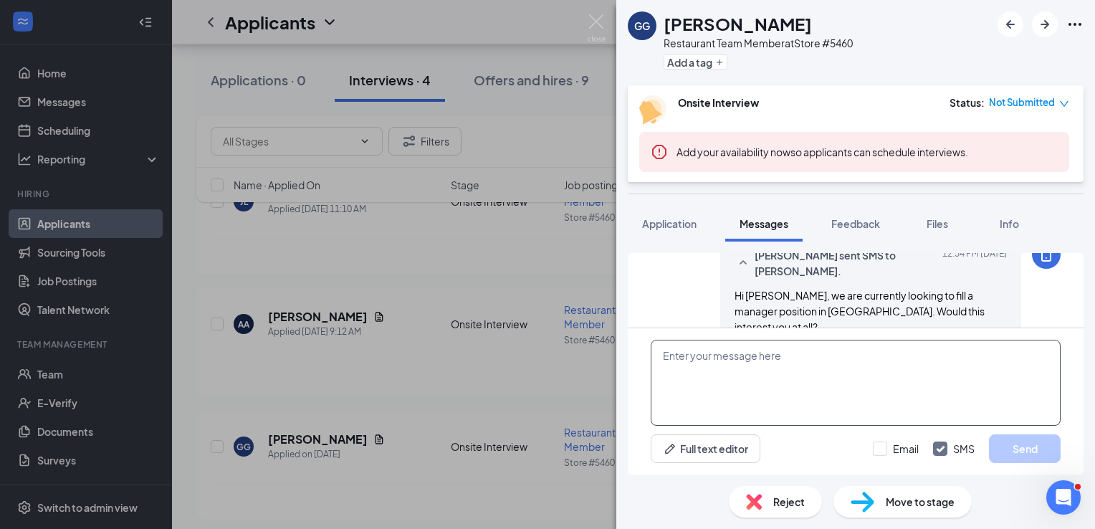
scroll to position [395, 0]
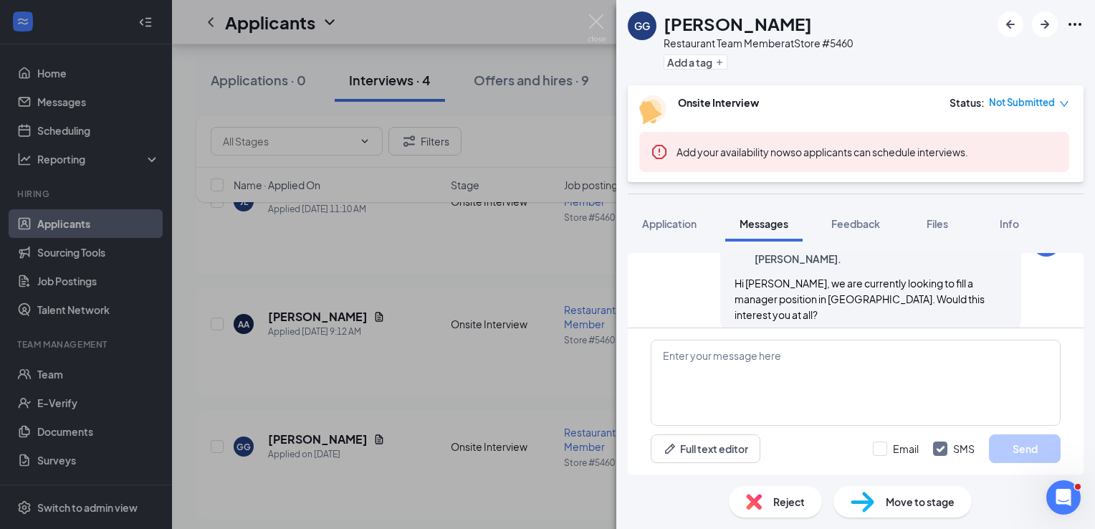
click at [735, 279] on span "Hi grant, we are currently looking to fill a manager position in Menominee. Wou…" at bounding box center [860, 299] width 250 height 44
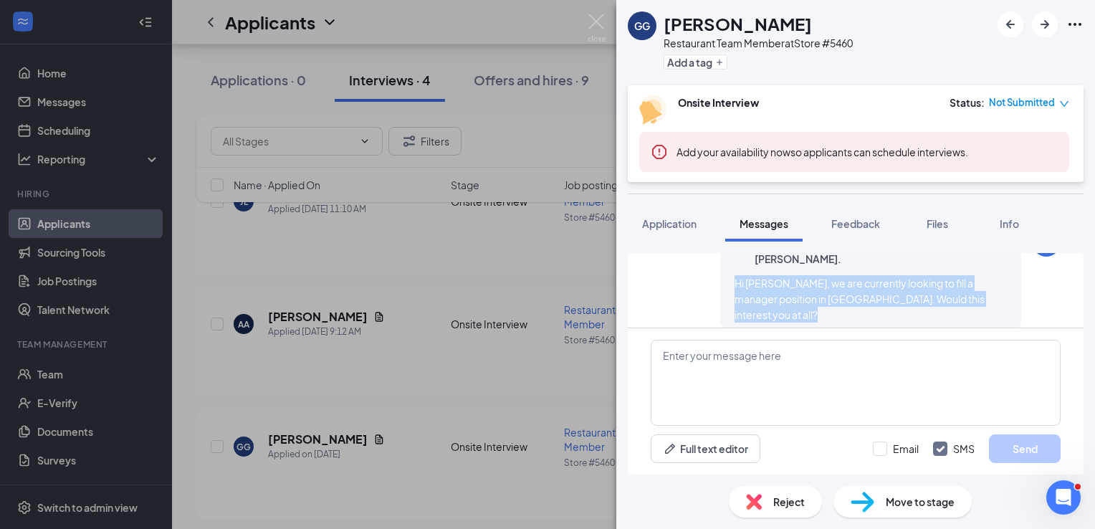
drag, startPoint x: 726, startPoint y: 279, endPoint x: 958, endPoint y: 299, distance: 233.0
click at [958, 299] on div "Hi grant, we are currently looking to fill a manager position in Menominee. Wou…" at bounding box center [871, 298] width 272 height 47
copy div "Hi grant, we are currently looking to fill a manager position in Menominee. Wou…"
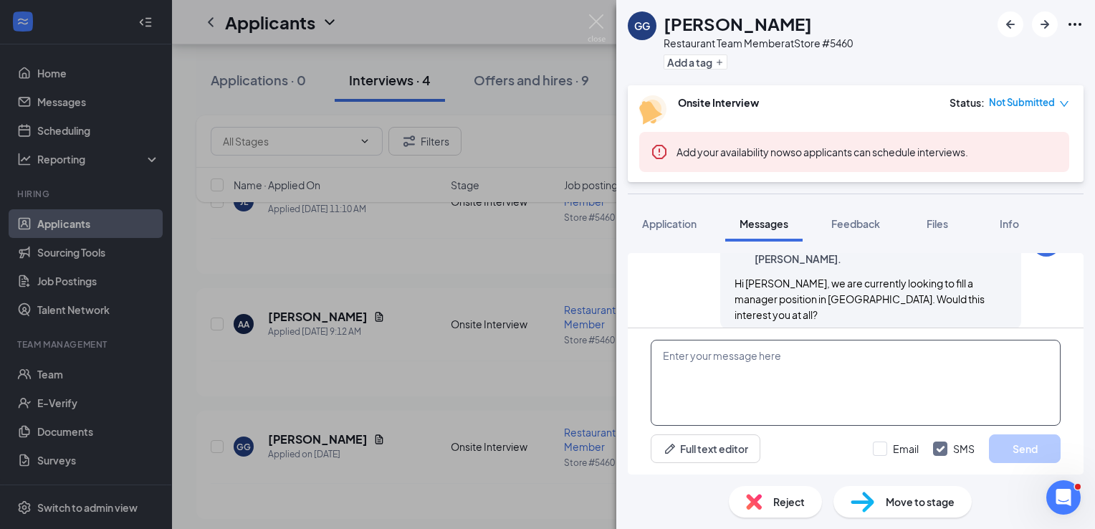
click at [882, 371] on textarea at bounding box center [856, 383] width 410 height 86
type textarea "for [PERSON_NAME]"
click at [1020, 443] on button "Send" at bounding box center [1025, 448] width 72 height 29
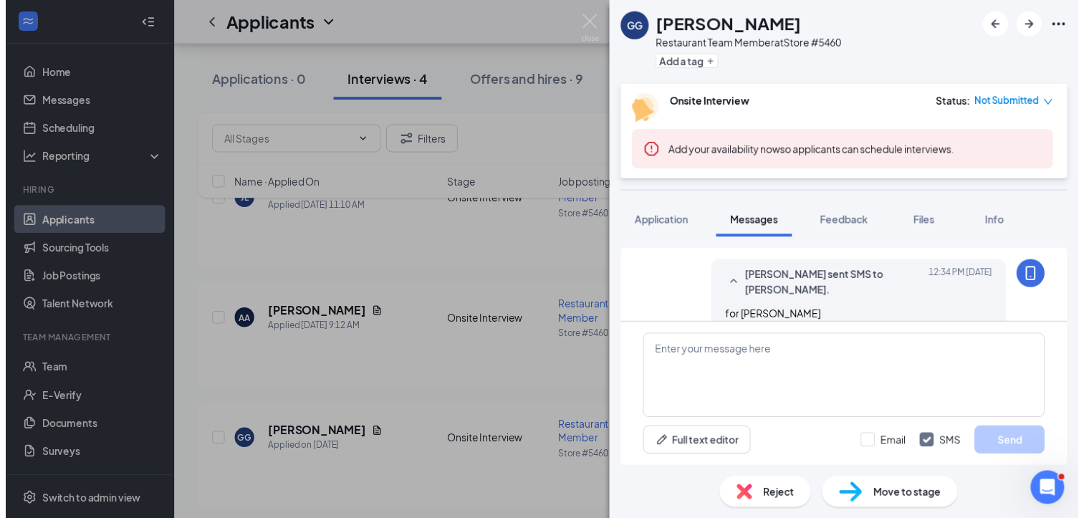
scroll to position [487, 0]
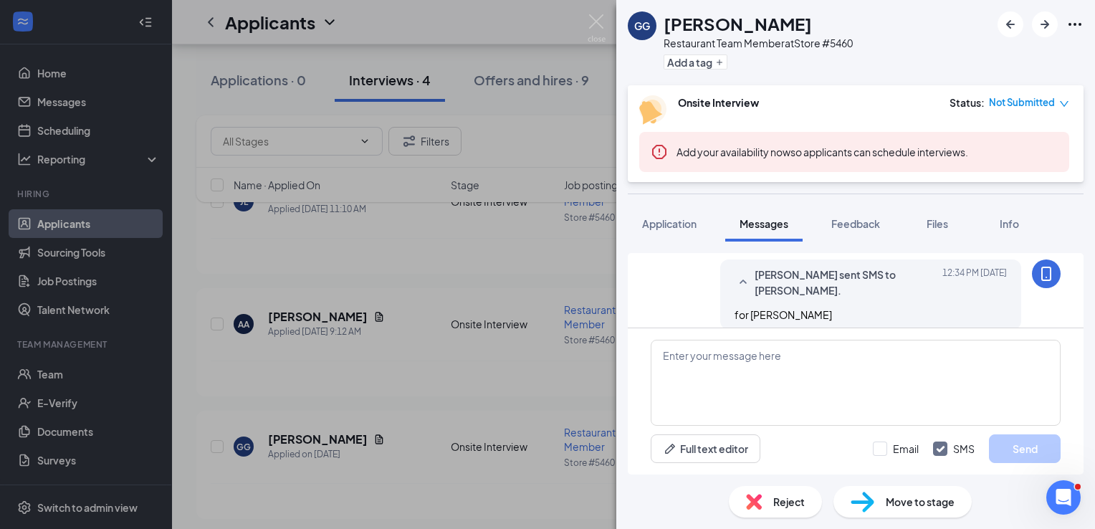
click at [421, 388] on div "GG Grant Gloudemans Restaurant Team Member at Store #5460 Add a tag Onsite Inte…" at bounding box center [547, 264] width 1095 height 529
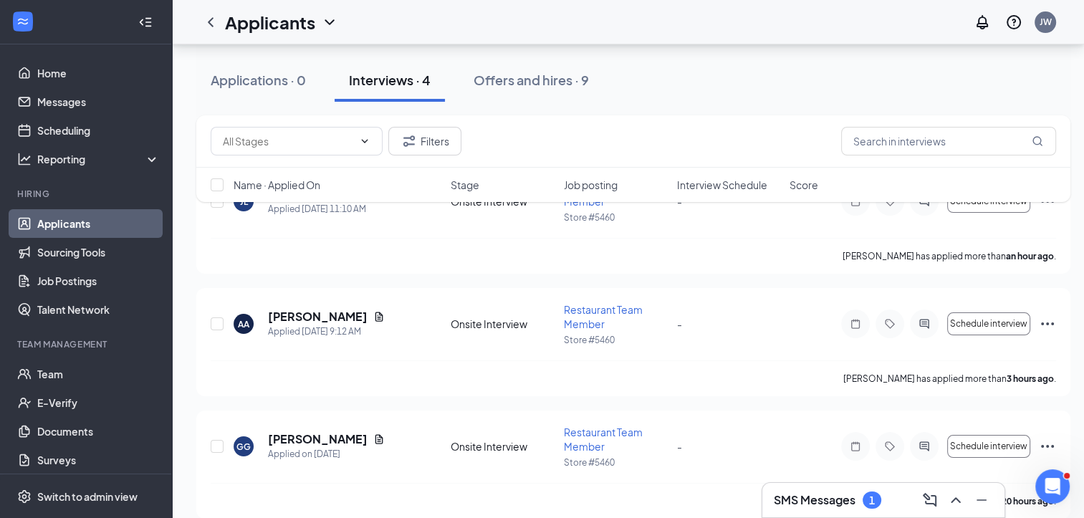
click at [826, 497] on h3 "SMS Messages" at bounding box center [815, 500] width 82 height 16
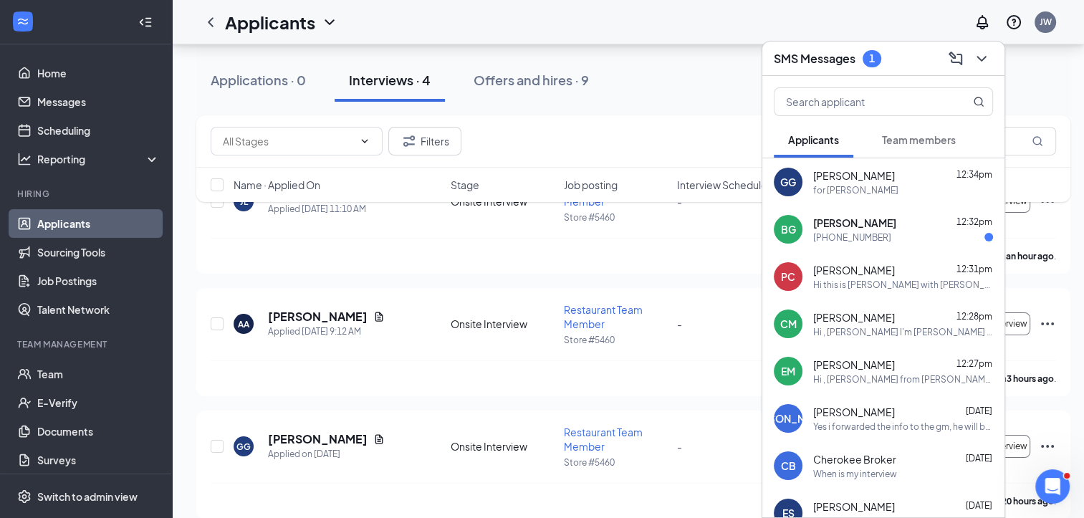
click at [862, 231] on div "[PHONE_NUMBER]" at bounding box center [852, 237] width 78 height 12
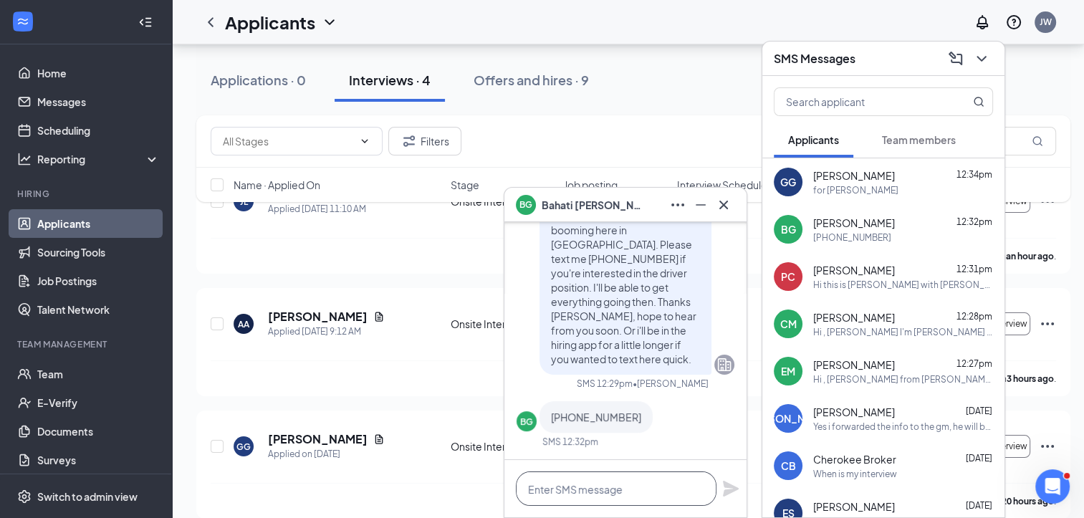
click at [619, 482] on textarea at bounding box center [616, 489] width 201 height 34
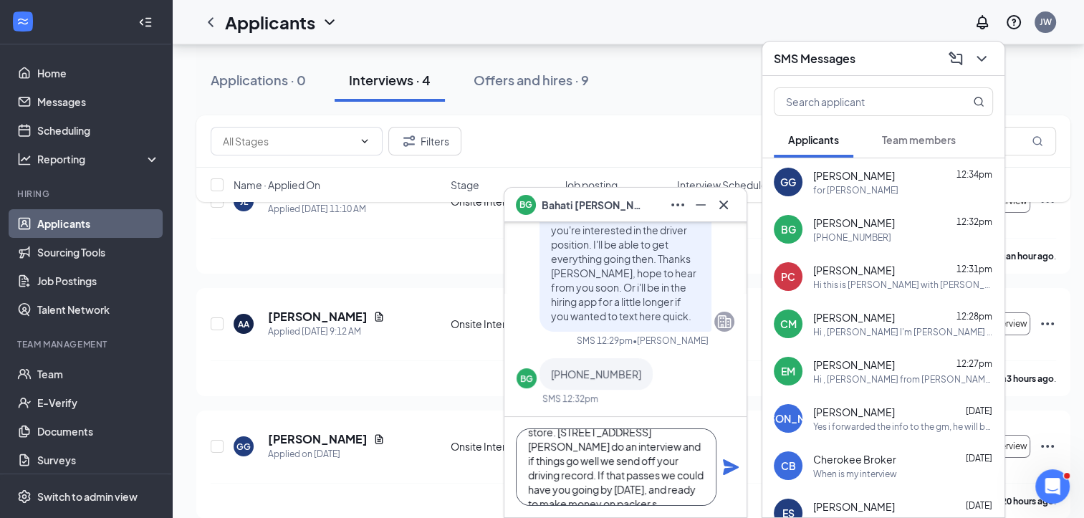
scroll to position [57, 0]
type textarea "OR the [PERSON_NAME] said he could meet with you at 2 [DATE] at the store. [STR…"
click at [723, 470] on icon "Plane" at bounding box center [730, 467] width 17 height 17
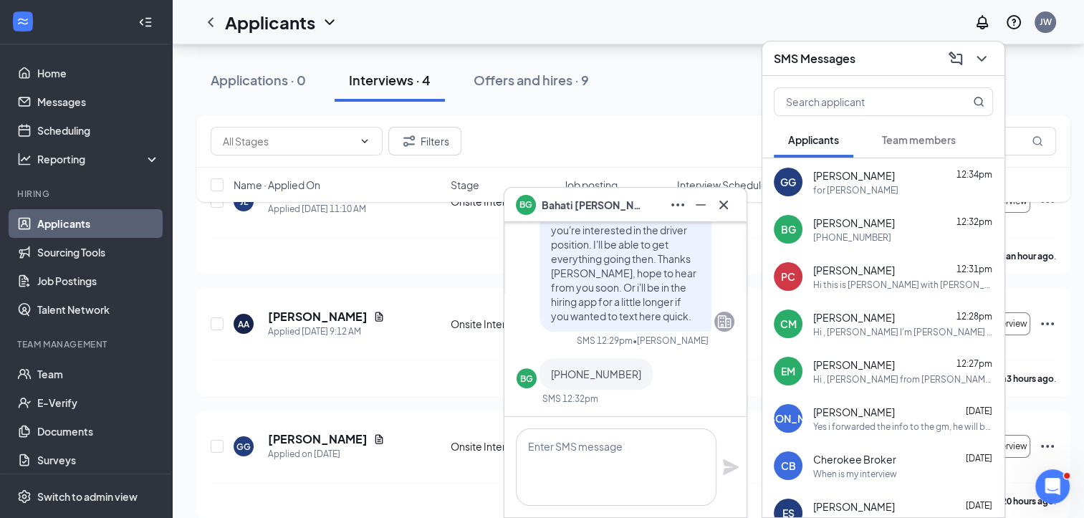
scroll to position [0, 0]
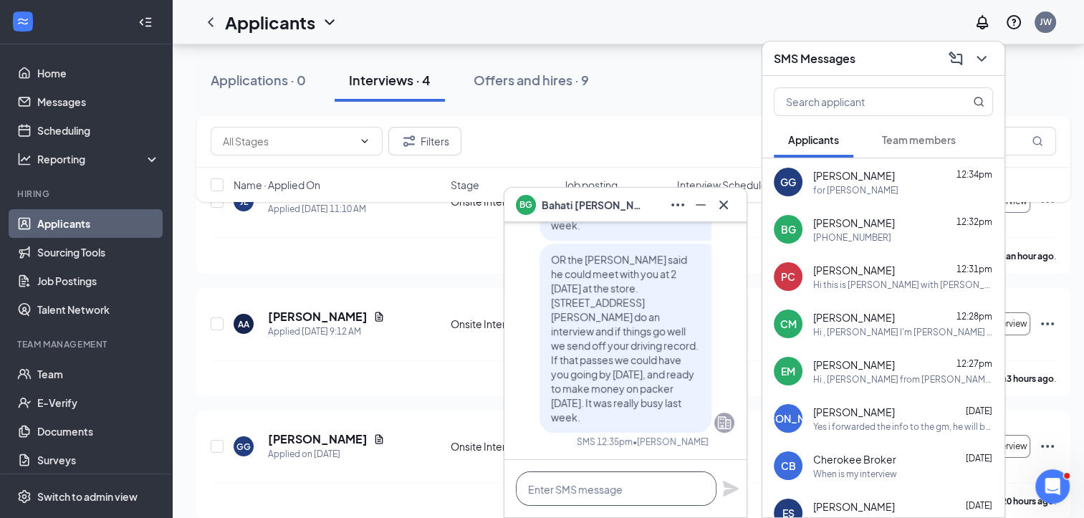
click at [673, 478] on textarea at bounding box center [616, 489] width 201 height 34
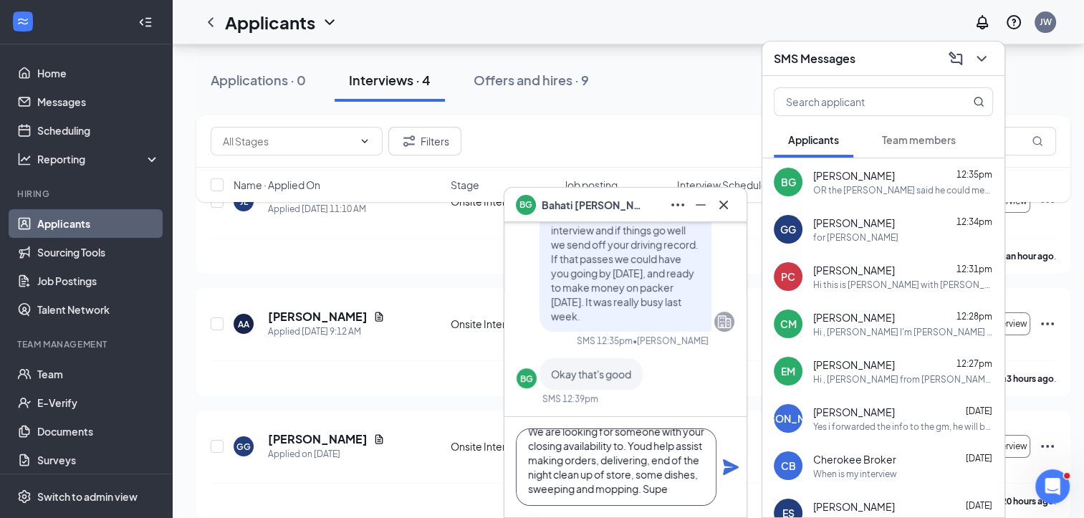
scroll to position [29, 0]
type textarea "We are looking for someone with your closing availability to. Youd help assist …"
click at [728, 468] on icon "Plane" at bounding box center [730, 467] width 17 height 17
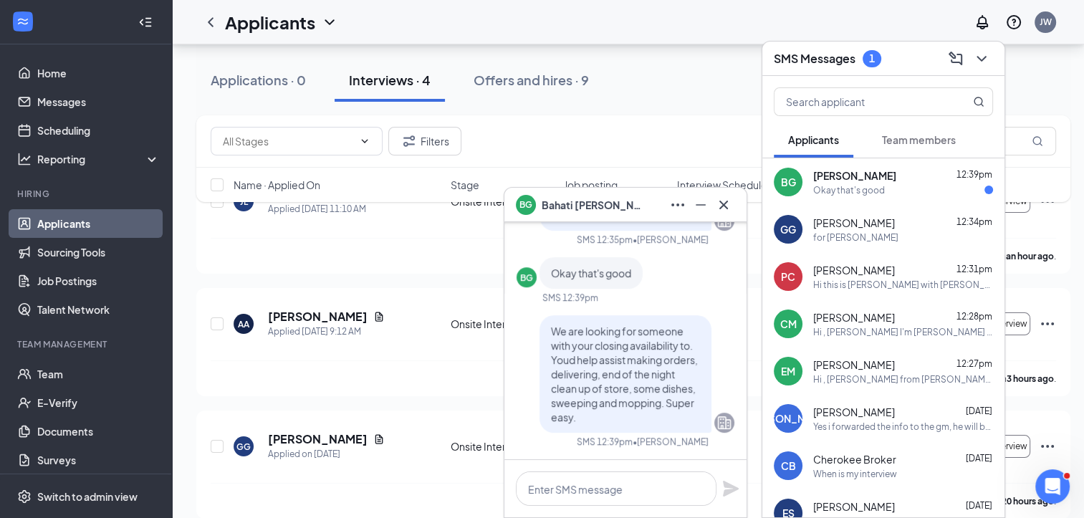
scroll to position [349, 0]
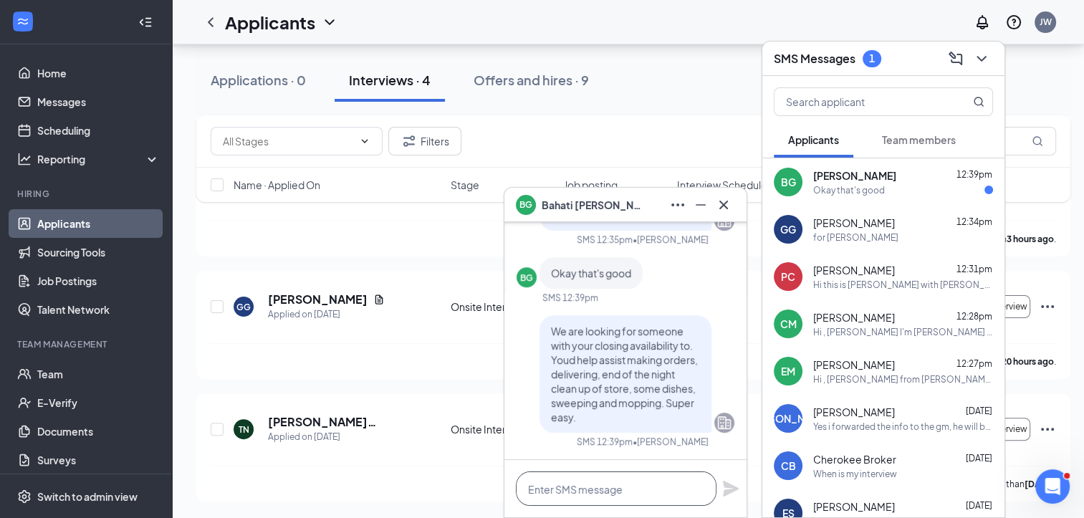
click at [657, 492] on textarea at bounding box center [616, 489] width 201 height 34
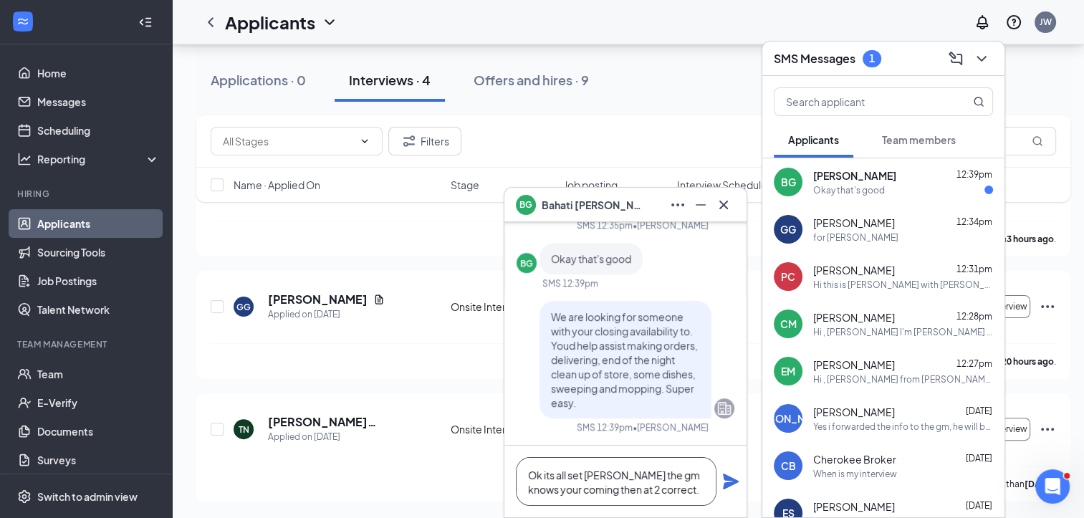
type textarea "Ok its all set [PERSON_NAME] the gm knows your coming then at 2 correct."
click at [725, 485] on icon "Plane" at bounding box center [731, 482] width 16 height 16
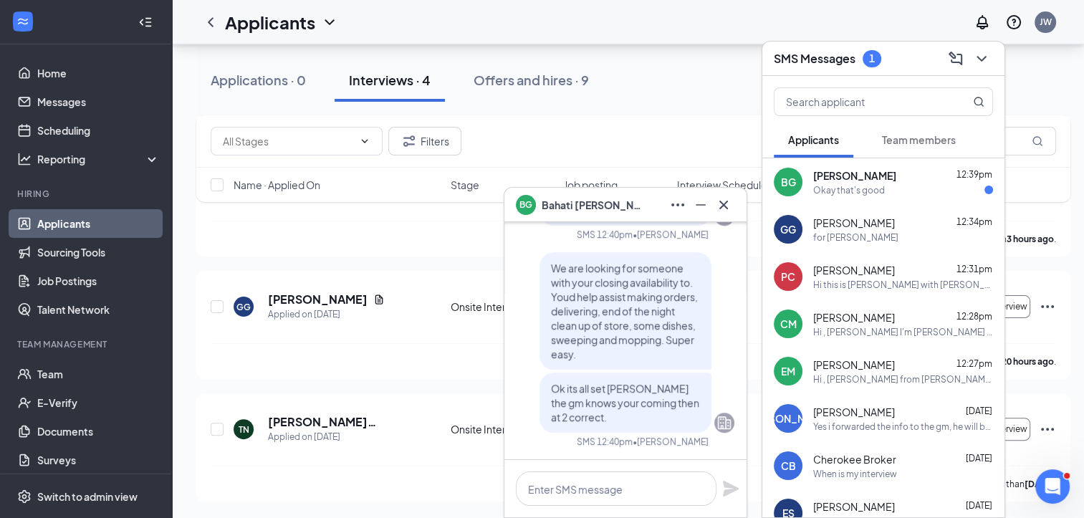
click at [905, 184] on div "Okay that's good" at bounding box center [903, 190] width 180 height 12
click at [700, 206] on icon "Minimize" at bounding box center [700, 204] width 17 height 17
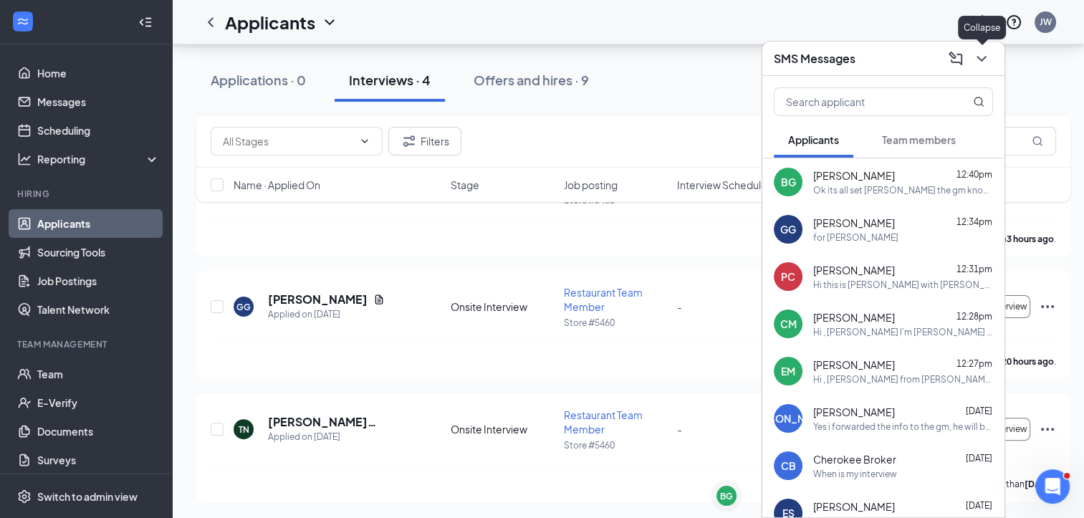
click at [972, 56] on button at bounding box center [981, 58] width 23 height 23
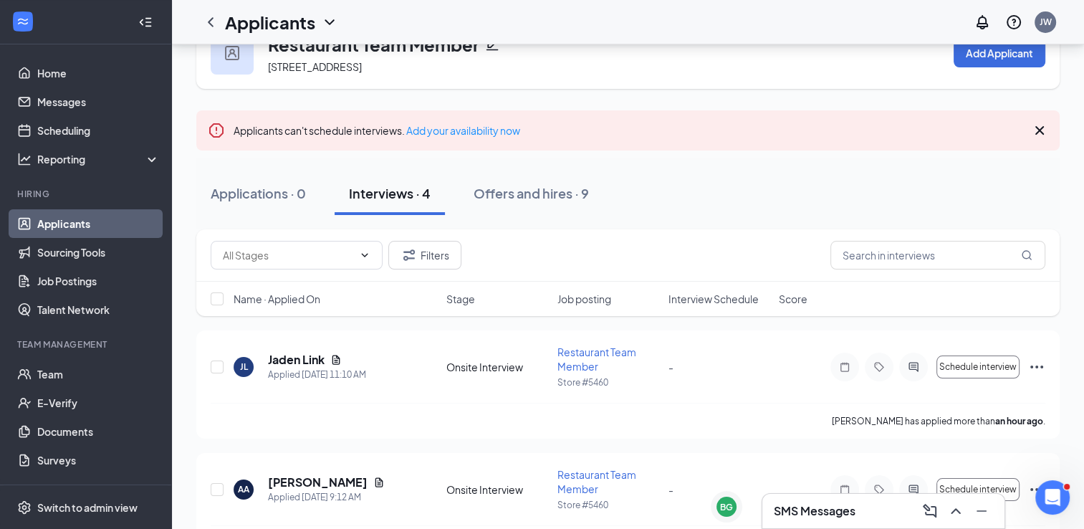
scroll to position [17, 0]
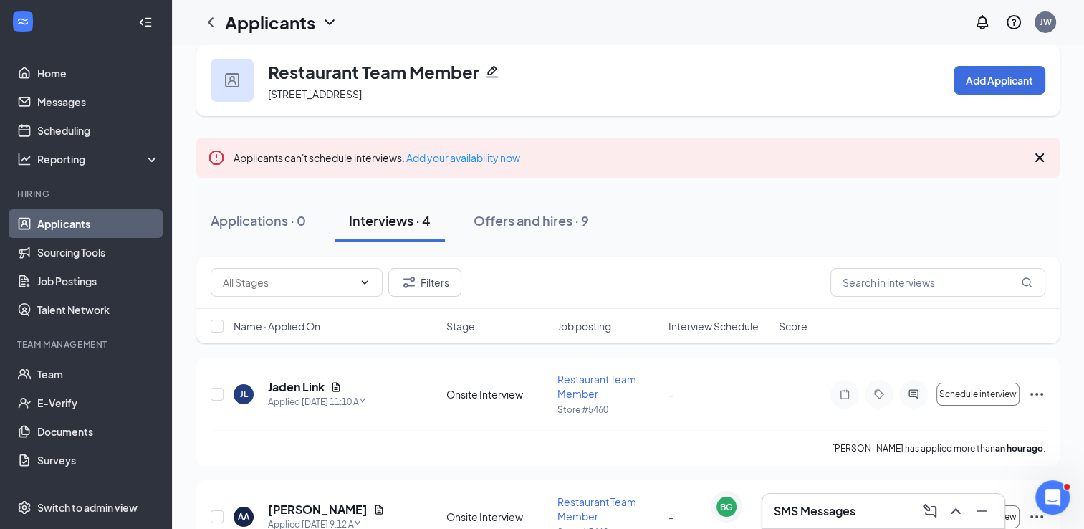
click at [1038, 161] on icon "Cross" at bounding box center [1039, 157] width 17 height 17
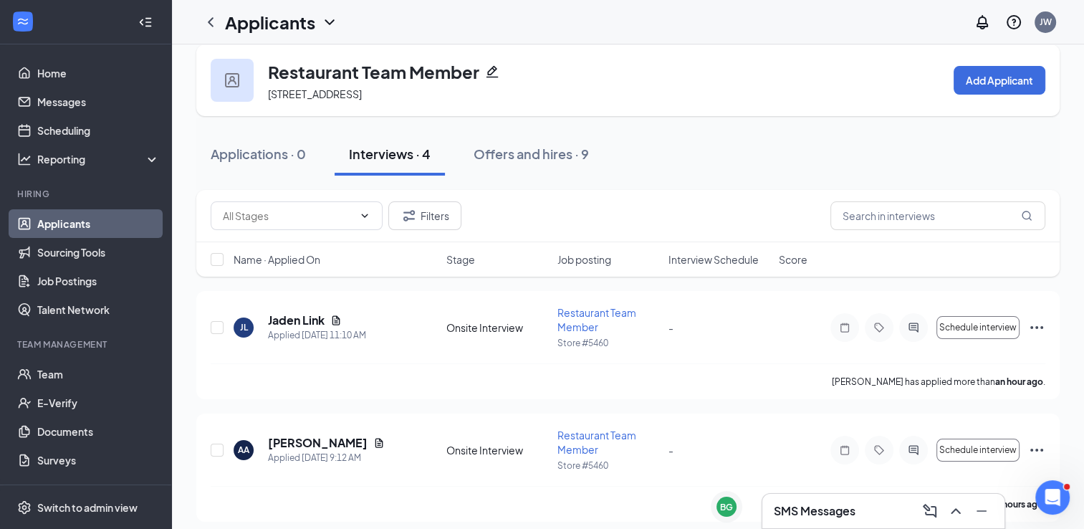
click at [803, 505] on h3 "SMS Messages" at bounding box center [815, 511] width 82 height 16
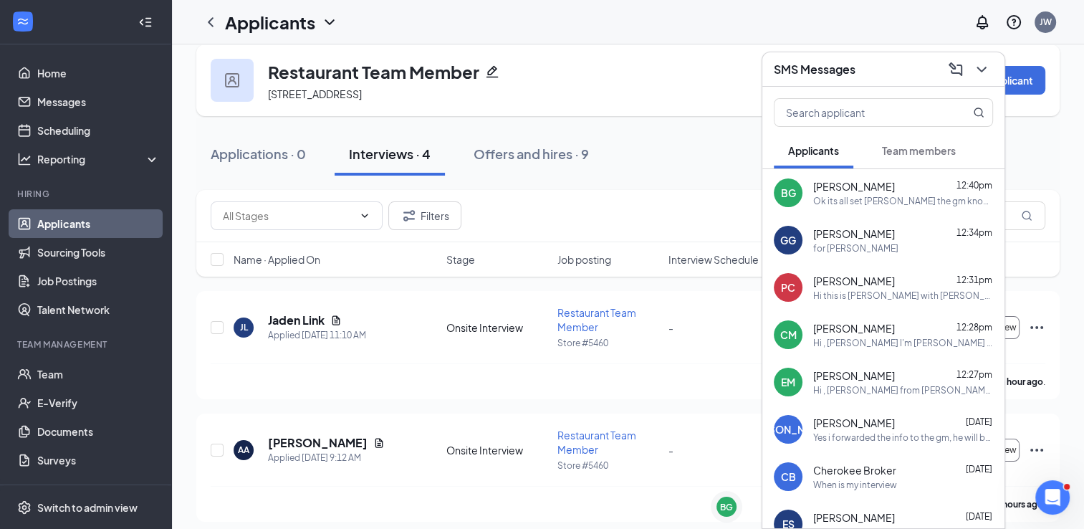
click at [890, 179] on div "Bahati Gerald 12:40pm" at bounding box center [903, 186] width 180 height 14
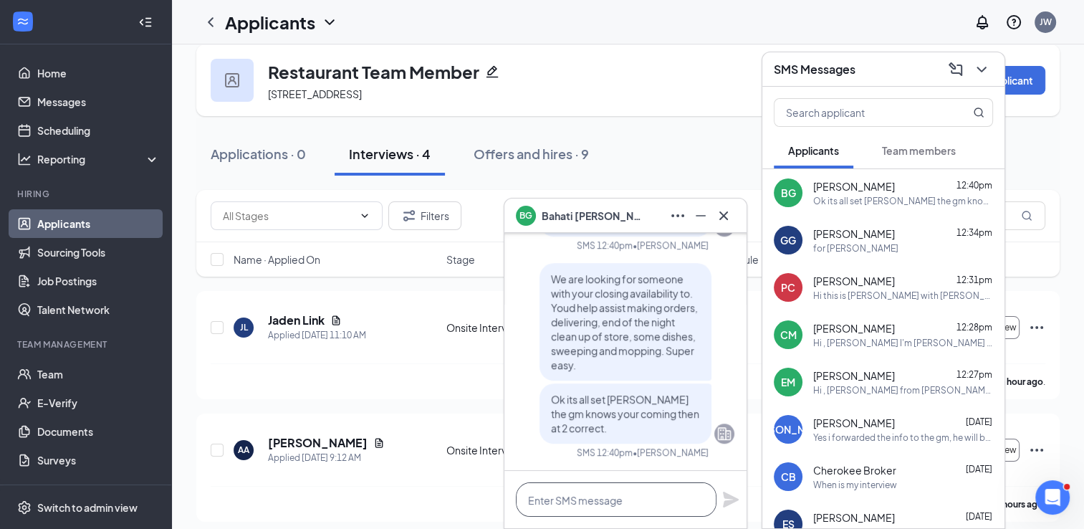
click at [628, 511] on textarea at bounding box center [616, 499] width 201 height 34
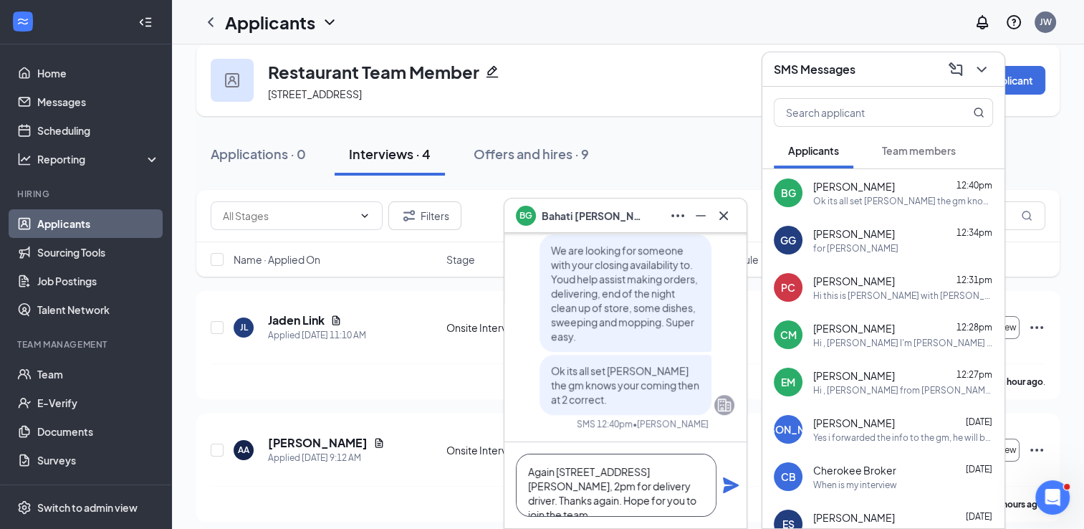
click at [628, 511] on textarea "Again [STREET_ADDRESS][PERSON_NAME], 2pm for delivery driver. Thanks again. Hop…" at bounding box center [616, 485] width 201 height 63
click at [656, 504] on textarea "Again [STREET_ADDRESS][PERSON_NAME], 2pm for delivery driver. Thanks again. Hop…" at bounding box center [616, 485] width 201 height 63
type textarea "Again [STREET_ADDRESS][PERSON_NAME], 2pm for delivery driver. Thanks again. Hop…"
click at [723, 492] on icon "Plane" at bounding box center [731, 485] width 16 height 16
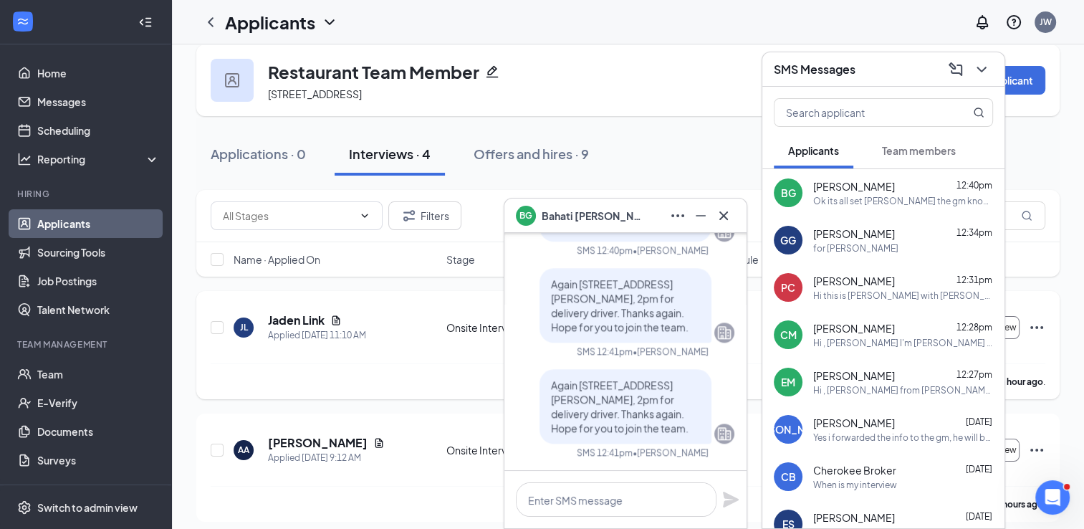
click at [460, 388] on div "Jaden Link has applied more than an hour ago ." at bounding box center [628, 381] width 835 height 36
click at [723, 217] on icon "Cross" at bounding box center [723, 215] width 17 height 17
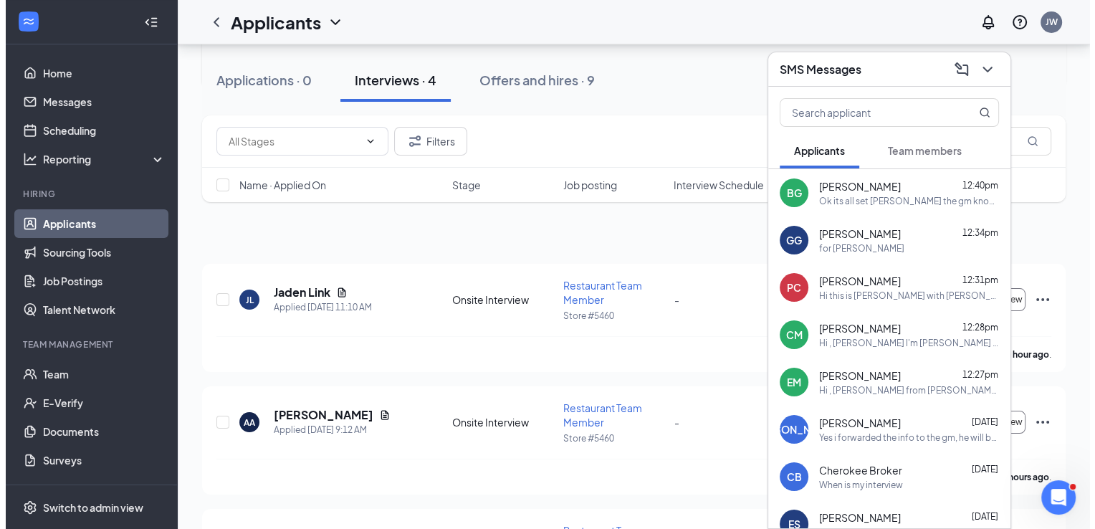
scroll to position [29, 0]
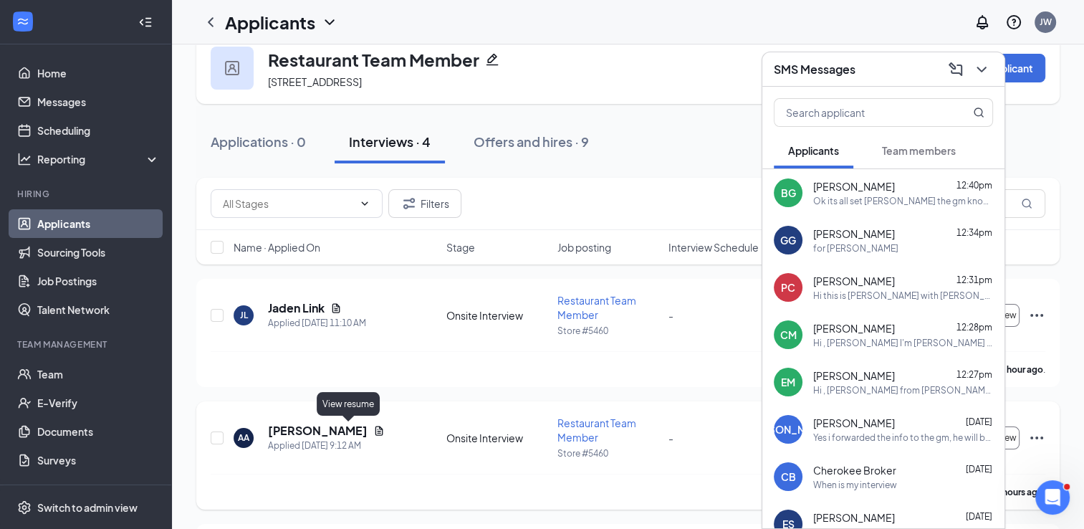
click at [376, 428] on icon "Document" at bounding box center [380, 430] width 8 height 9
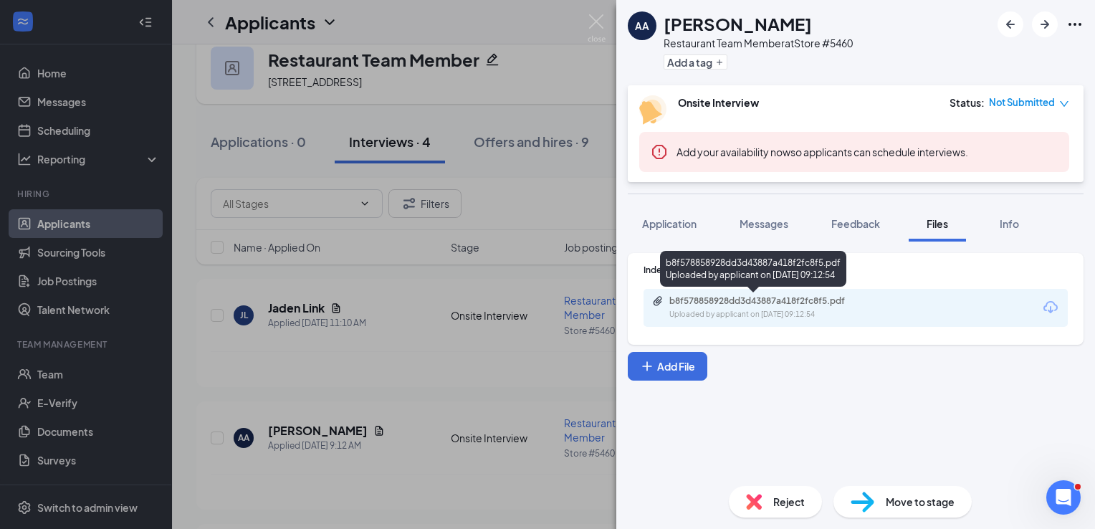
click at [777, 312] on div "Uploaded by applicant on Sep 16, 2025 at 09:12:54" at bounding box center [776, 314] width 215 height 11
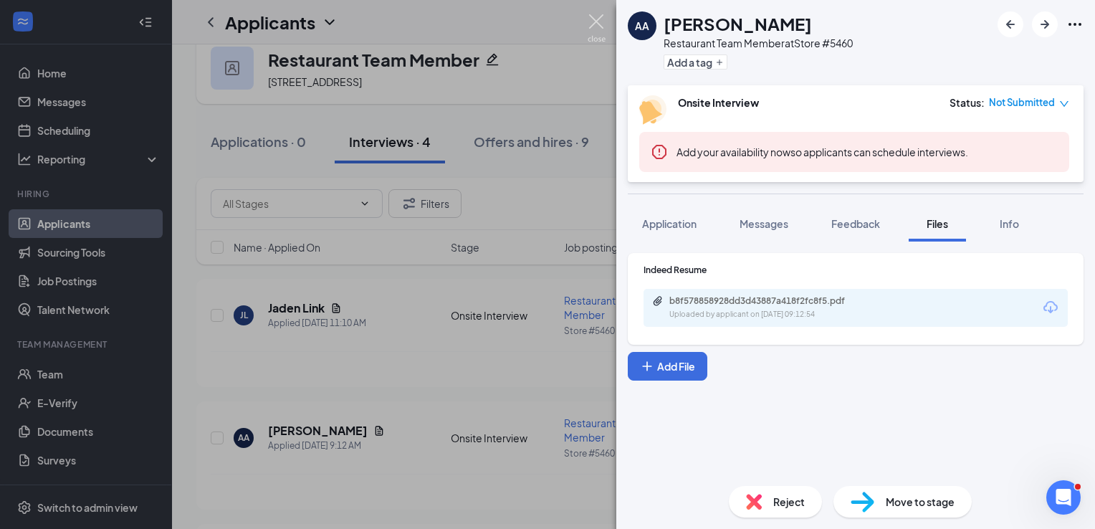
click at [588, 18] on img at bounding box center [597, 28] width 18 height 28
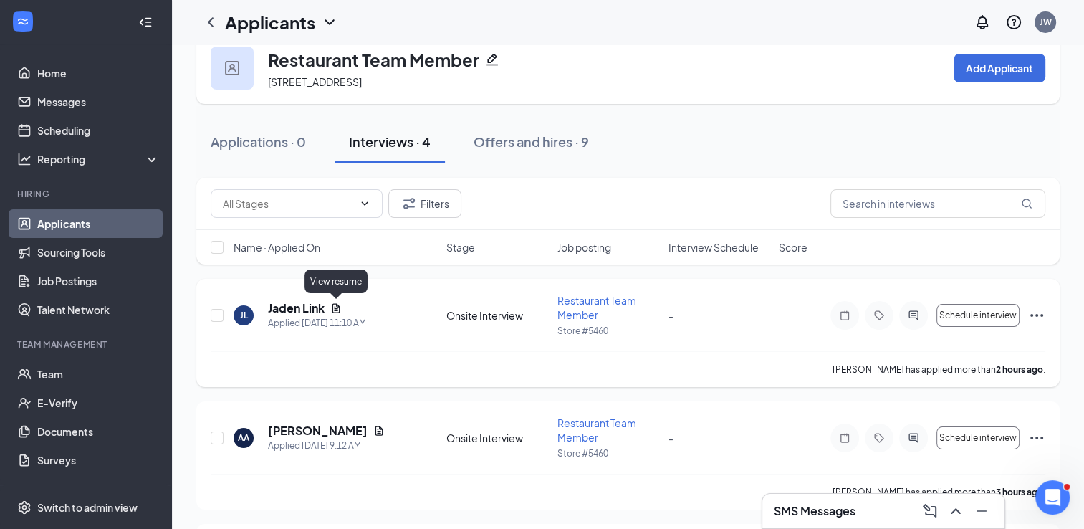
click at [336, 307] on icon "Document" at bounding box center [337, 307] width 8 height 9
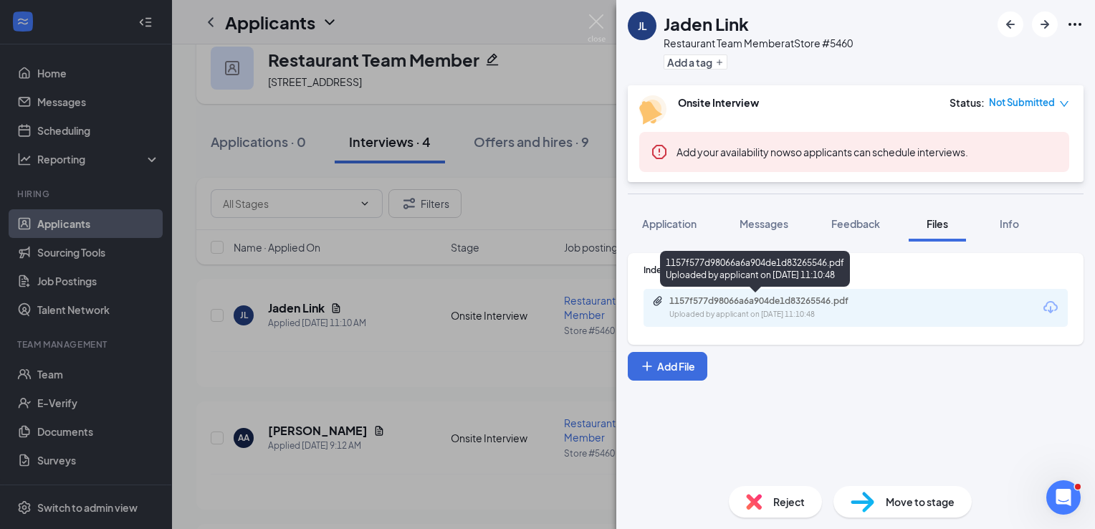
click at [783, 300] on div "1157f577d98066a6a904de1d83265546.pdf" at bounding box center [769, 300] width 201 height 11
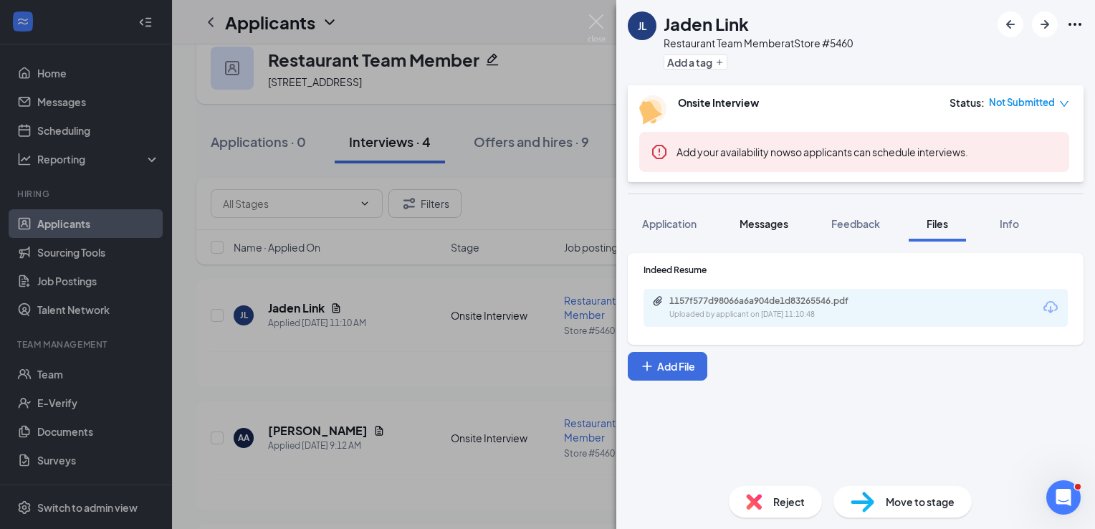
click at [774, 224] on span "Messages" at bounding box center [764, 223] width 49 height 13
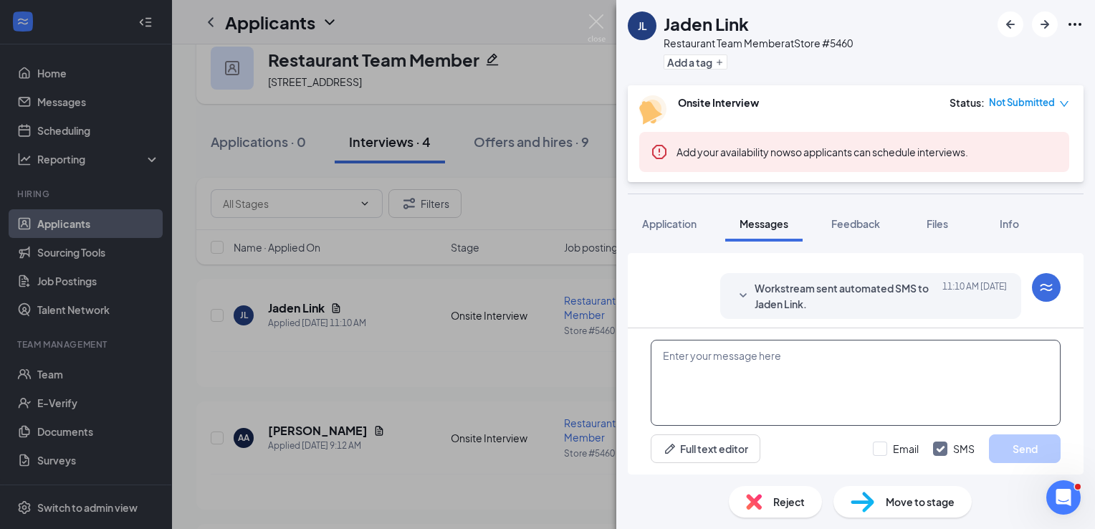
scroll to position [210, 0]
click at [759, 369] on textarea at bounding box center [856, 383] width 410 height 86
click at [805, 365] on textarea at bounding box center [856, 383] width 410 height 86
paste textarea "Hi grant, we are currently looking to fill a manager position in Menominee. Wou…"
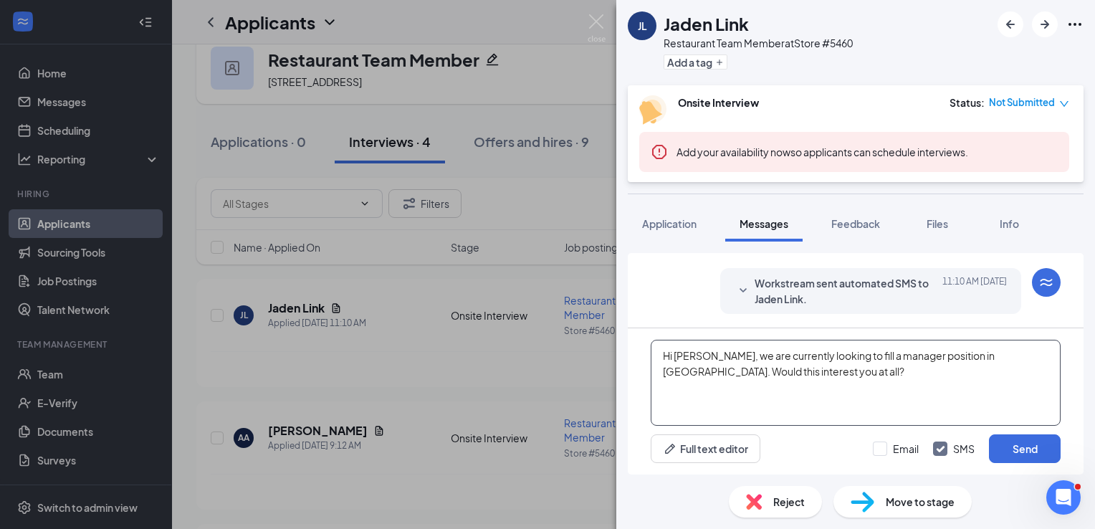
click at [697, 348] on textarea "Hi grant, we are currently looking to fill a manager position in Menominee. Wou…" at bounding box center [856, 383] width 410 height 86
type textarea "Hi [PERSON_NAME], we are currently looking to fill a manager position in [GEOGR…"
click at [1032, 449] on button "Send" at bounding box center [1025, 448] width 72 height 29
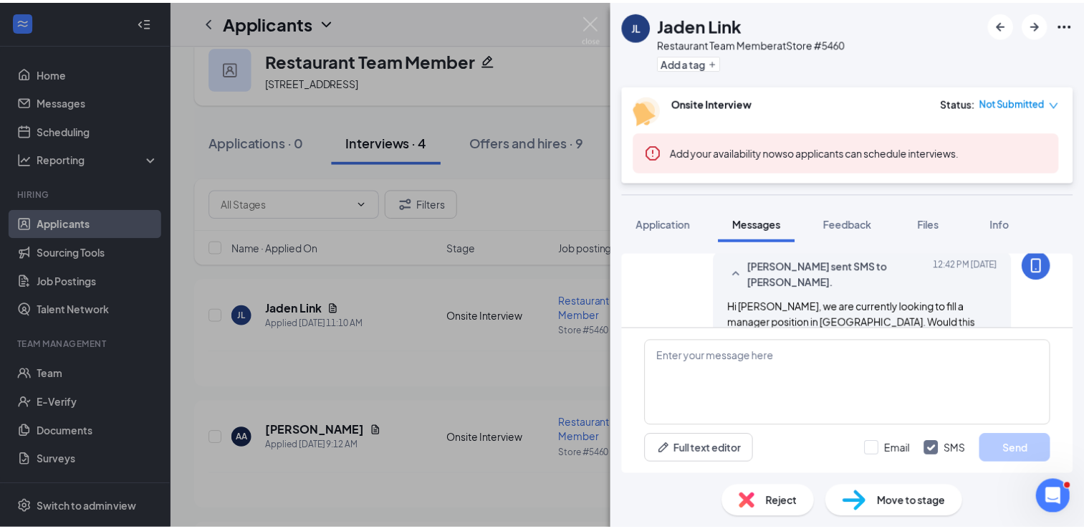
scroll to position [303, 0]
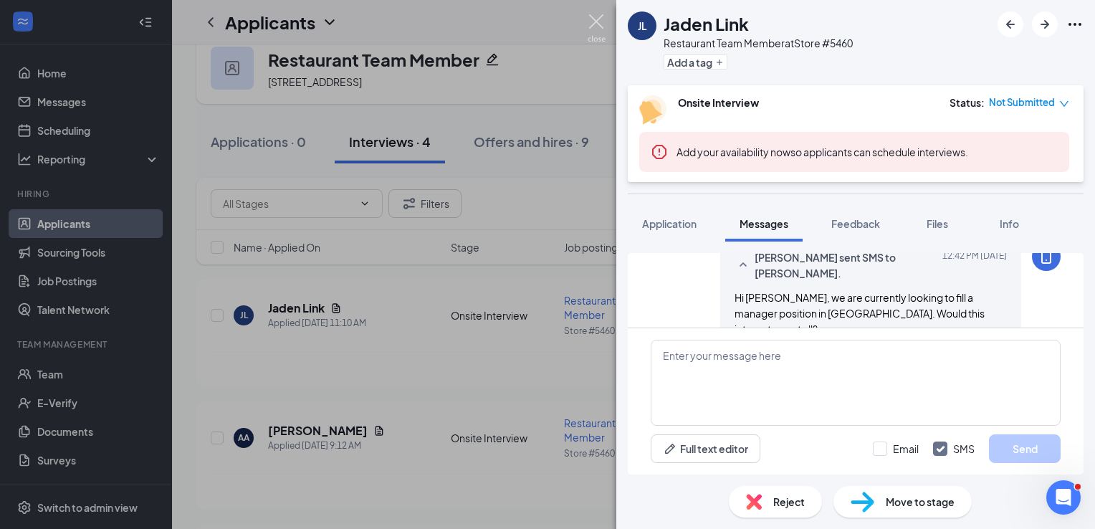
click at [594, 25] on img at bounding box center [597, 28] width 18 height 28
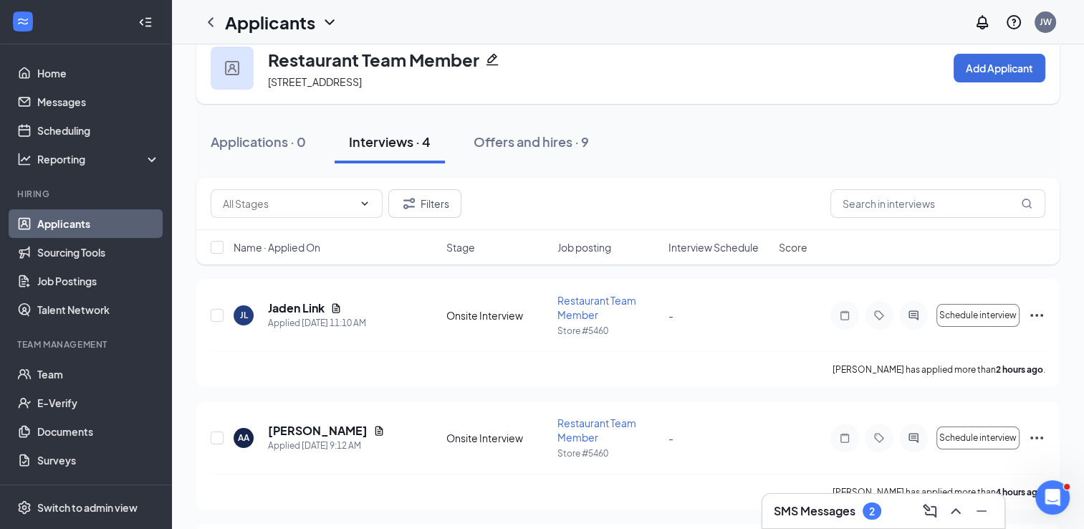
click at [803, 513] on h3 "SMS Messages" at bounding box center [815, 511] width 82 height 16
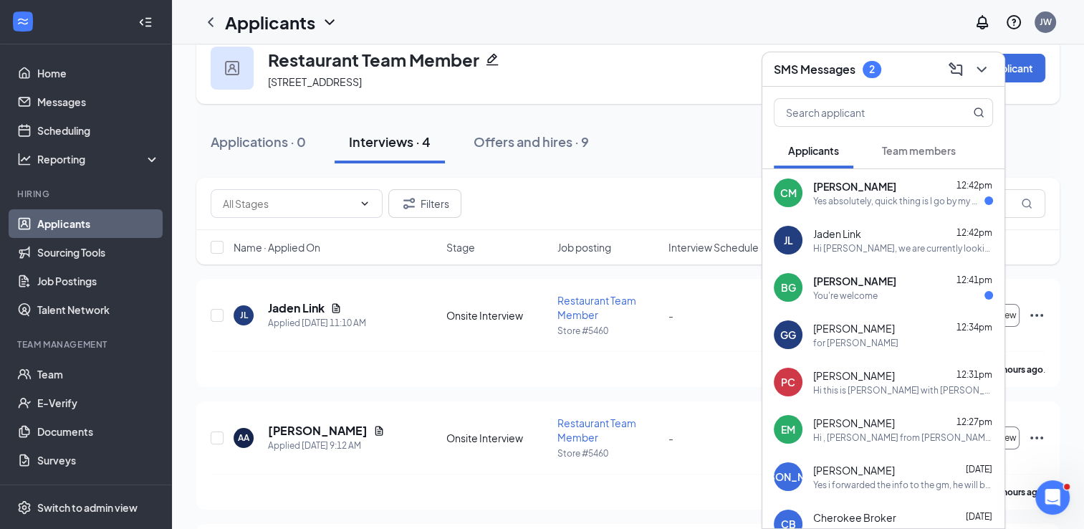
click at [856, 298] on div "You're welcome" at bounding box center [845, 296] width 64 height 12
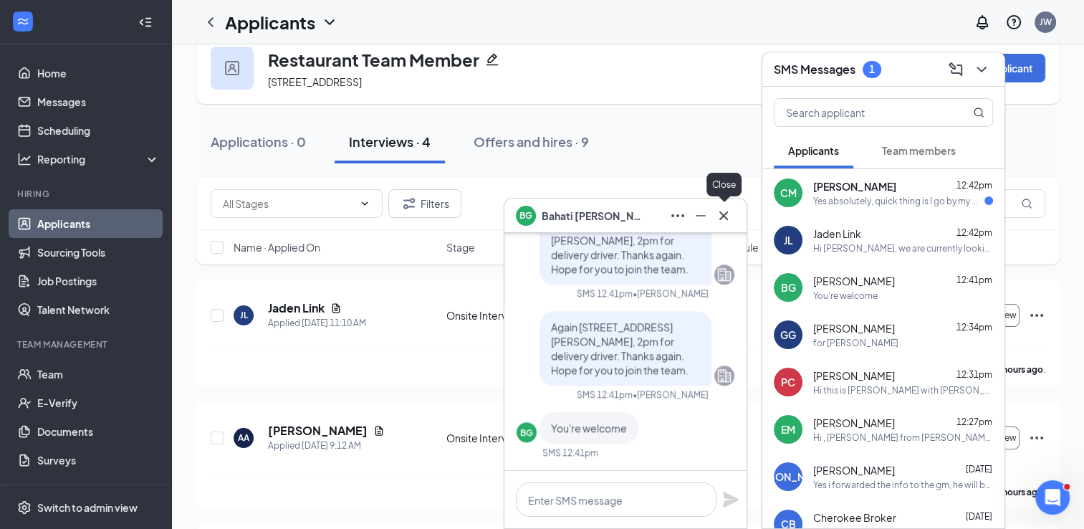
click at [728, 219] on icon "Cross" at bounding box center [723, 215] width 17 height 17
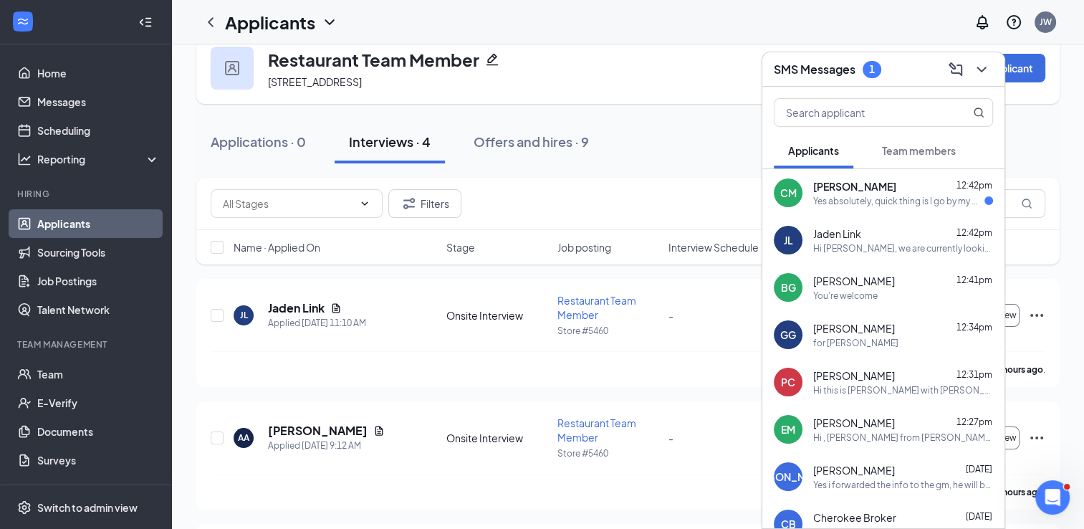
click at [833, 214] on div "CM Charlotte McGhee 12:42pm Yes absolutely, quick thing is I go by my middle na…" at bounding box center [883, 192] width 242 height 47
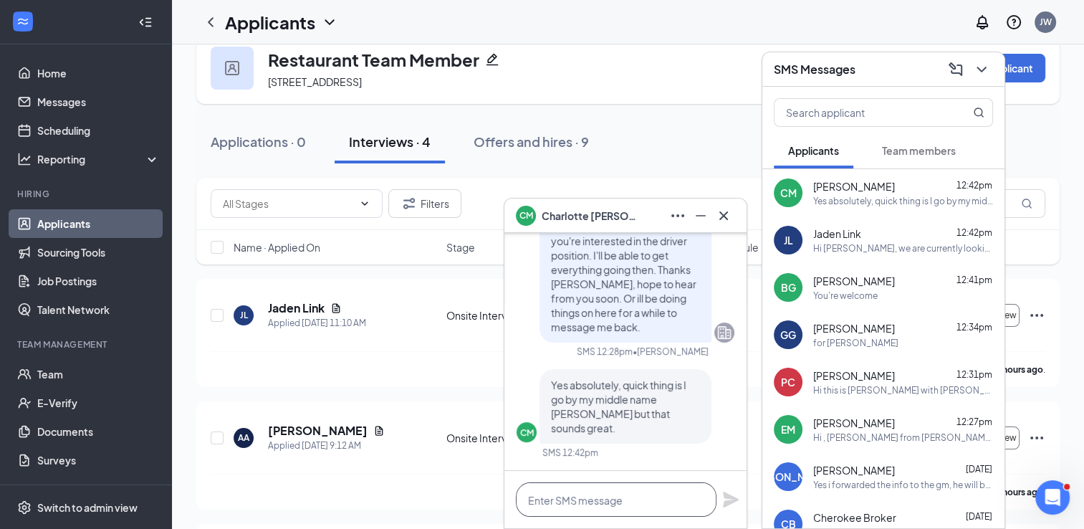
click at [623, 514] on textarea at bounding box center [616, 499] width 201 height 34
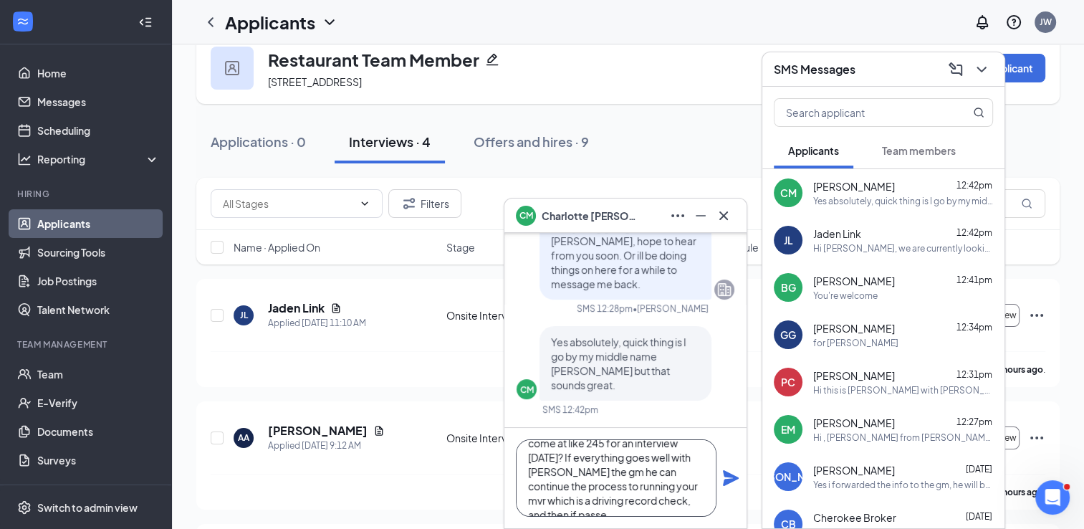
scroll to position [57, 0]
type textarea "Sounds good Rose no problem, sorry about that. Would you be able to come at lik…"
click at [724, 474] on icon "Plane" at bounding box center [731, 478] width 16 height 16
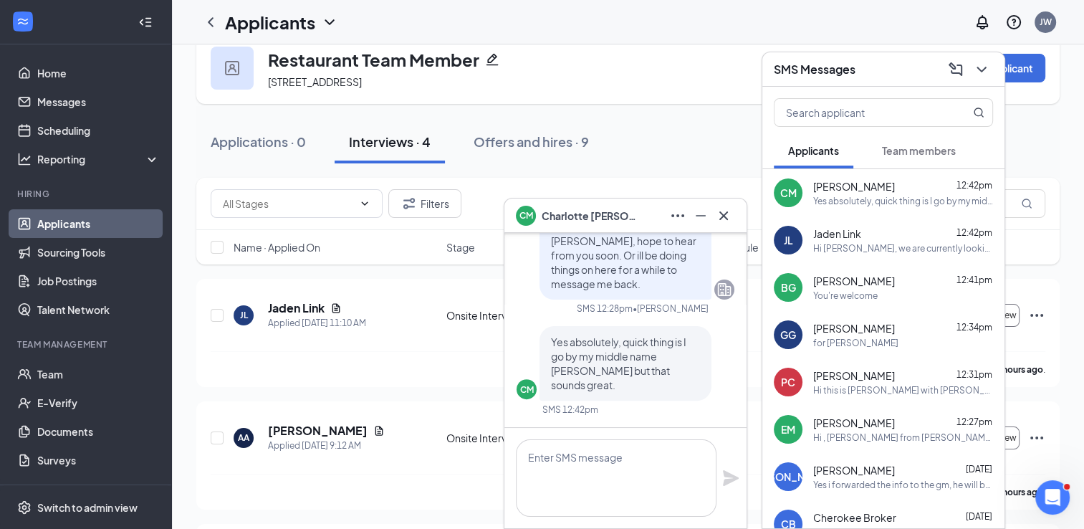
scroll to position [0, 0]
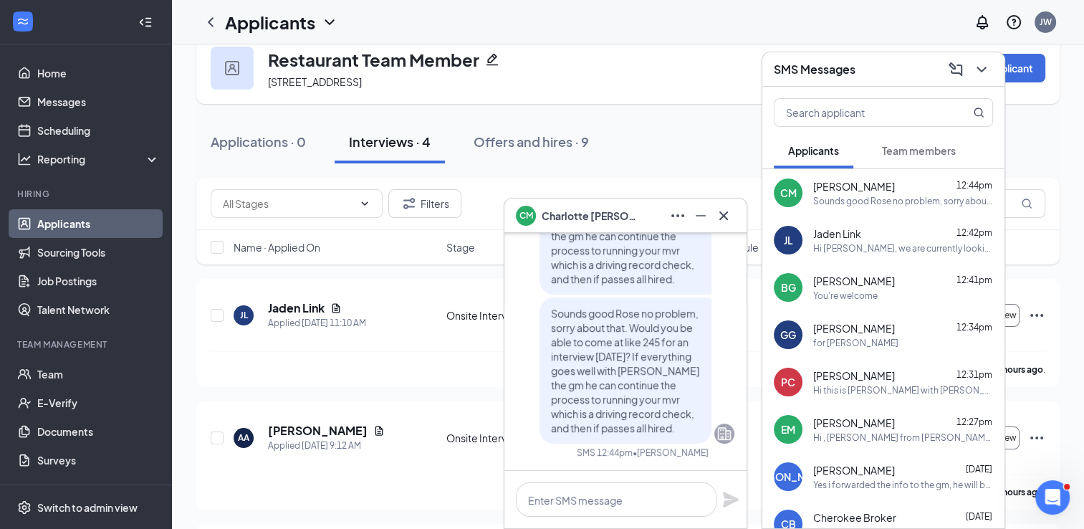
click at [595, 225] on div "CM Charlotte McGhee" at bounding box center [579, 216] width 126 height 20
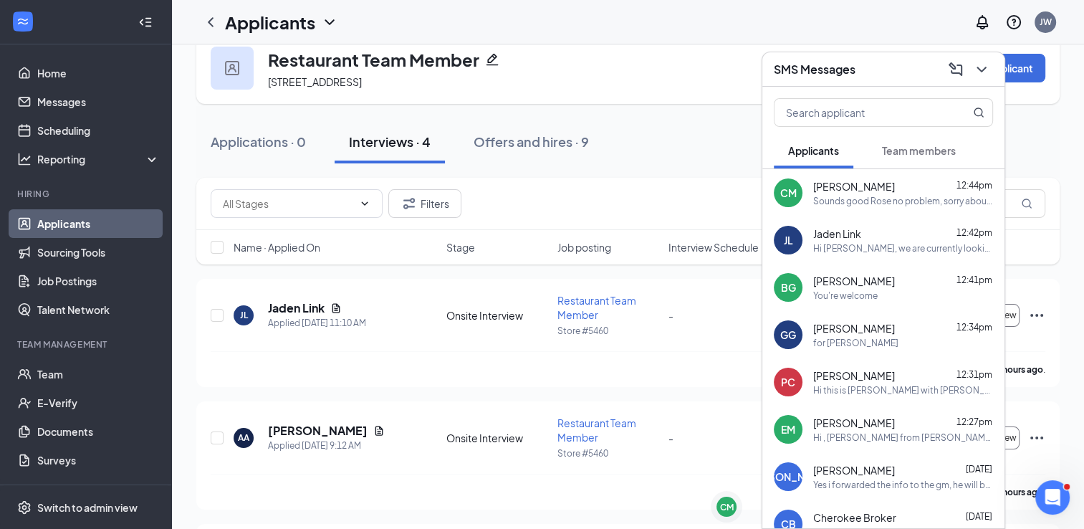
click at [595, 225] on div "CM Charlotte McGhee CM SMS Messages Applicants Team members CM Charlotte McGhee…" at bounding box center [628, 393] width 912 height 757
click at [872, 188] on span "[PERSON_NAME]" at bounding box center [854, 186] width 82 height 14
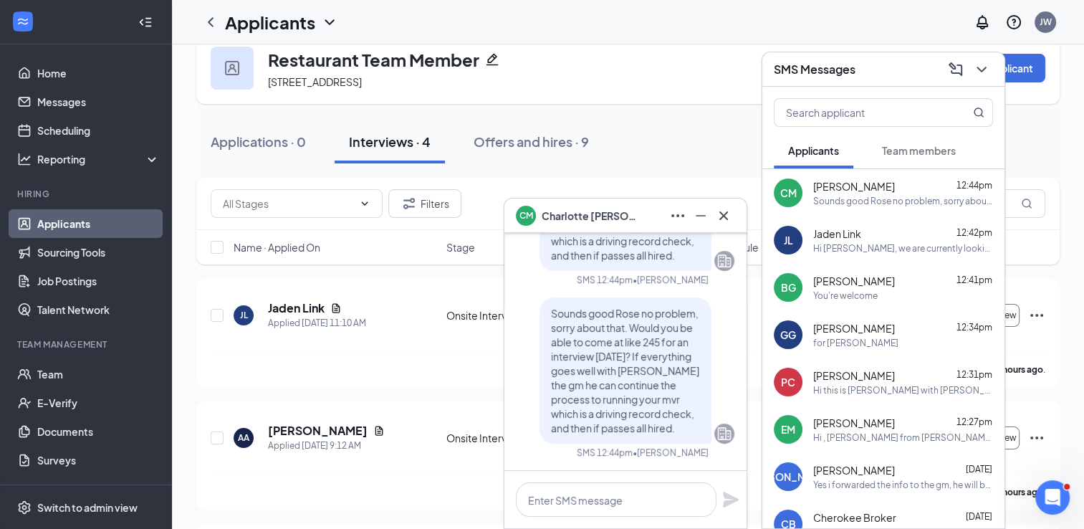
click at [872, 188] on span "[PERSON_NAME]" at bounding box center [854, 186] width 82 height 14
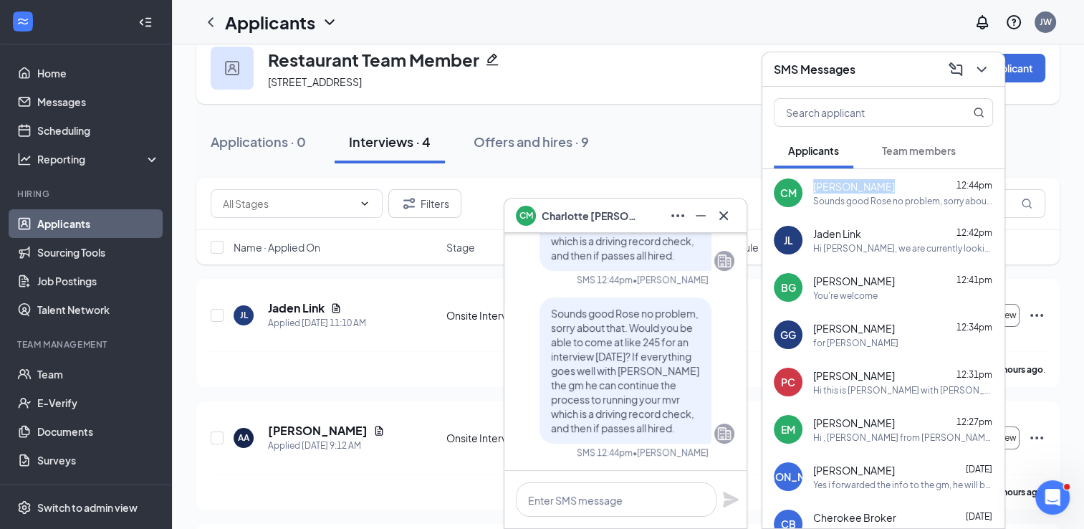
click at [872, 188] on span "[PERSON_NAME]" at bounding box center [854, 186] width 82 height 14
click at [725, 210] on icon "Cross" at bounding box center [723, 215] width 17 height 17
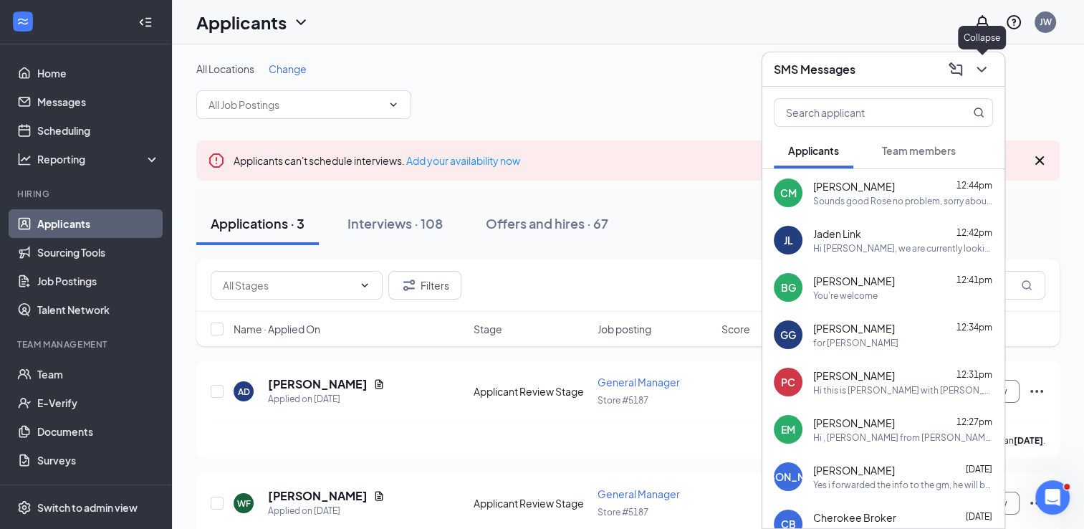
click at [983, 67] on icon "ChevronDown" at bounding box center [981, 69] width 17 height 17
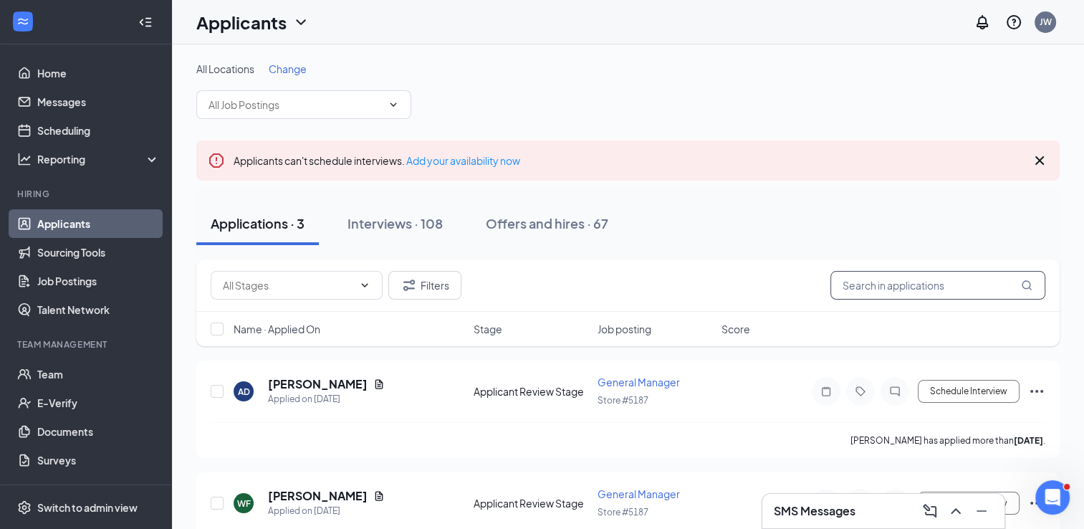
click at [927, 288] on input "text" at bounding box center [938, 285] width 215 height 29
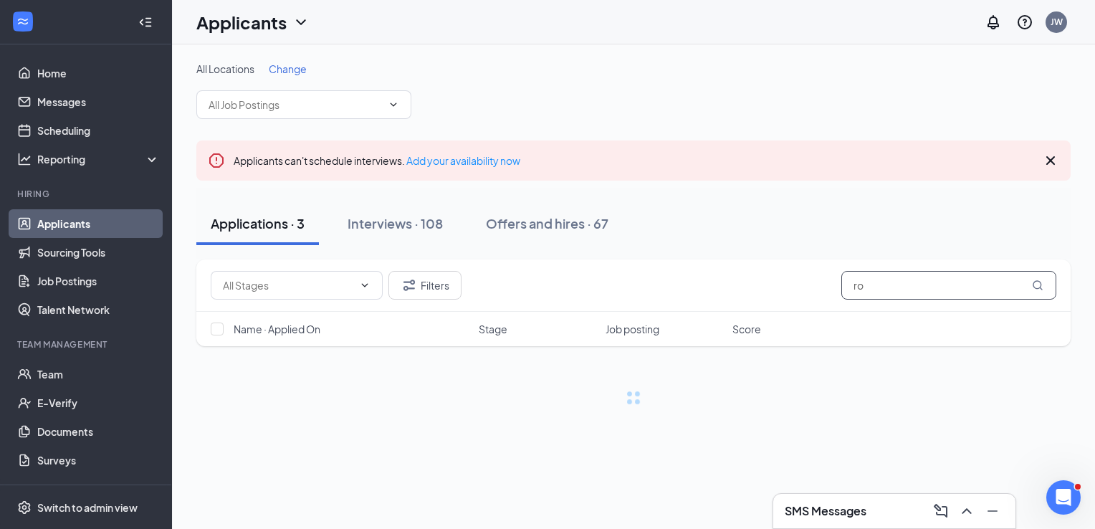
type input "r"
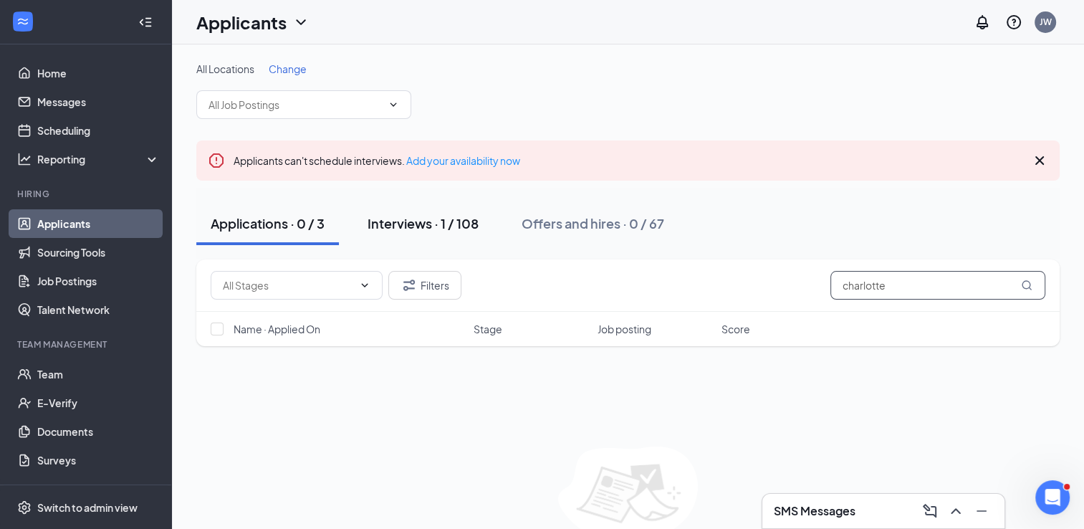
type input "charlotte"
click at [410, 219] on div "Interviews · 1 / 108" at bounding box center [423, 223] width 111 height 18
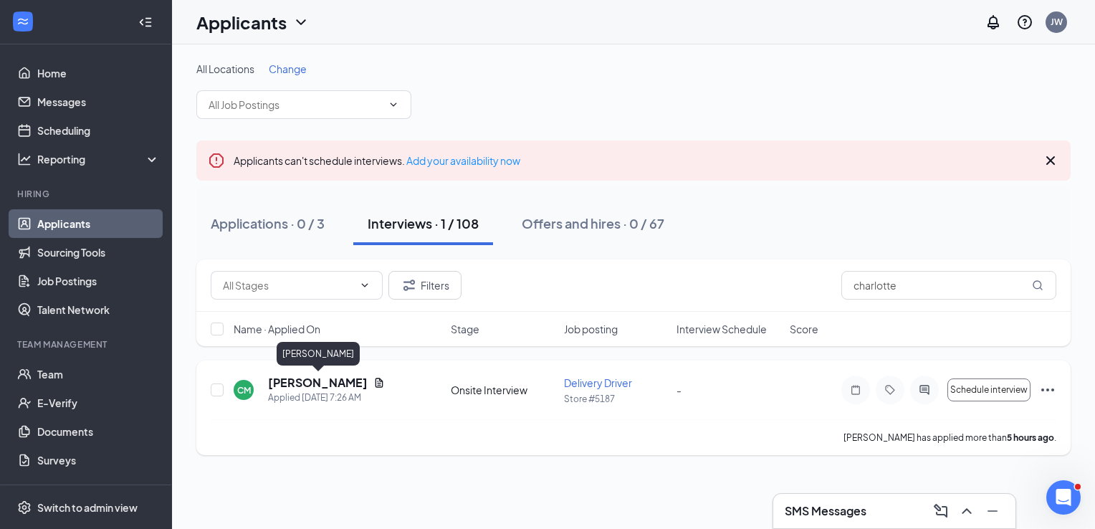
click at [357, 379] on h5 "[PERSON_NAME]" at bounding box center [318, 383] width 100 height 16
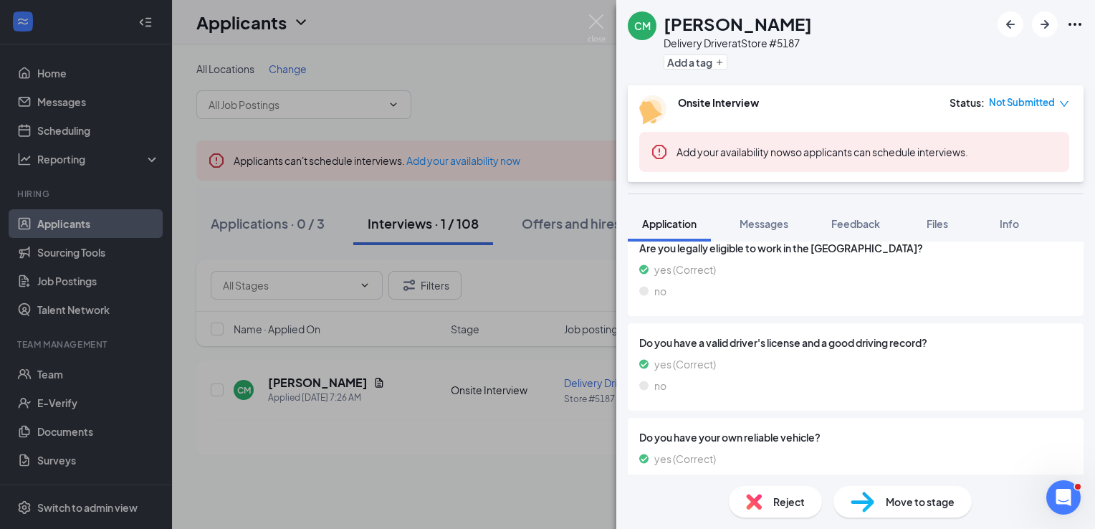
scroll to position [831, 0]
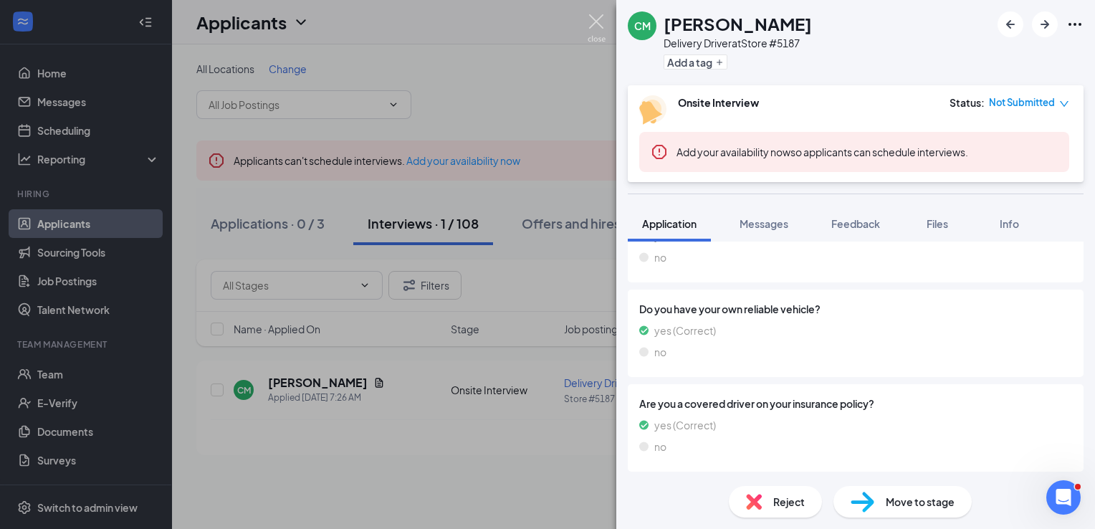
click at [603, 14] on img at bounding box center [597, 28] width 18 height 28
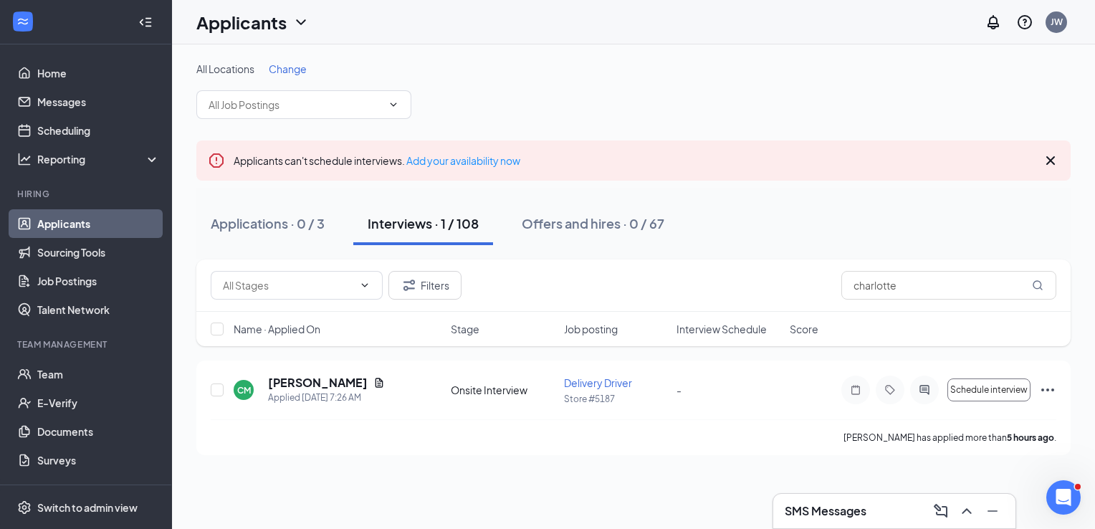
click at [830, 509] on h3 "SMS Messages" at bounding box center [826, 511] width 82 height 16
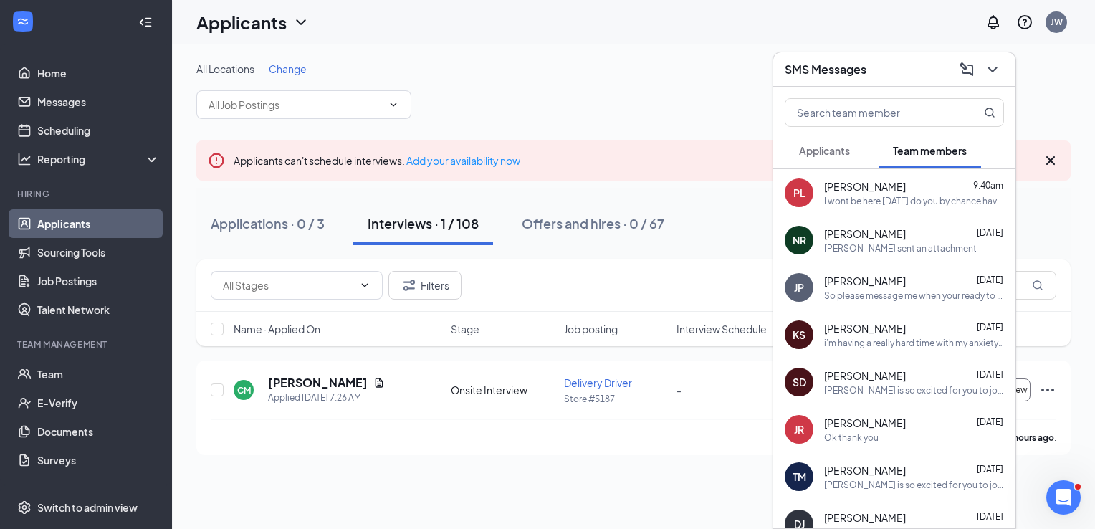
click at [841, 150] on span "Applicants" at bounding box center [824, 150] width 51 height 13
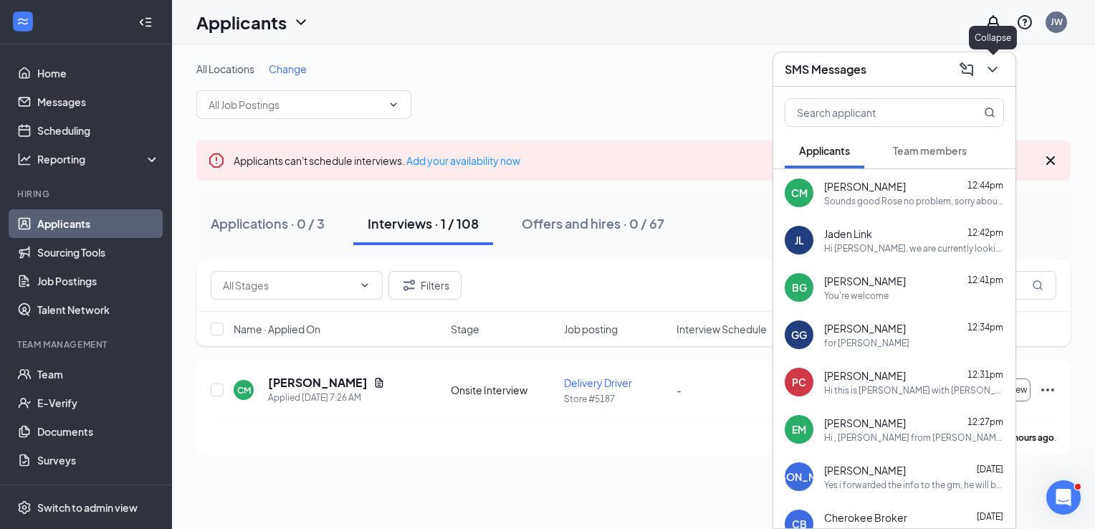
click at [987, 78] on button at bounding box center [992, 69] width 23 height 23
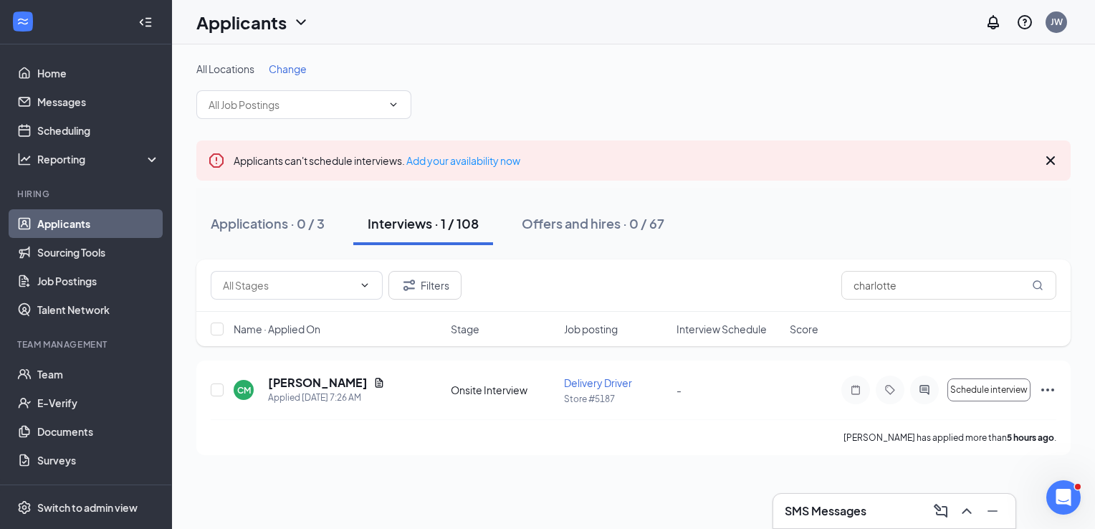
click at [842, 509] on h3 "SMS Messages" at bounding box center [826, 511] width 82 height 16
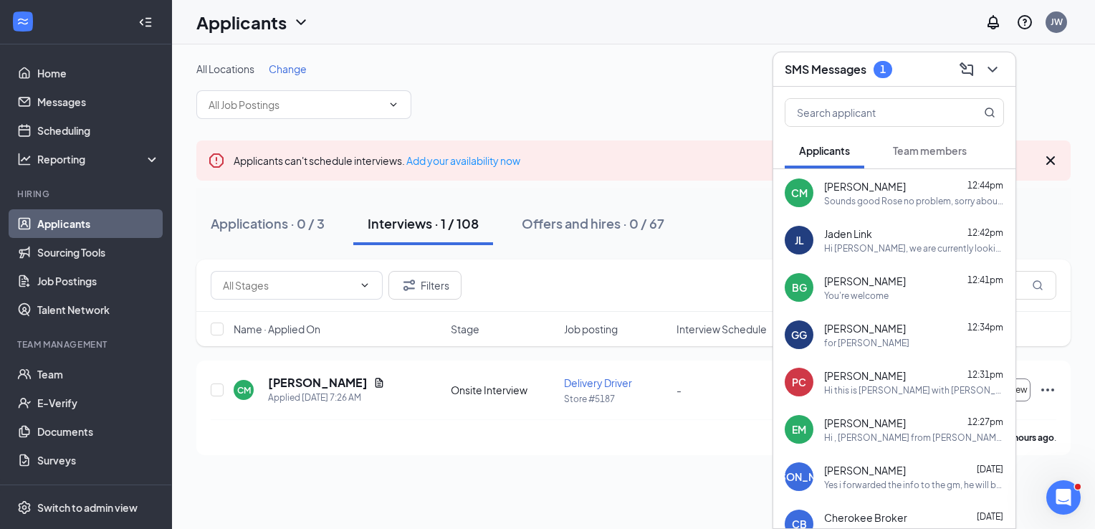
click at [927, 146] on span "Team members" at bounding box center [930, 150] width 74 height 13
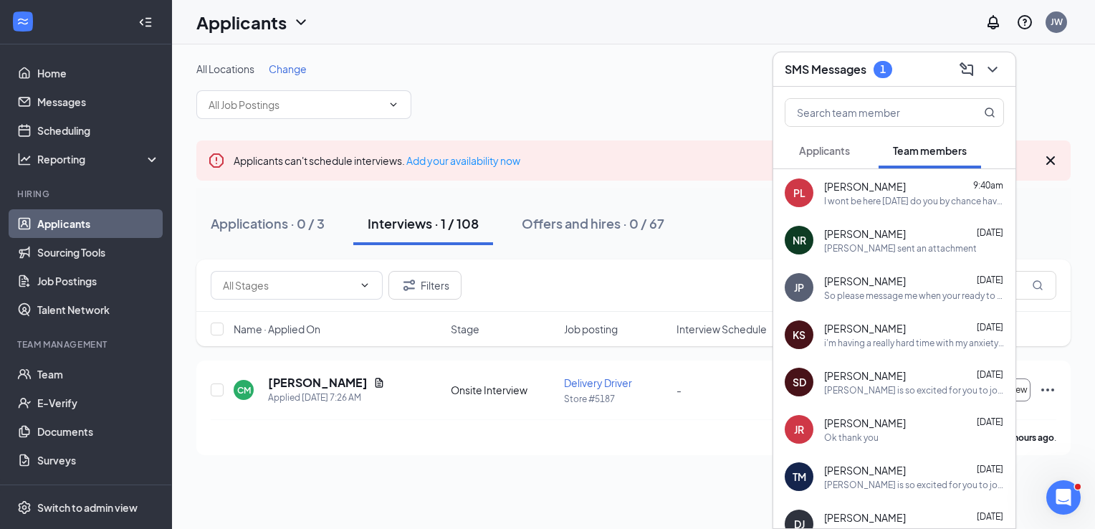
click at [800, 155] on span "Applicants" at bounding box center [824, 150] width 51 height 13
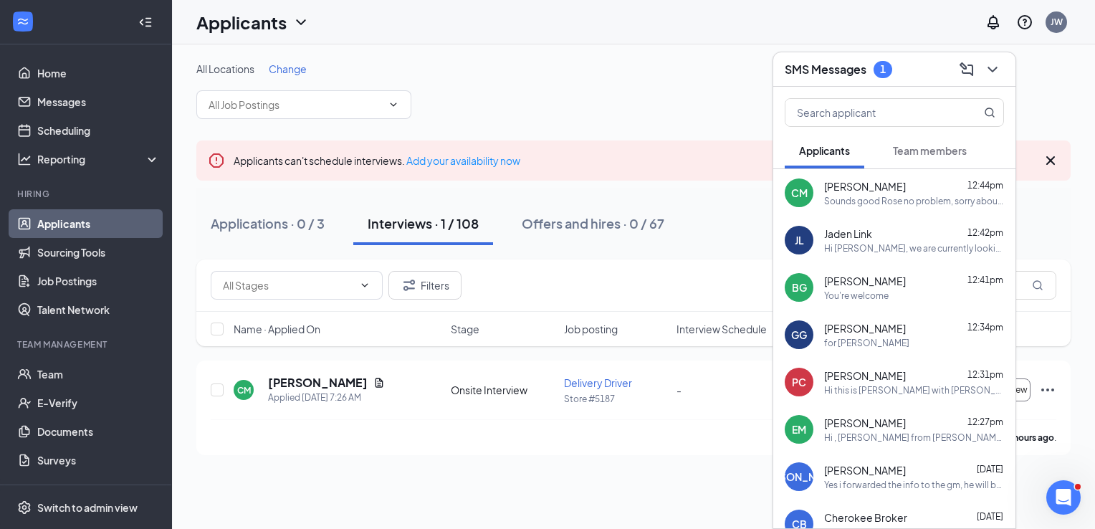
click at [913, 155] on span "Team members" at bounding box center [930, 150] width 74 height 13
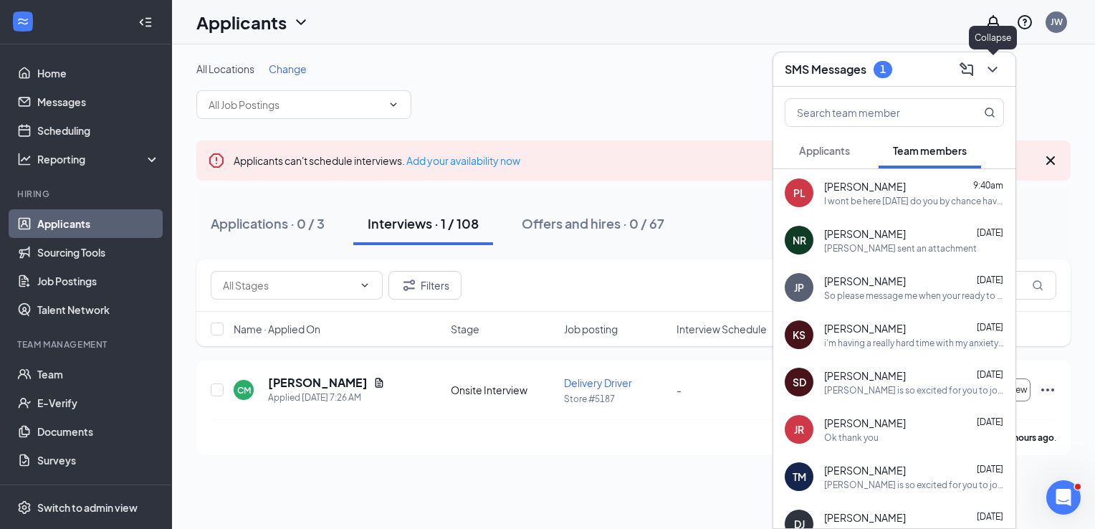
click at [990, 70] on icon "ChevronDown" at bounding box center [992, 69] width 17 height 17
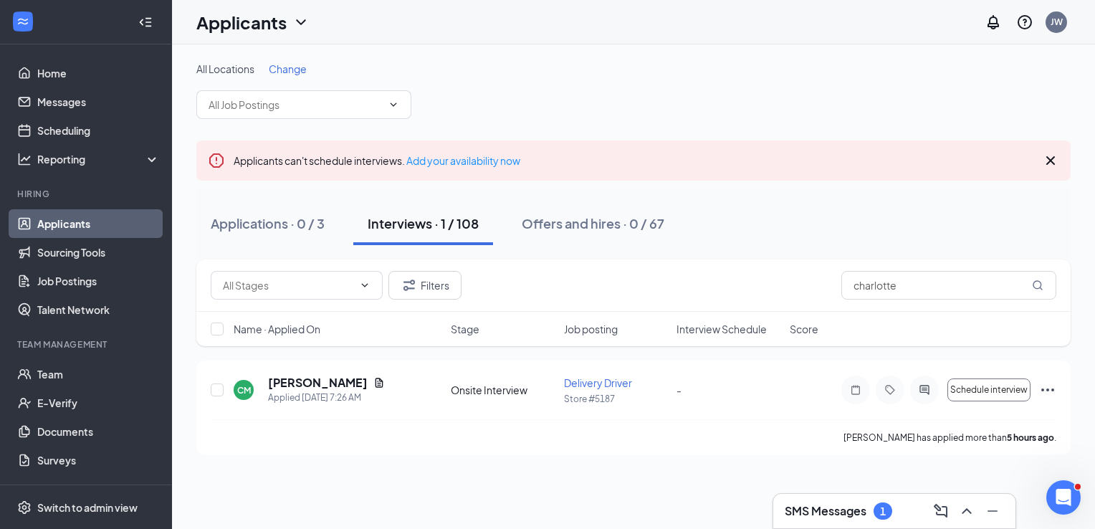
click at [831, 507] on h3 "SMS Messages" at bounding box center [826, 511] width 82 height 16
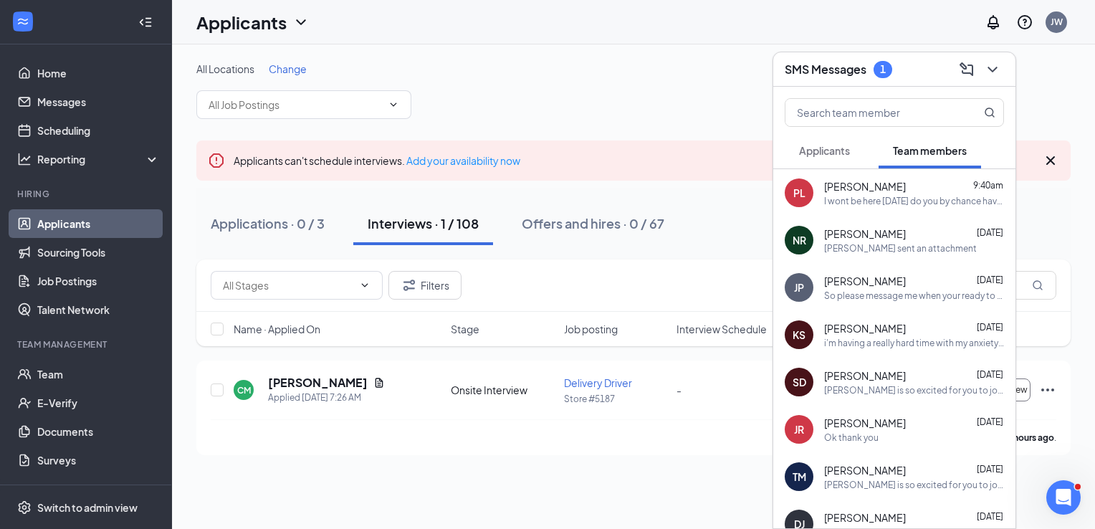
click at [828, 150] on span "Applicants" at bounding box center [824, 150] width 51 height 13
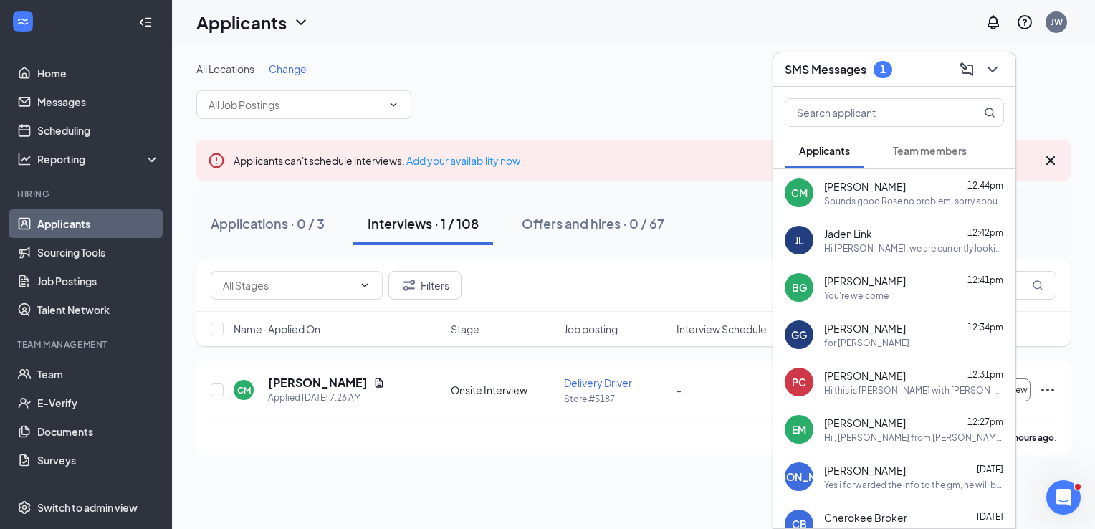
click at [825, 202] on div "Sounds good Rose no problem, sorry about that. Would you be able to come at lik…" at bounding box center [914, 201] width 180 height 12
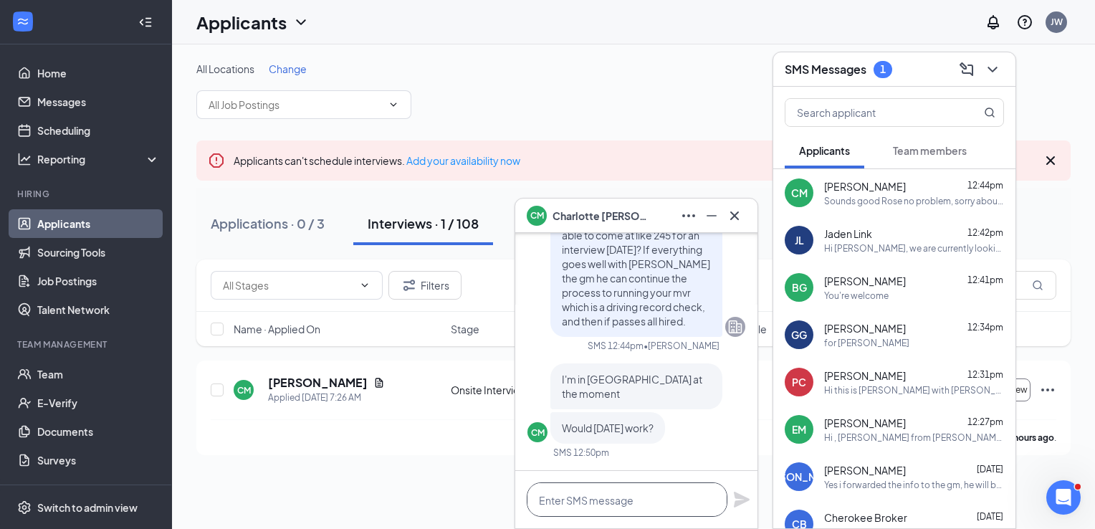
click at [625, 499] on textarea at bounding box center [627, 499] width 201 height 34
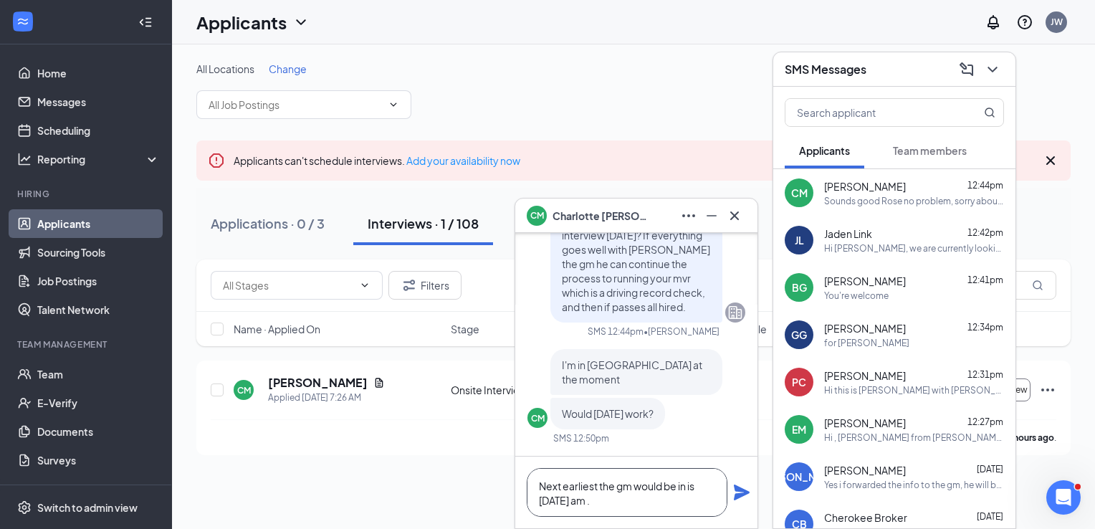
click at [625, 499] on textarea "Next earliest the gm would be in is Friday am ." at bounding box center [627, 492] width 201 height 49
type textarea "Next earliest the gm would be in is [DATE] am . Would that be ok?"
click at [741, 489] on icon "Plane" at bounding box center [742, 492] width 16 height 16
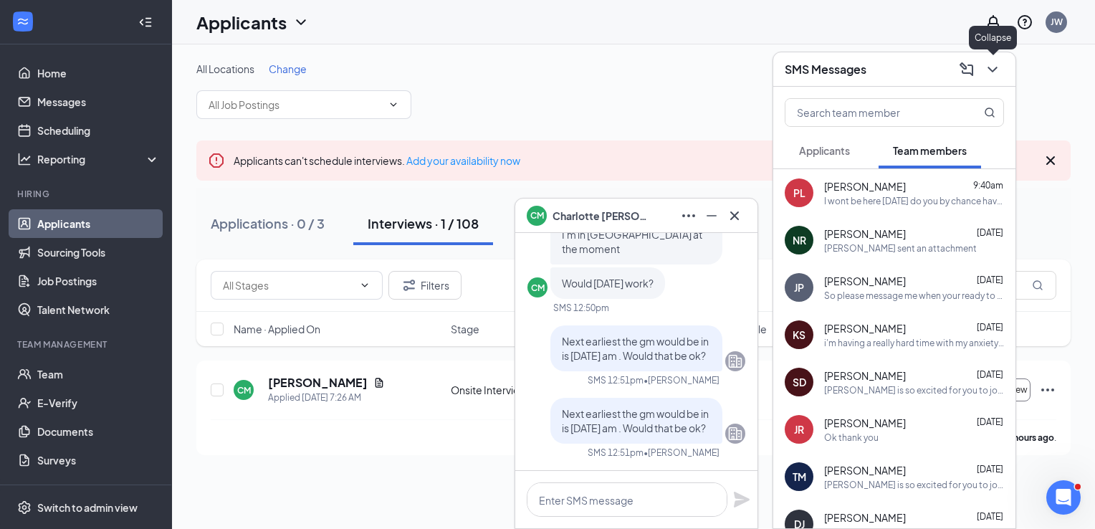
click at [984, 64] on icon "ChevronDown" at bounding box center [992, 69] width 17 height 17
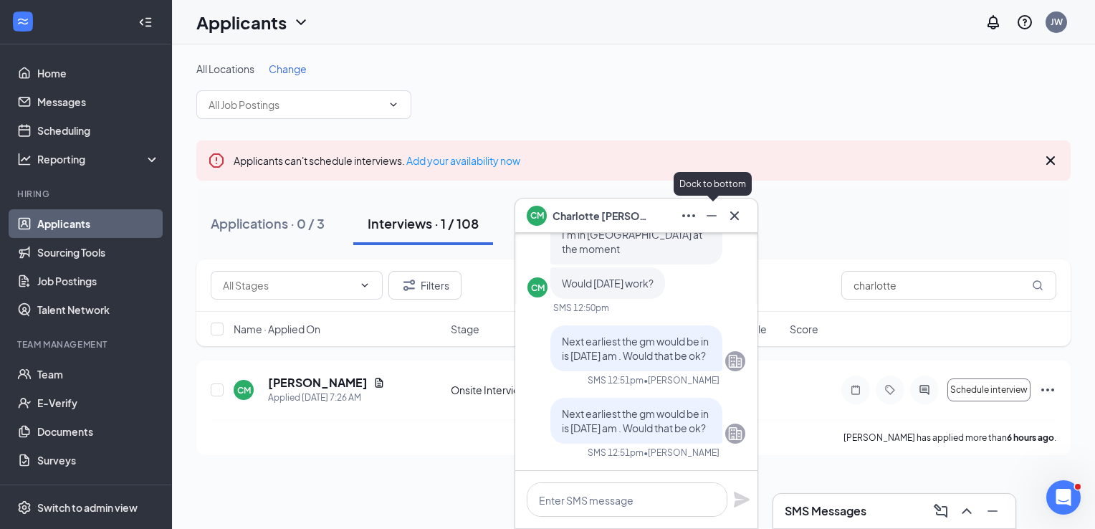
click at [714, 216] on icon "Minimize" at bounding box center [711, 215] width 17 height 17
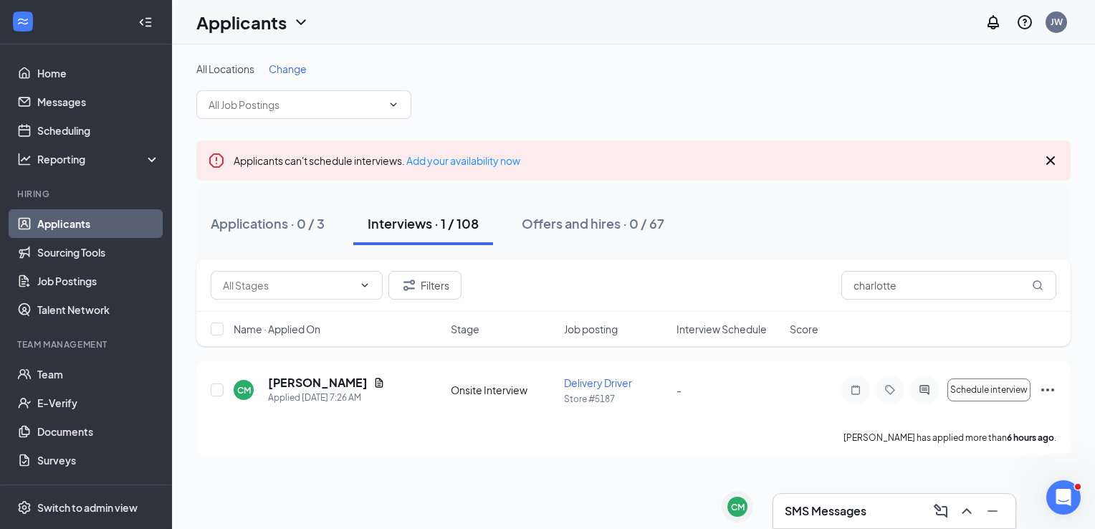
click at [823, 511] on h3 "SMS Messages" at bounding box center [826, 511] width 82 height 16
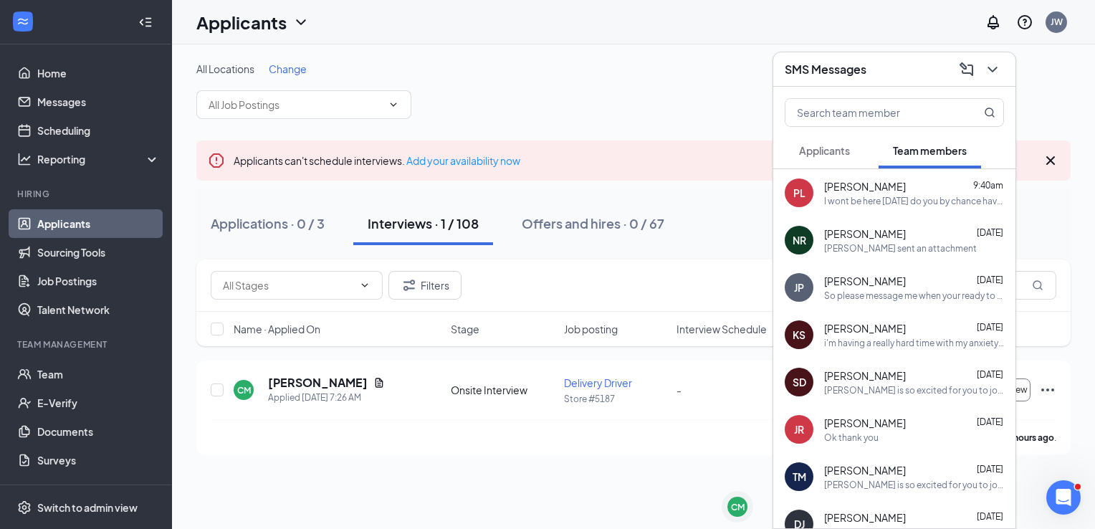
click at [823, 511] on div "DJ [PERSON_NAME] [DATE] Can I stop there [DATE]" at bounding box center [894, 523] width 242 height 47
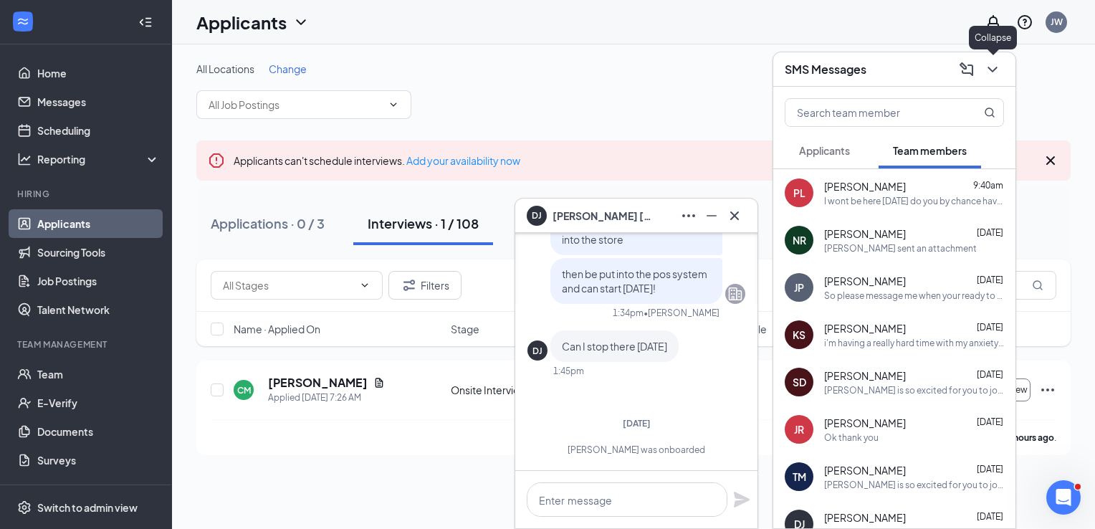
click at [995, 70] on icon "ChevronDown" at bounding box center [992, 70] width 9 height 6
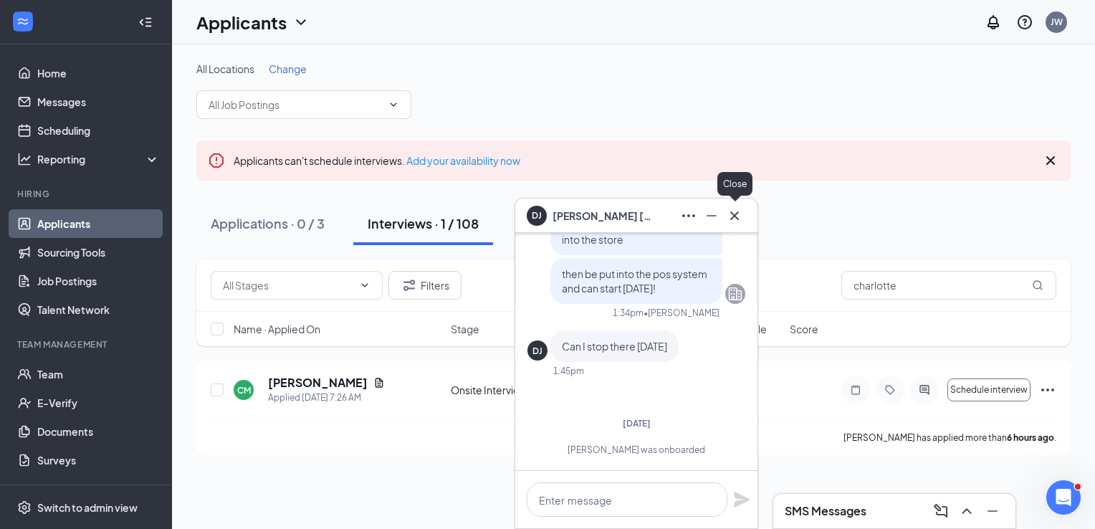
click at [743, 210] on button at bounding box center [734, 215] width 23 height 23
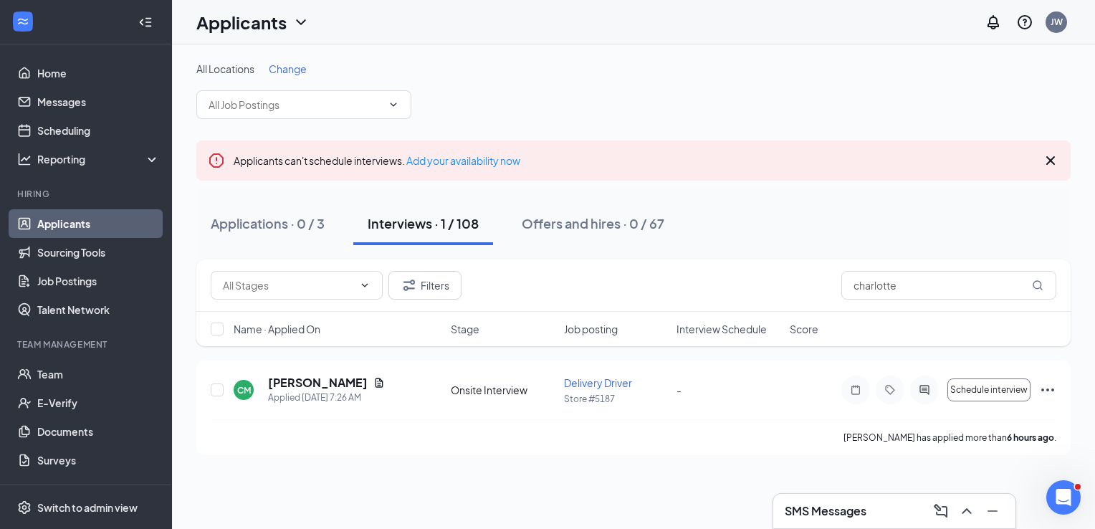
click at [825, 508] on h3 "SMS Messages" at bounding box center [826, 511] width 82 height 16
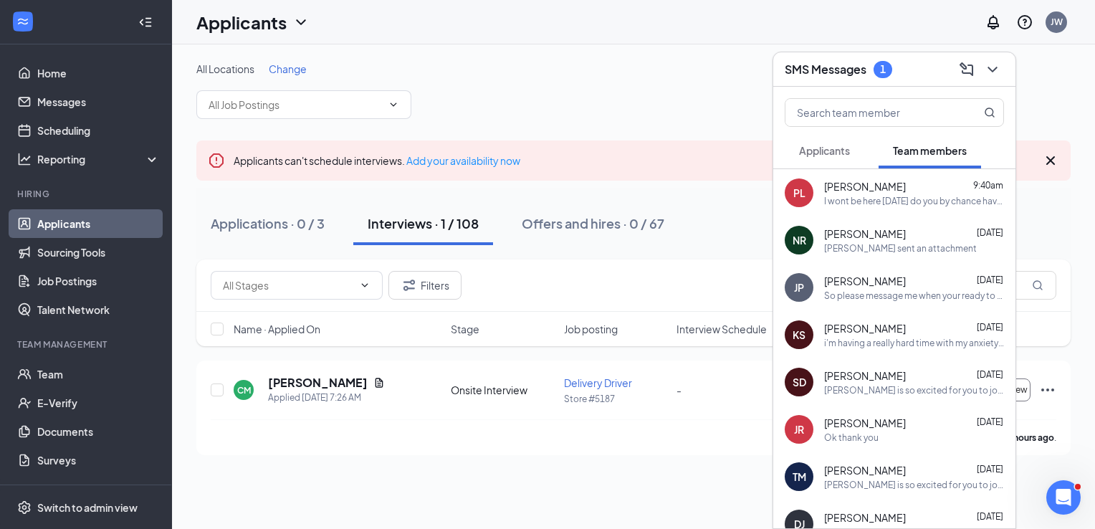
click at [817, 158] on div "Applicants" at bounding box center [824, 150] width 51 height 14
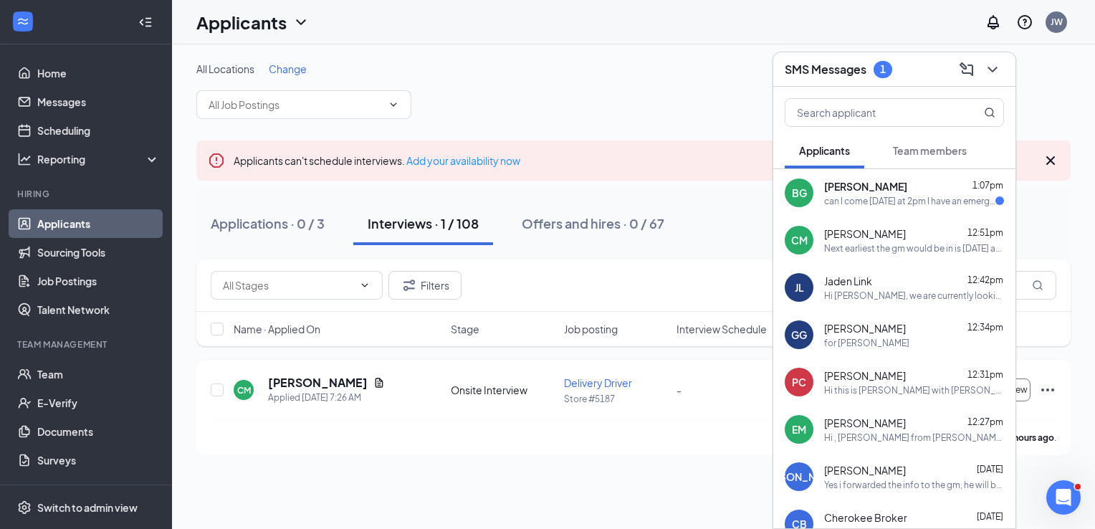
click at [836, 195] on div "can I come [DATE] at 2pm I have an emergency comes up right now" at bounding box center [909, 201] width 171 height 12
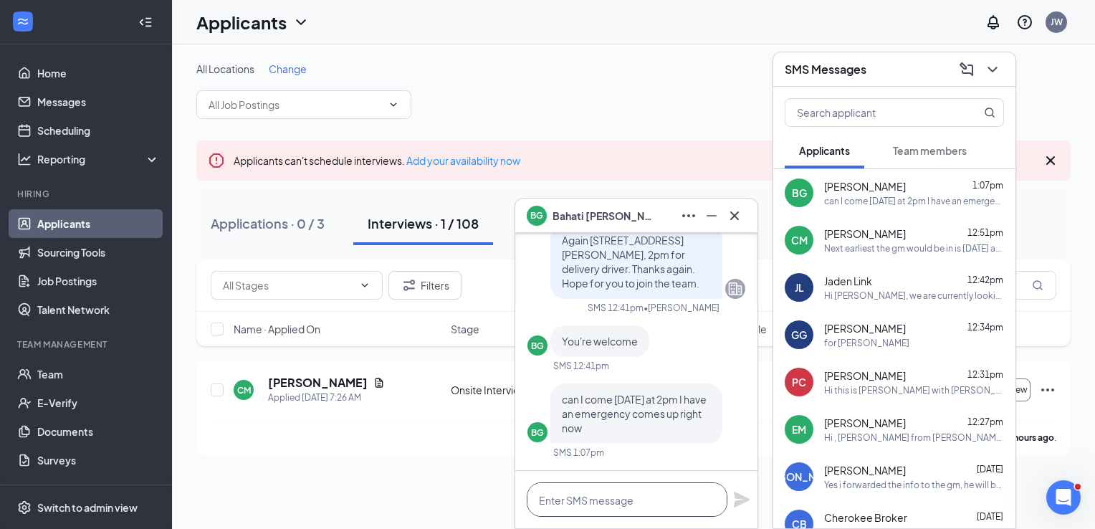
click at [633, 492] on textarea at bounding box center [627, 499] width 201 height 34
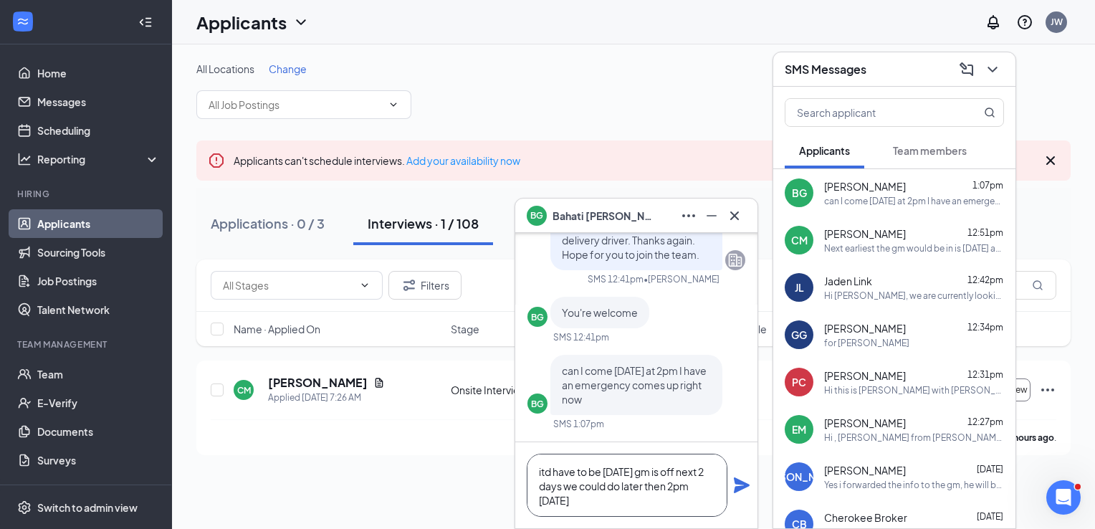
type textarea "itd have to be [DATE] gm is off next 2 days we could do later then 2pm [DATE]"
click at [742, 482] on icon "Plane" at bounding box center [742, 485] width 16 height 16
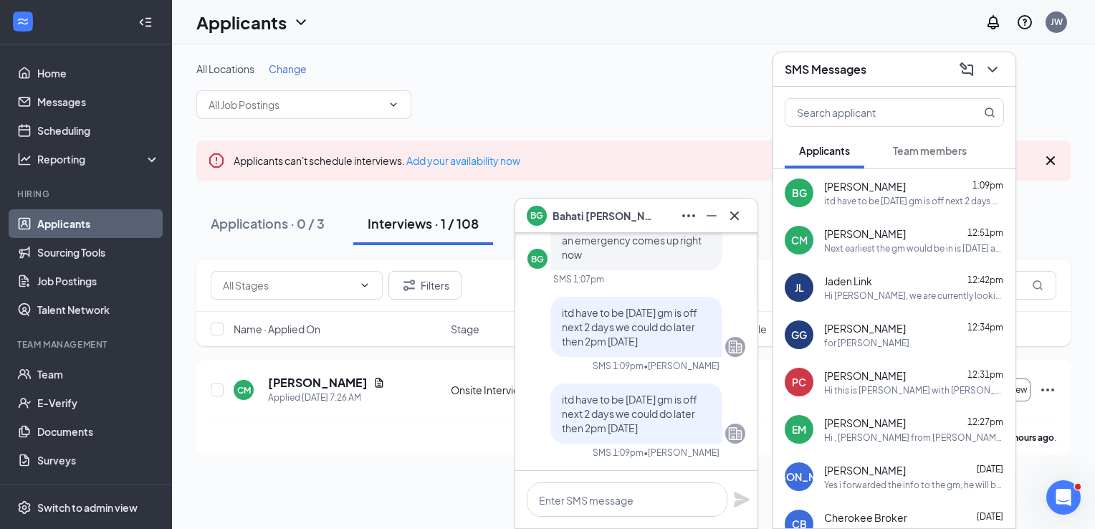
click at [882, 437] on div "Hi , [PERSON_NAME] from [PERSON_NAME]. I am the area manager, and I'm trying to…" at bounding box center [914, 437] width 180 height 12
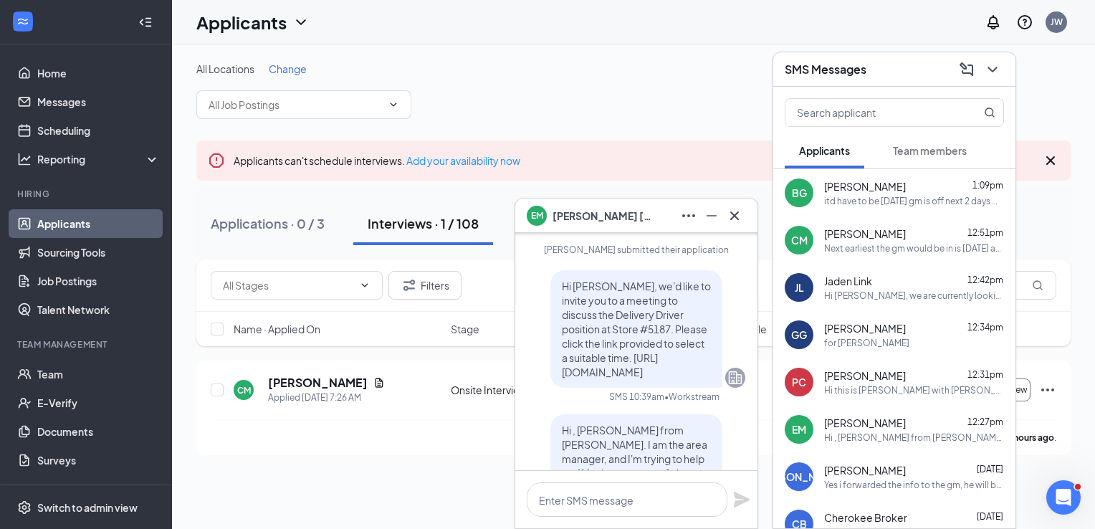
scroll to position [-161, 0]
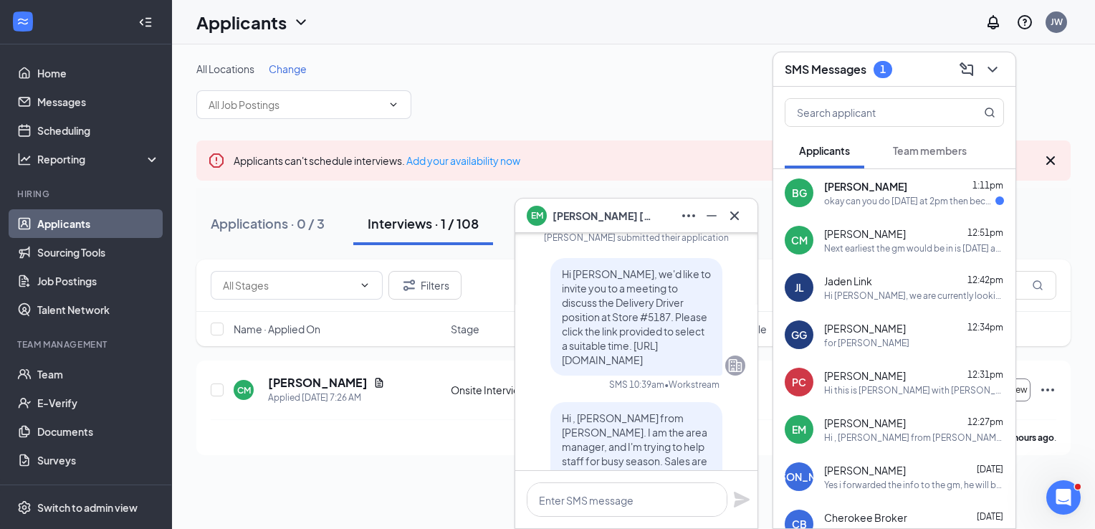
click at [912, 199] on div "okay can you do [DATE] at 2pm then because I don't know when I can come back [D…" at bounding box center [909, 201] width 171 height 12
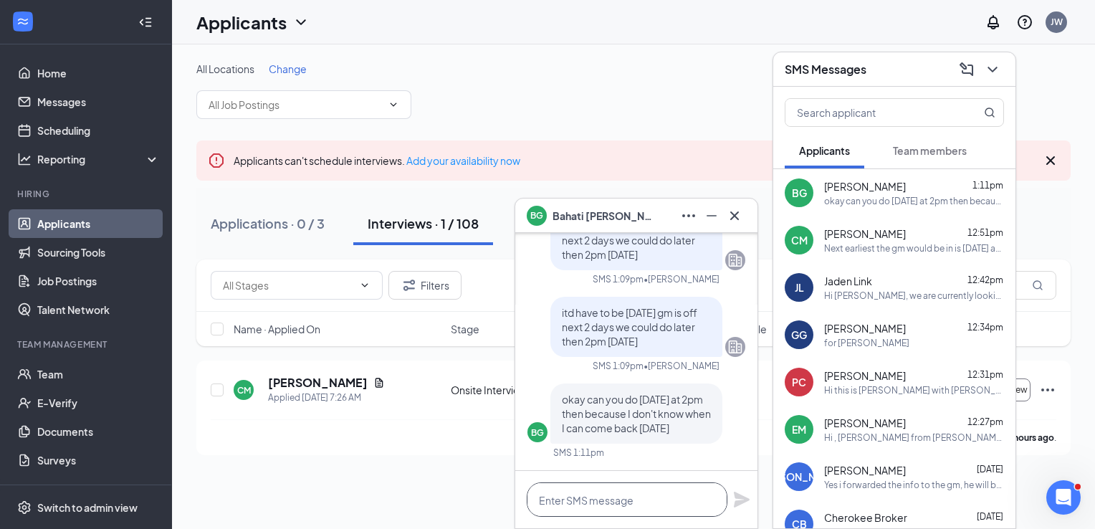
click at [622, 494] on textarea at bounding box center [627, 499] width 201 height 34
type textarea "p"
type textarea "ok"
drag, startPoint x: 740, startPoint y: 487, endPoint x: 740, endPoint y: 494, distance: 7.9
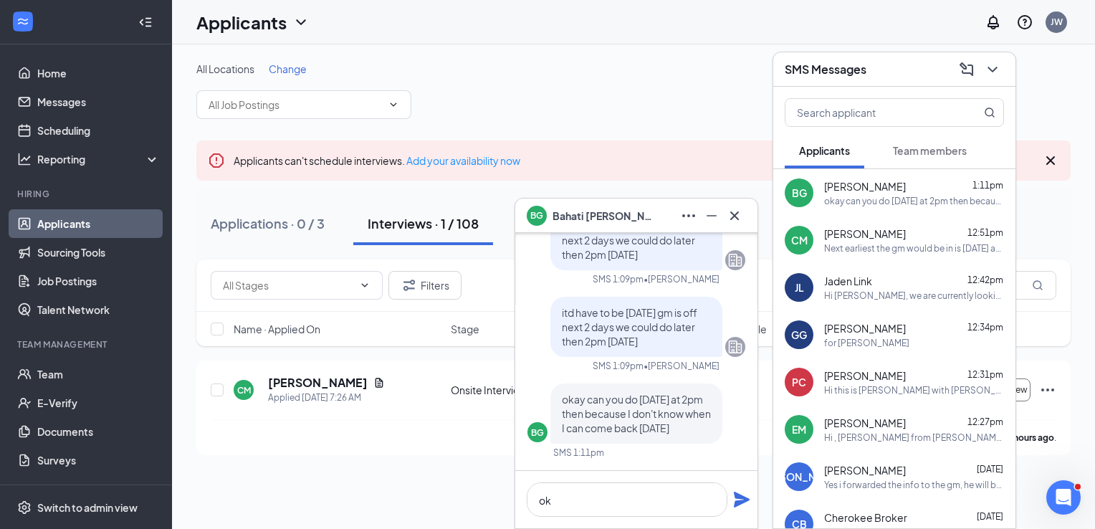
click at [740, 494] on div "ok" at bounding box center [636, 499] width 242 height 57
click at [740, 494] on icon "Plane" at bounding box center [741, 499] width 17 height 17
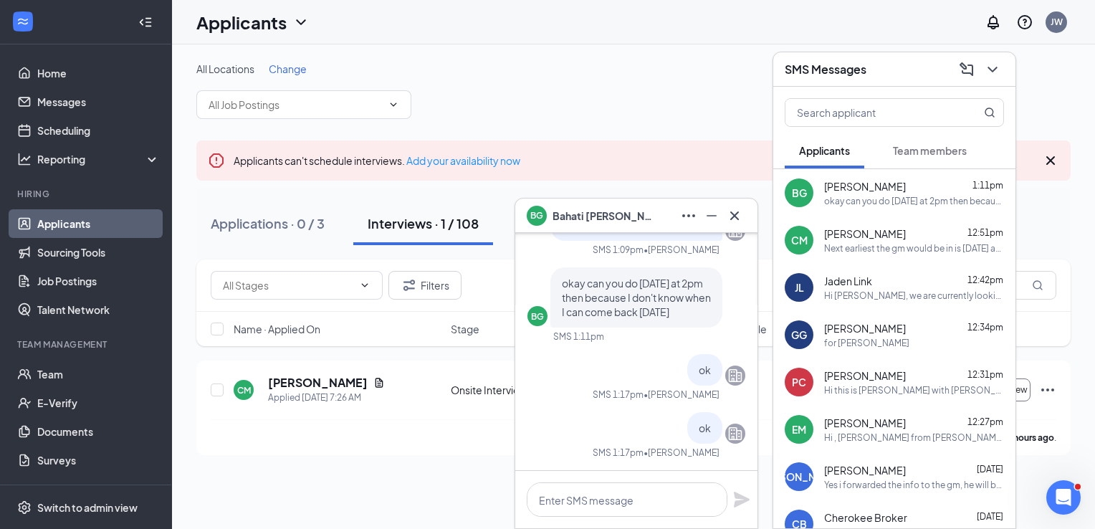
click at [871, 76] on div "SMS Messages" at bounding box center [894, 69] width 219 height 22
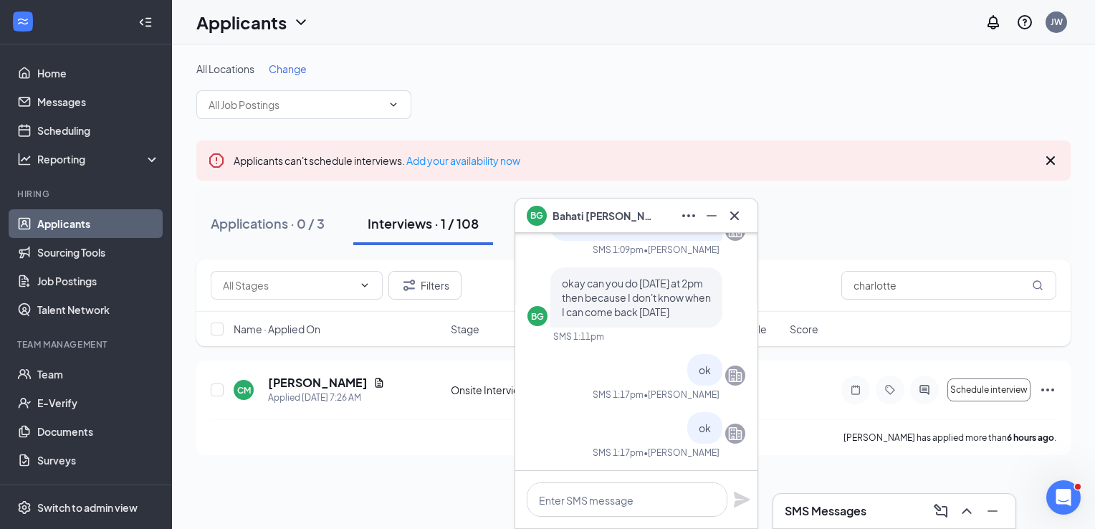
click at [587, 221] on span "[PERSON_NAME]" at bounding box center [603, 216] width 100 height 16
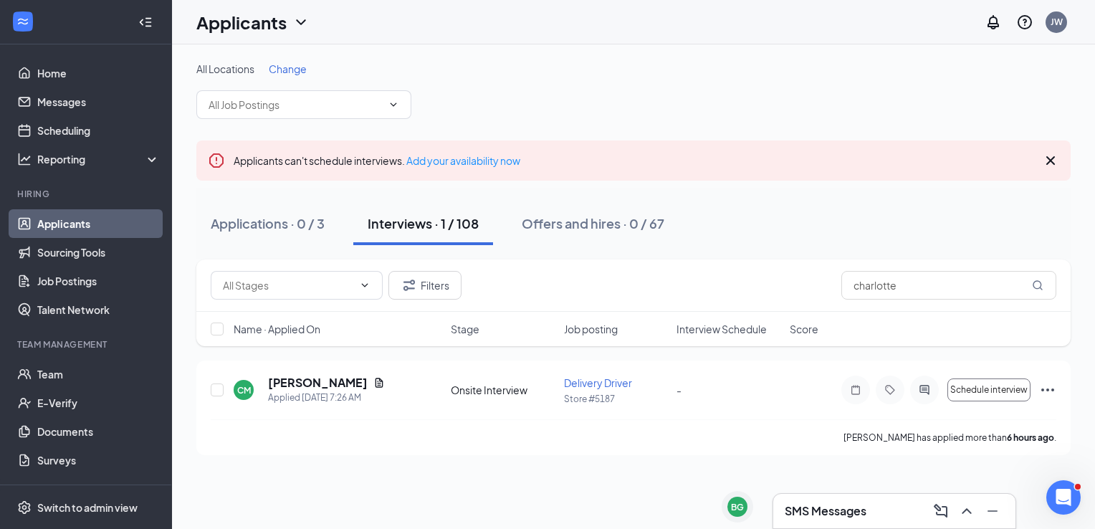
click at [792, 519] on h3 "SMS Messages" at bounding box center [826, 511] width 82 height 16
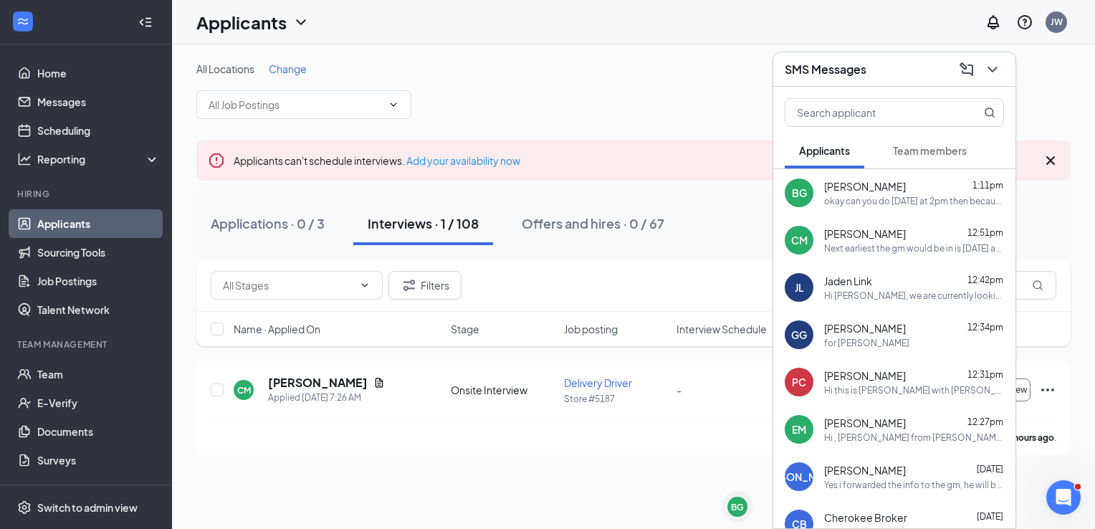
click at [945, 151] on span "Team members" at bounding box center [930, 150] width 74 height 13
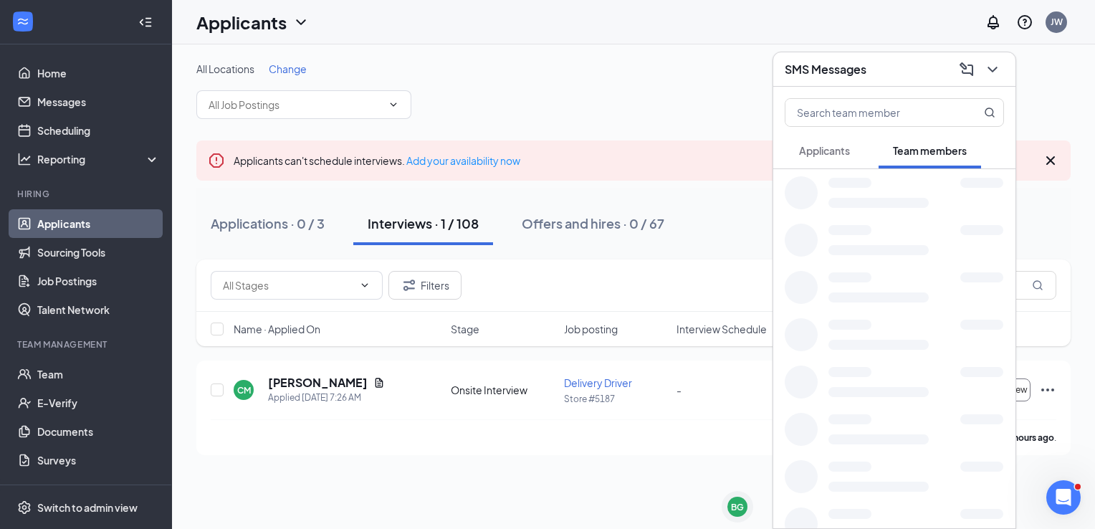
click at [845, 150] on span "Applicants" at bounding box center [824, 150] width 51 height 13
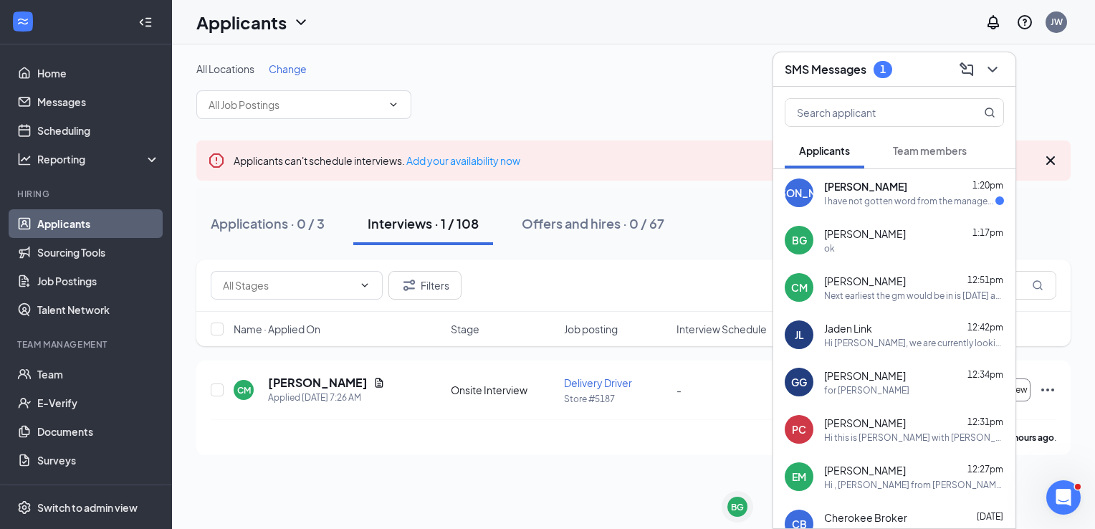
click at [929, 193] on div "[PERSON_NAME] 1:20pm I have not gotten word from the manager yet." at bounding box center [914, 193] width 180 height 28
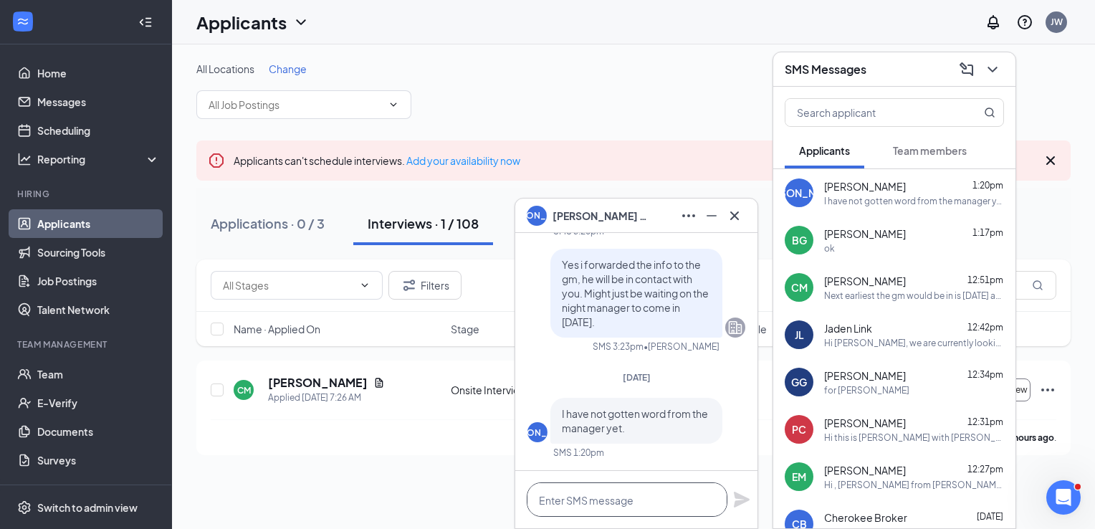
click at [623, 494] on textarea at bounding box center [627, 499] width 201 height 34
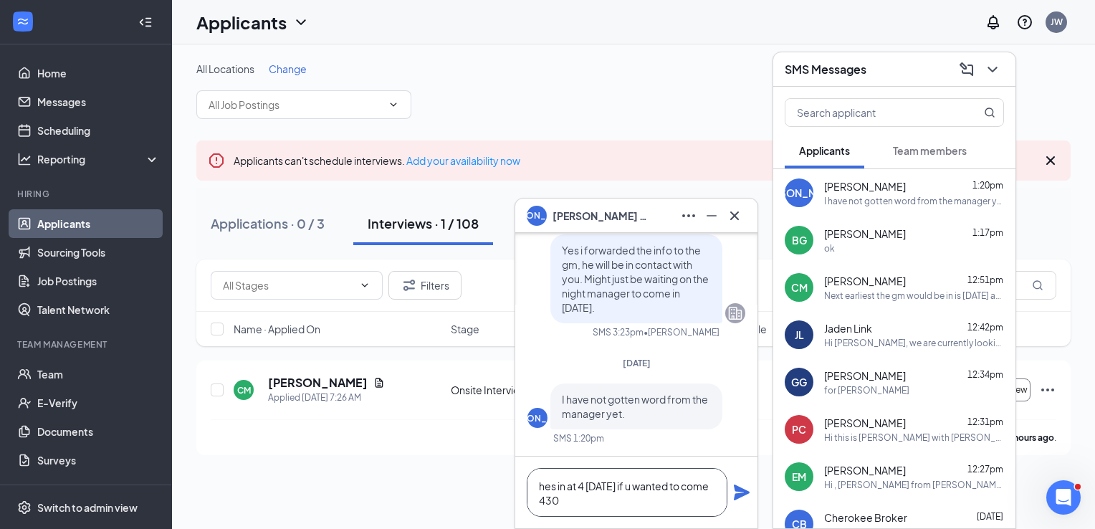
type textarea "hes in at 4 [DATE] if u wanted to come 430"
click at [745, 490] on icon "Plane" at bounding box center [742, 492] width 16 height 16
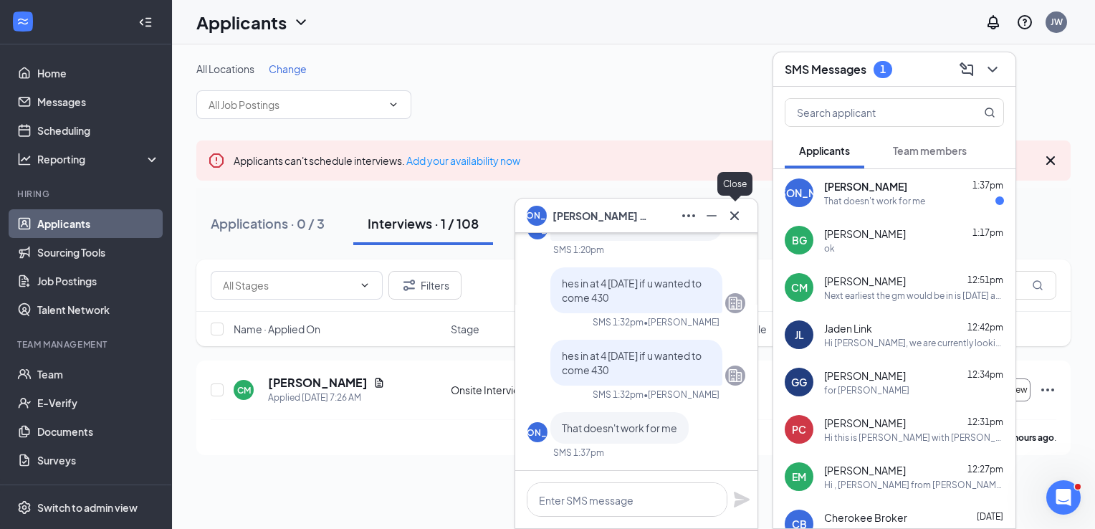
click at [743, 219] on button at bounding box center [734, 215] width 23 height 23
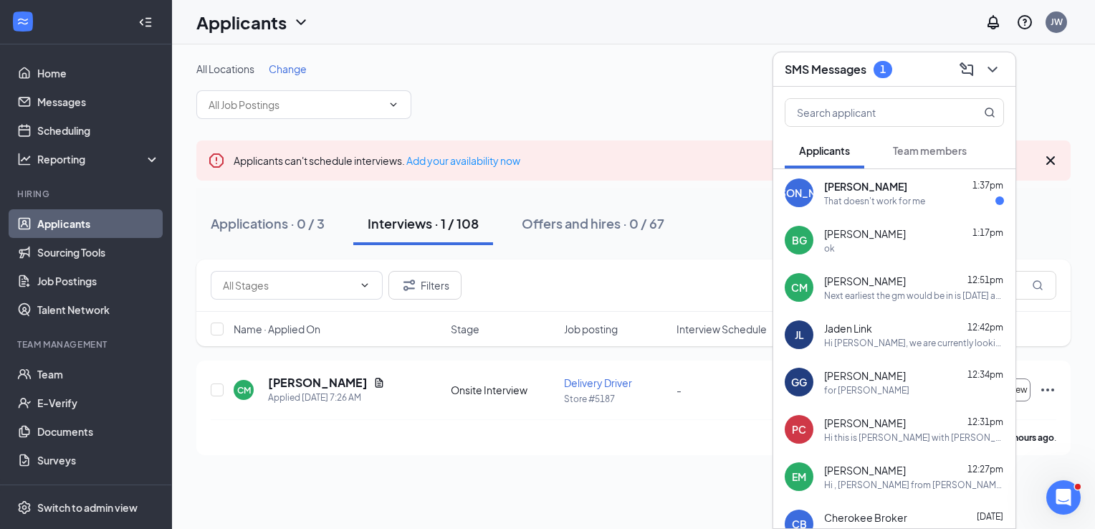
click at [900, 200] on div "That doesn't work for me" at bounding box center [874, 201] width 101 height 12
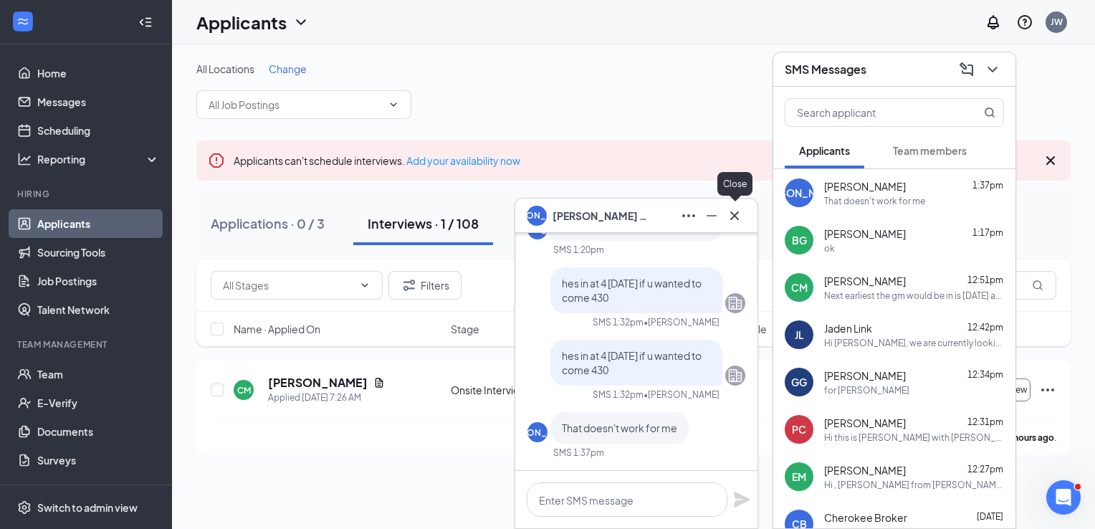
click at [730, 209] on icon "Cross" at bounding box center [734, 215] width 17 height 17
